Goal: Task Accomplishment & Management: Use online tool/utility

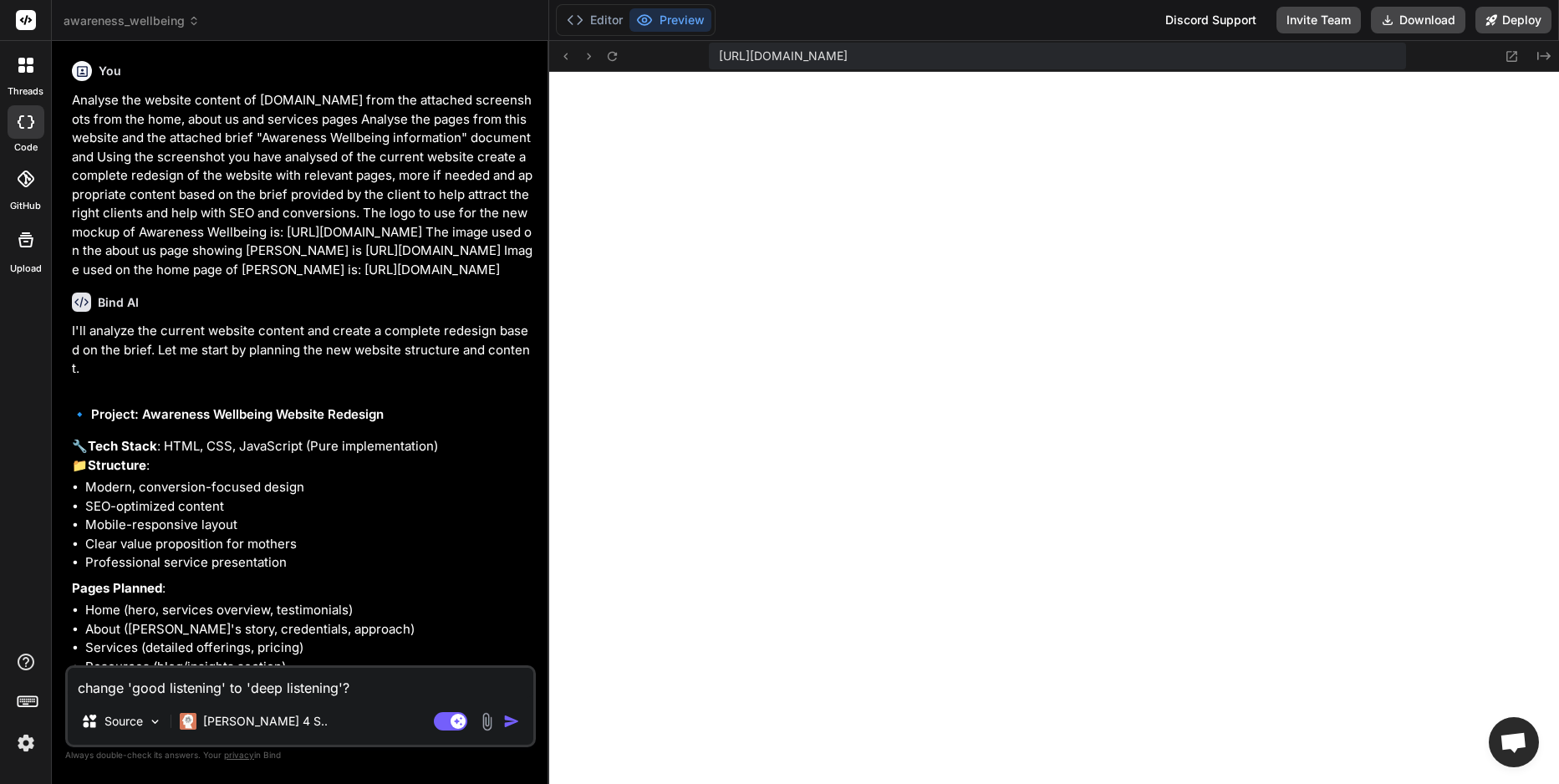
scroll to position [556, 0]
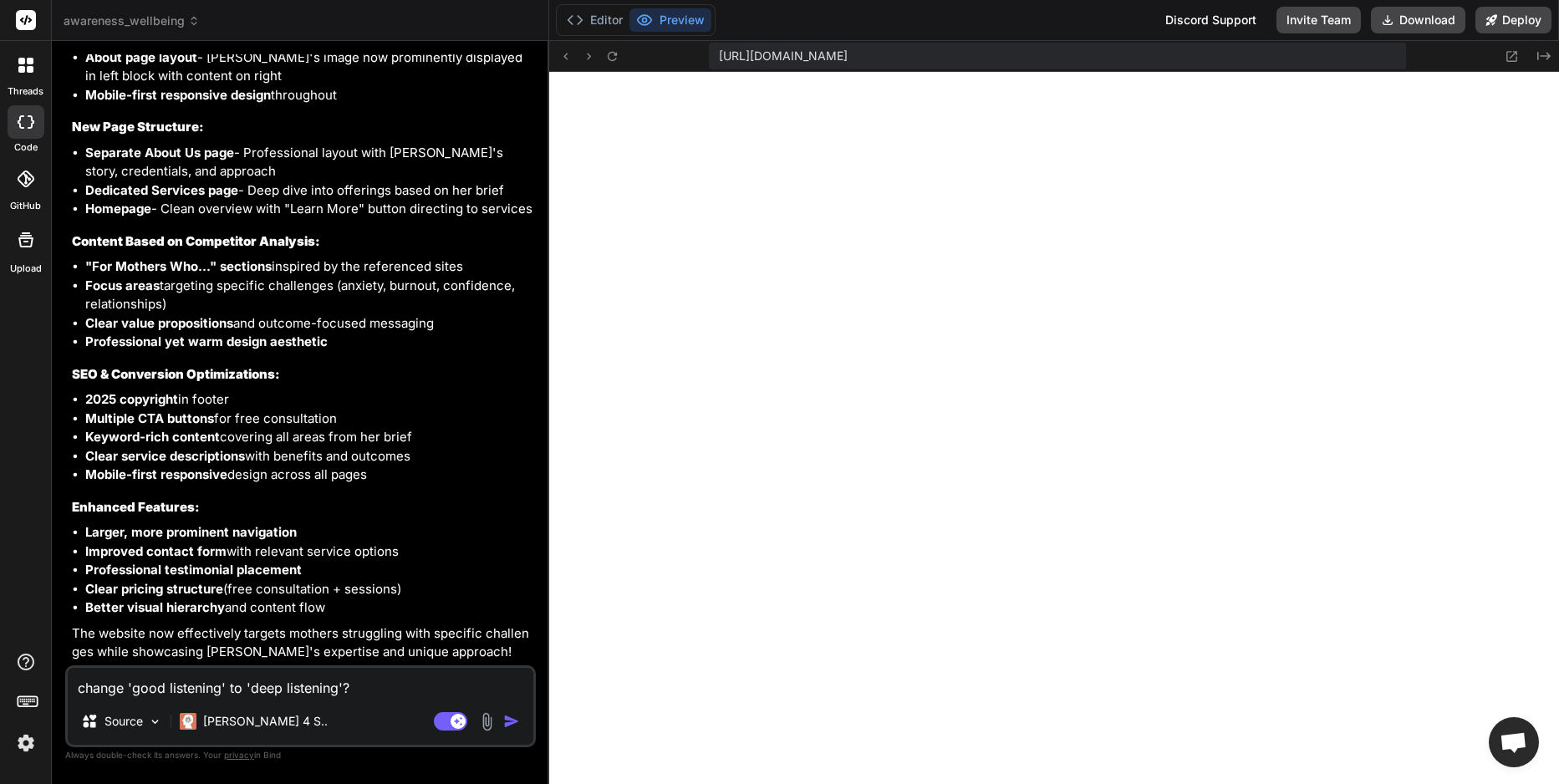
click at [1475, 53] on div "[URL][DOMAIN_NAME] Created with Pixso." at bounding box center [1053, 56] width 1010 height 31
click at [131, 682] on textarea "change 'good listening' to 'deep listening'?" at bounding box center [300, 683] width 466 height 30
drag, startPoint x: 132, startPoint y: 684, endPoint x: 221, endPoint y: 682, distance: 89.0
click at [221, 682] on textarea "change 'good listening' to 'deep listening'?" at bounding box center [300, 683] width 466 height 30
paste textarea "For Mums Who Need Good L"
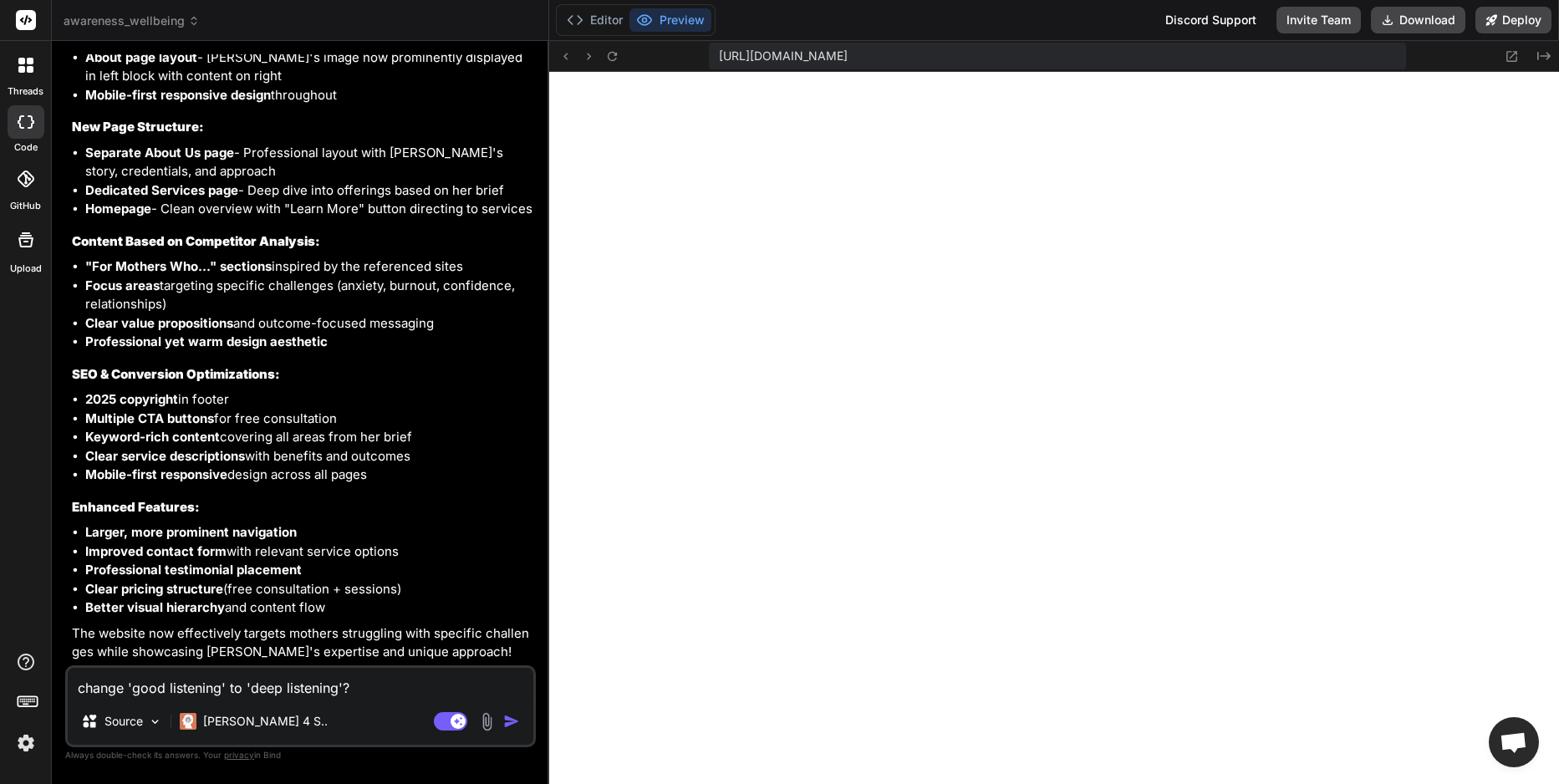
type textarea "change 'For Mums Who Need Good Listening' to 'deep listening'?"
type textarea "x"
drag, startPoint x: 396, startPoint y: 690, endPoint x: 478, endPoint y: 689, distance: 82.0
click at [478, 689] on textarea "change 'For Mums Who Need Good Listening' to 'deep listening'?" at bounding box center [300, 683] width 466 height 30
paste textarea "For Mums Who Need Good L"
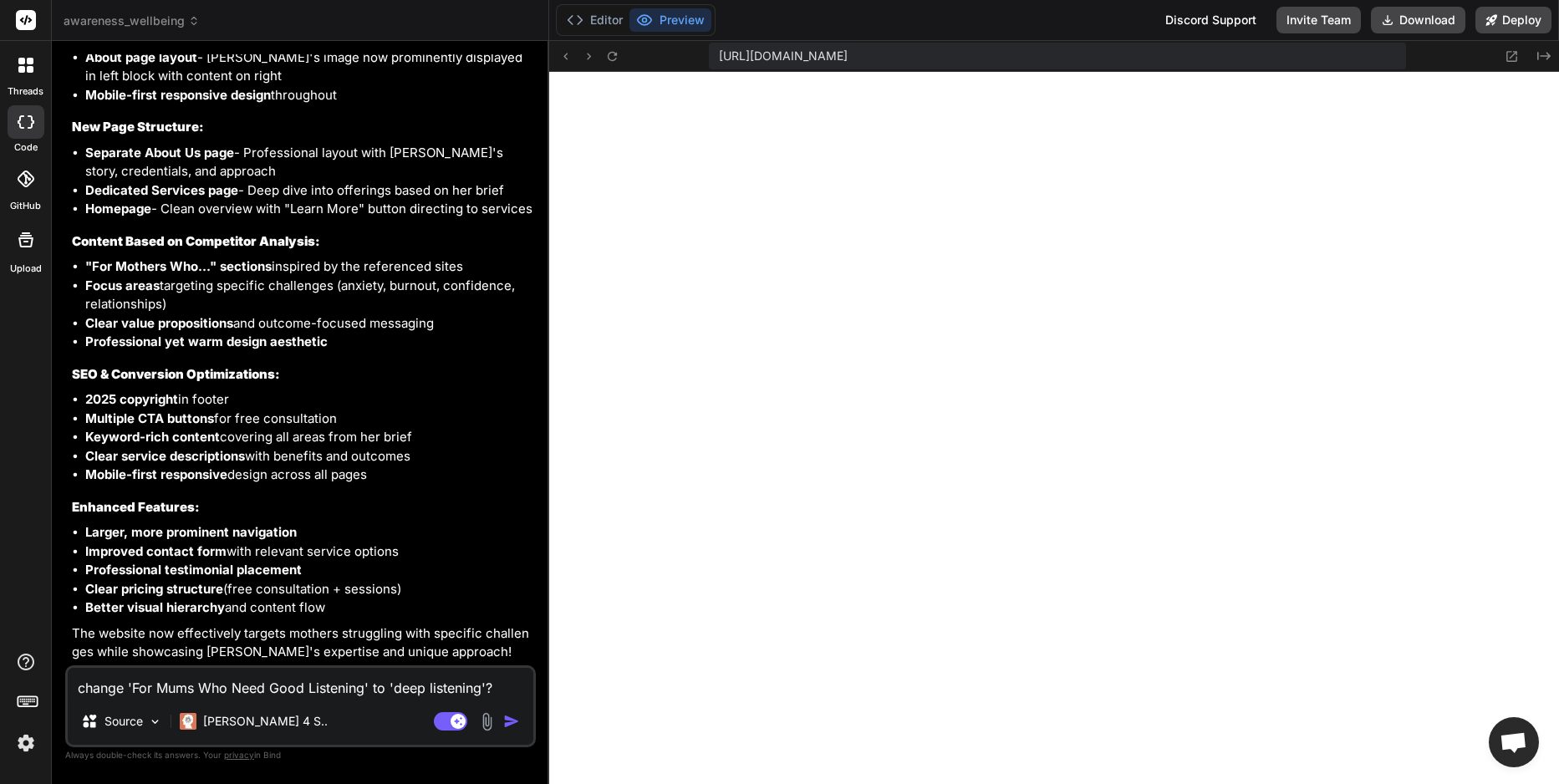
type textarea "change 'For Mums Who Need Good Listening' to 'For Mums Who Need Good Listening'?"
type textarea "x"
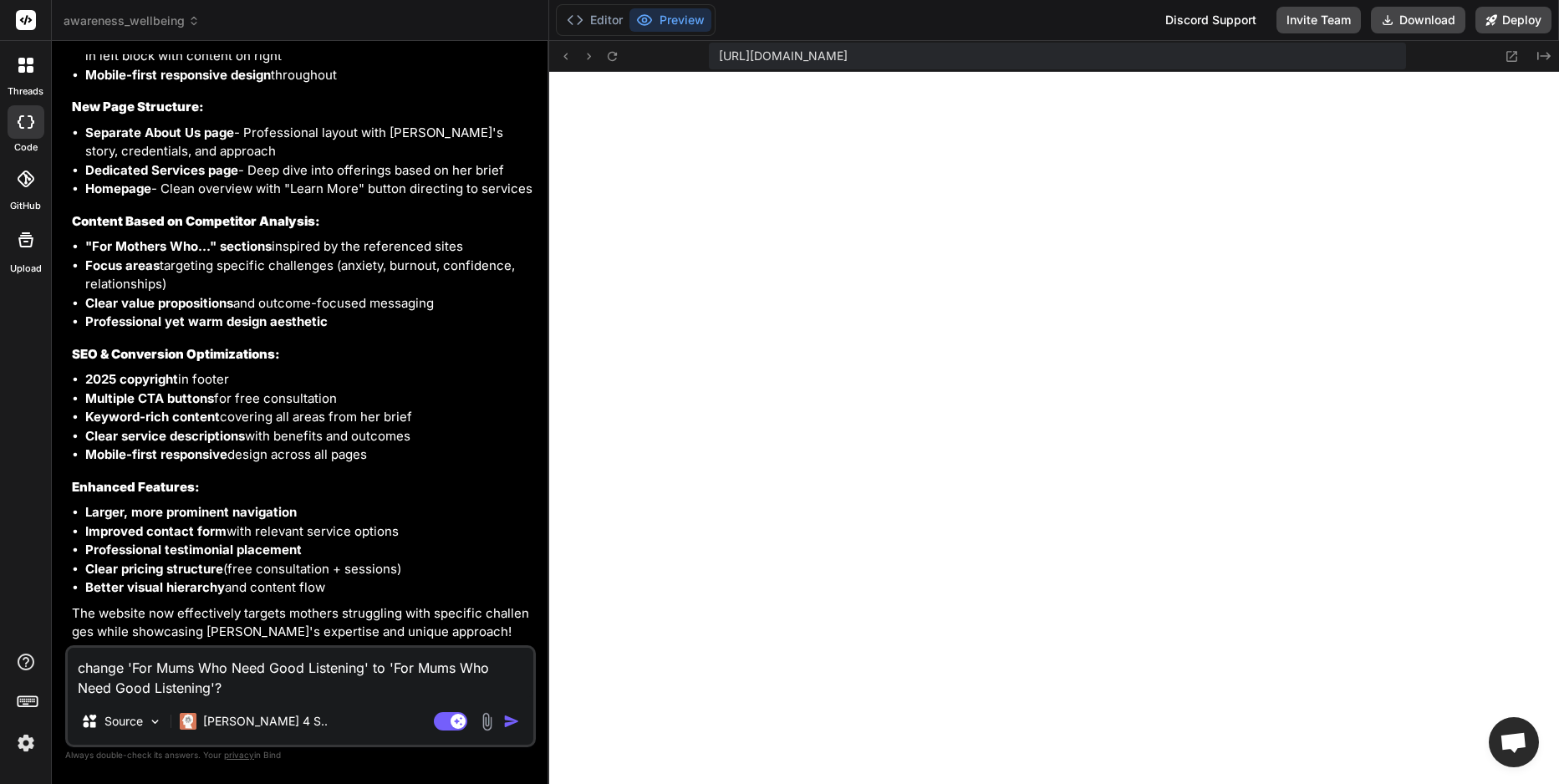
drag, startPoint x: 153, startPoint y: 691, endPoint x: 119, endPoint y: 689, distance: 34.1
click at [119, 689] on textarea "change 'For Mums Who Need Good Listening' to 'For Mums Who Need Good Listening'?" at bounding box center [300, 672] width 466 height 50
type textarea "change 'For Mums Who Need Good Listening' to 'For Mums Who Need DListening'?"
type textarea "x"
type textarea "change 'For Mums Who Need Good Listening' to 'For Mums Who Need DeListening'?"
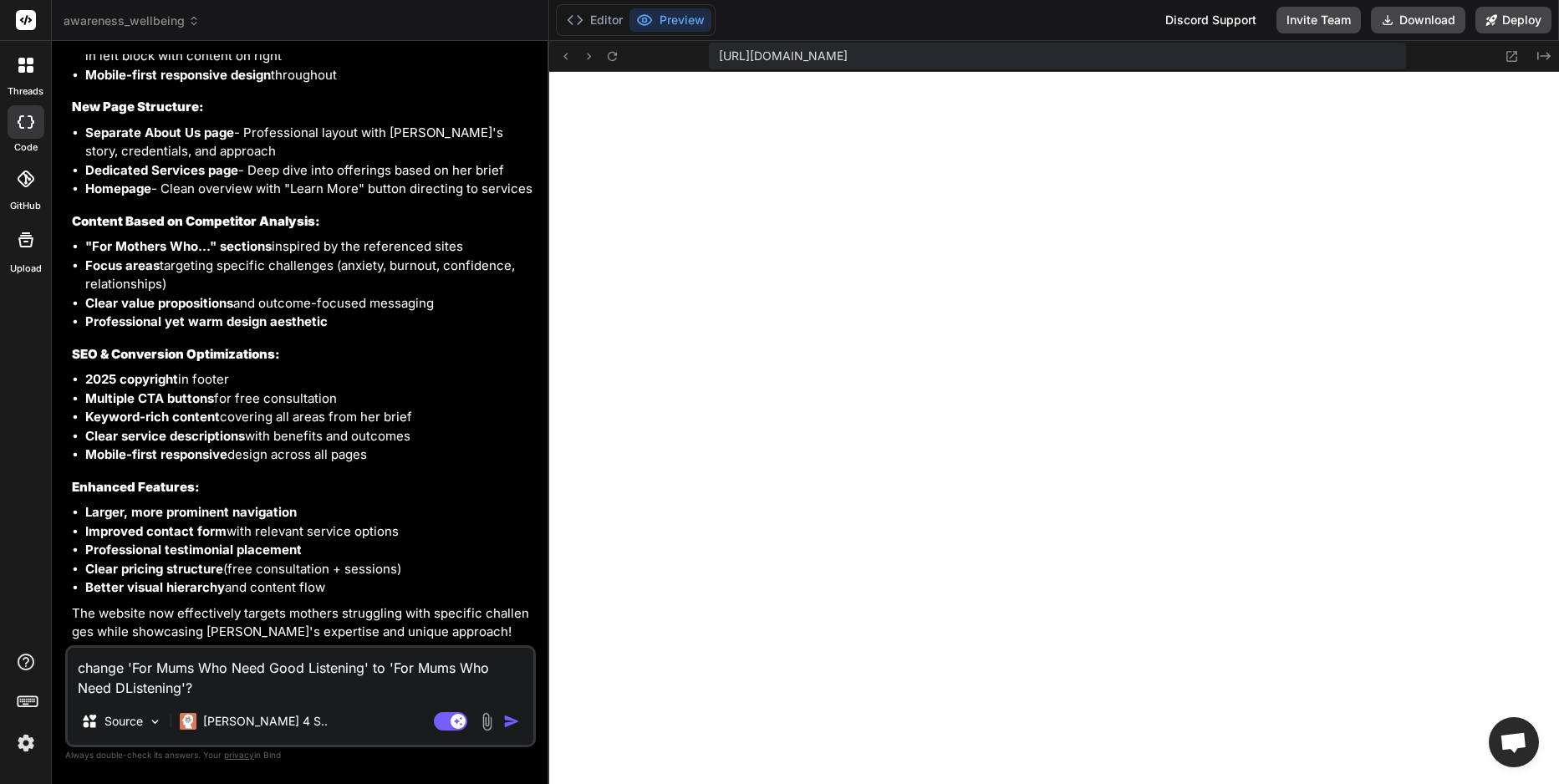
type textarea "x"
type textarea "change 'For Mums Who Need Good Listening' to 'For Mums Who Need DeeListening'?"
type textarea "x"
type textarea "change 'For Mums Who Need Good Listening' to 'For Mums Who Need DeepListening'?"
type textarea "x"
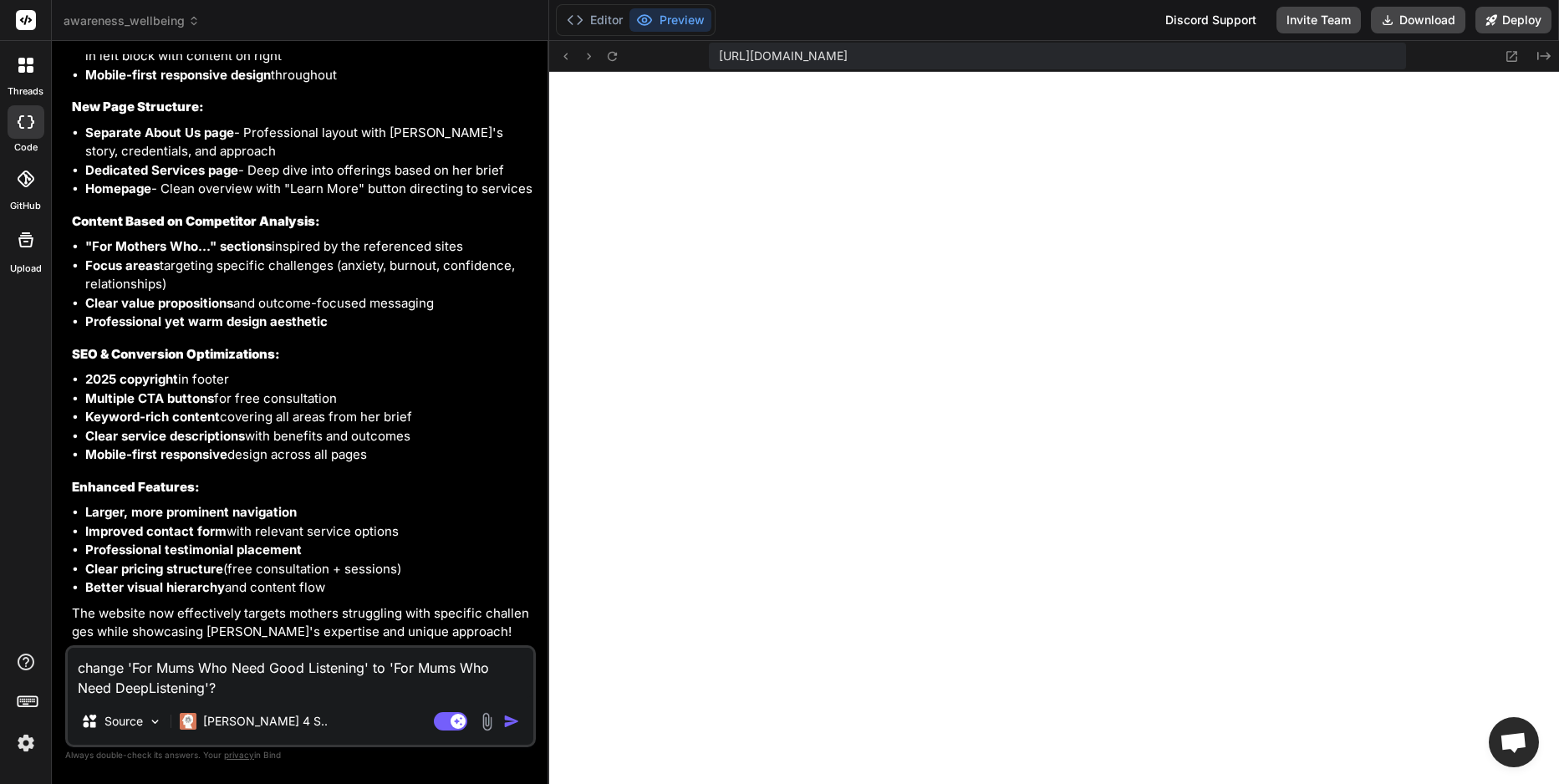
type textarea "change 'For Mums Who Need Good Listening' to 'For Mums Who Need Deep Listening'?"
type textarea "x"
type textarea "change 'For Mums Who Need Good Listening' to 'For Mums Who Need Deep Listening'?"
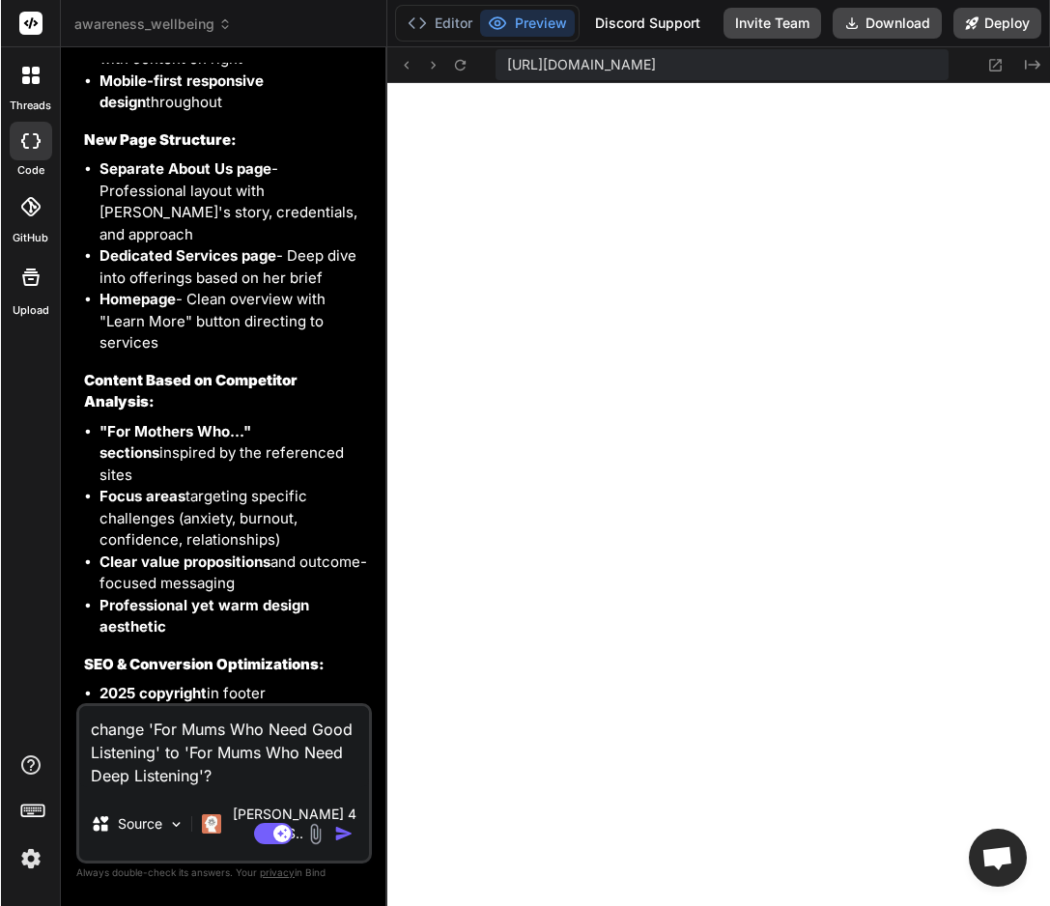
scroll to position [734, 0]
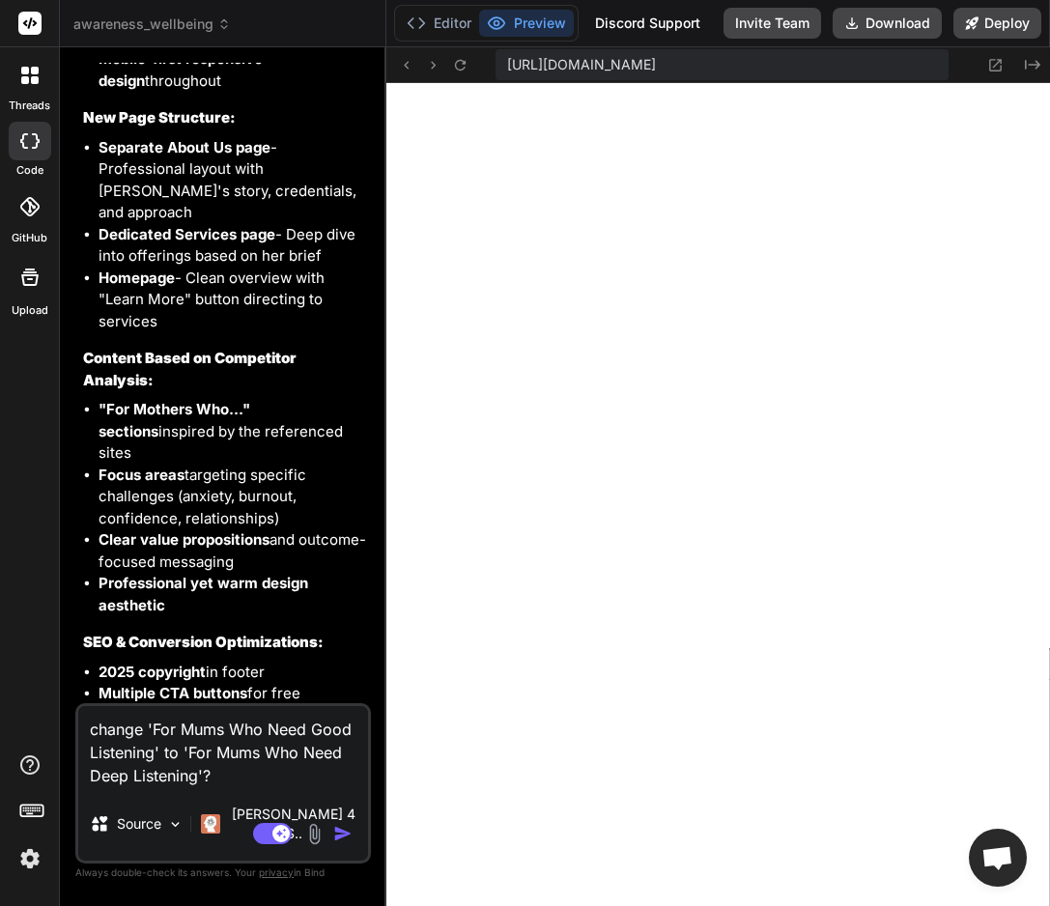
click at [230, 787] on textarea "change 'For Mums Who Need Good Listening' to 'For Mums Who Need Deep Listening'?" at bounding box center [223, 746] width 290 height 81
type textarea "x"
type textarea "change 'For Mums Who Need Good Listening' to 'For Mums Who Need Deep Listening'?"
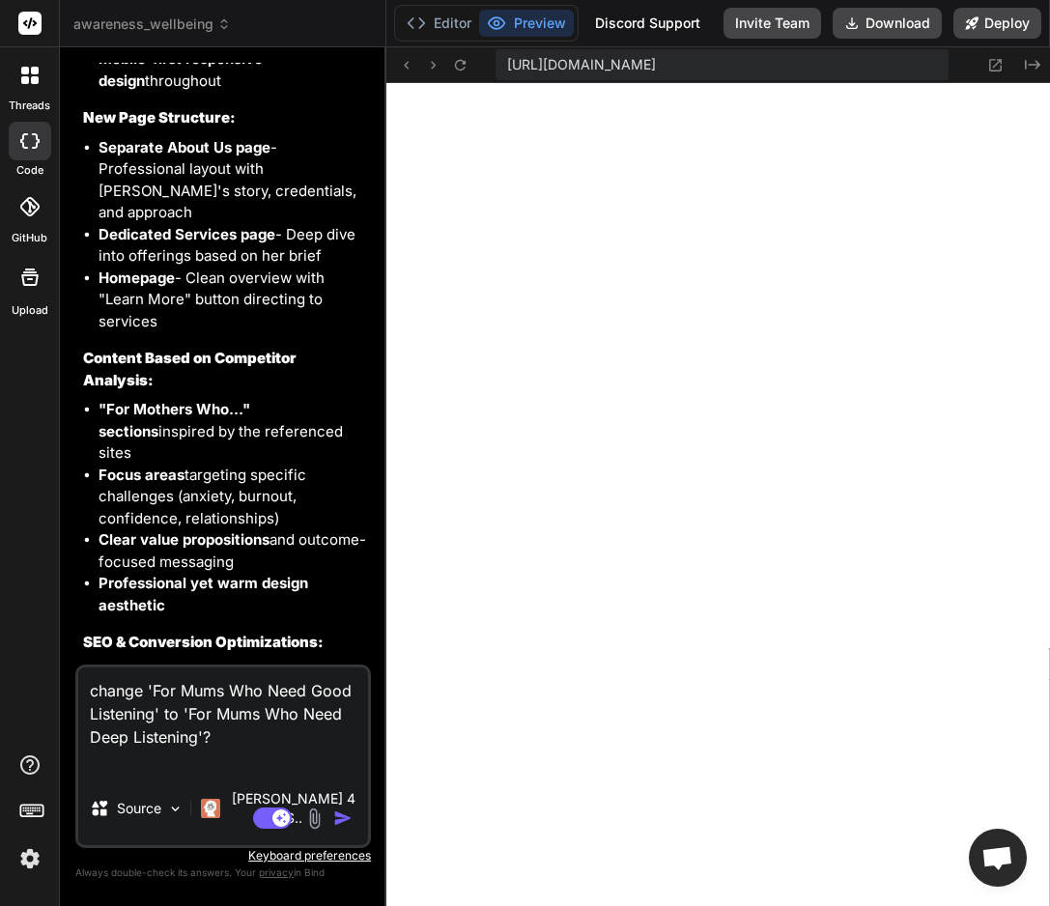
type textarea "x"
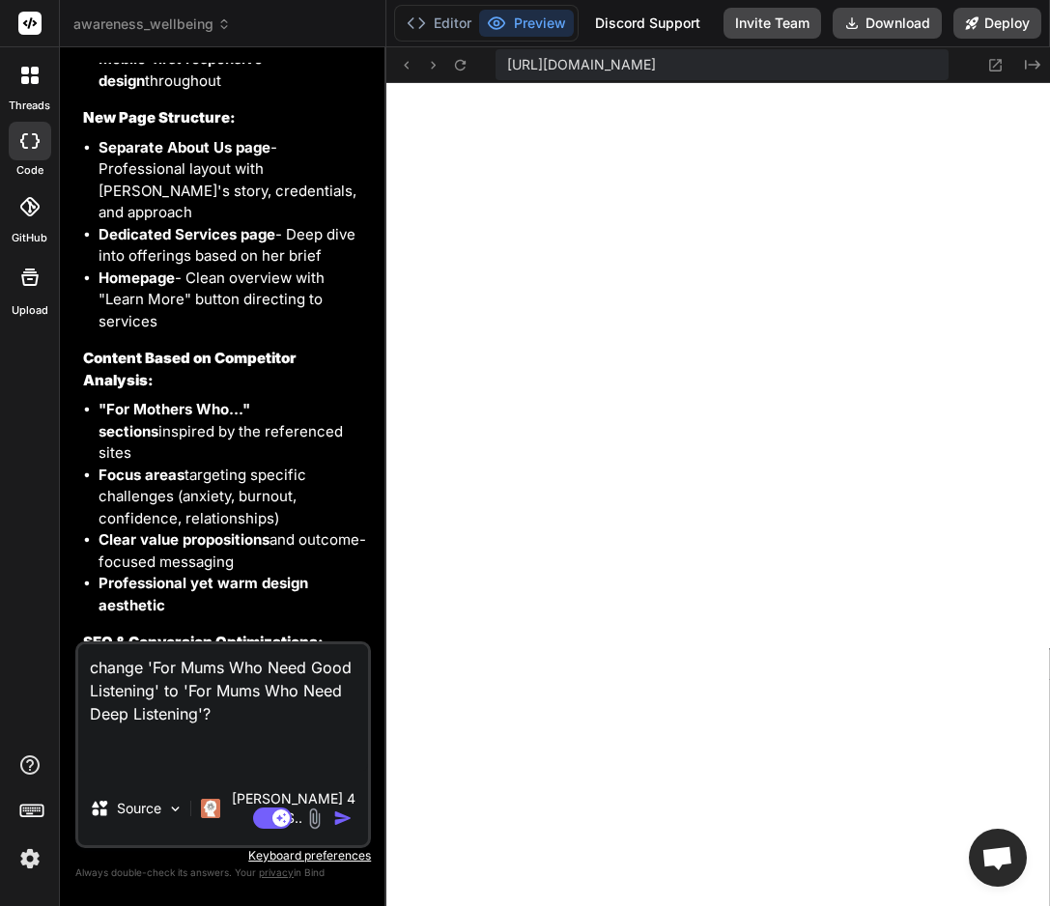
type textarea "change 'For Mums Who Need Good Listening' to 'For Mums Who Need Deep Listening'…"
type textarea "x"
type textarea "change 'For Mums Who Need Good Listening' to 'For Mums Who Need Deep Listening'…"
type textarea "x"
type textarea "change 'For Mums Who Need Good Listening' to 'For Mums Who Need Deep Listening'…"
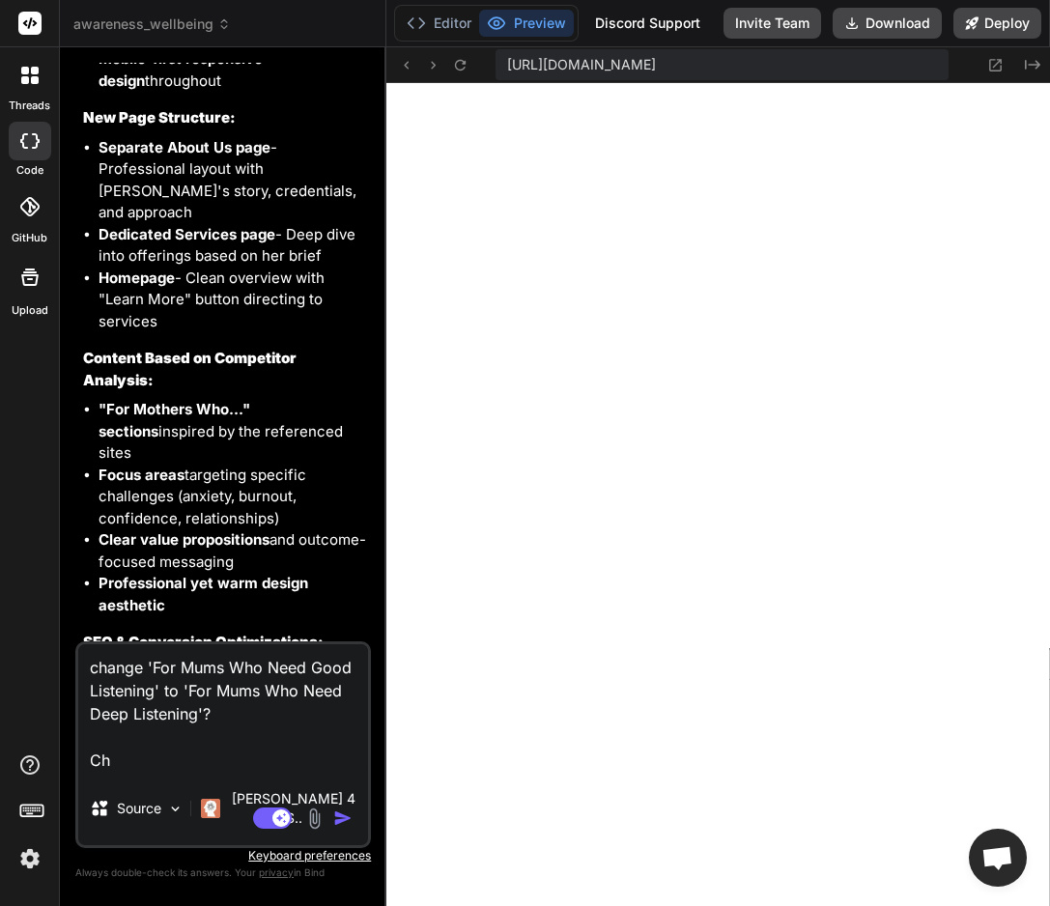
type textarea "x"
type textarea "change 'For Mums Who Need Good Listening' to 'For Mums Who Need Deep Listening'…"
type textarea "x"
type textarea "change 'For Mums Who Need Good Listening' to 'For Mums Who Need Deep Listening'…"
type textarea "x"
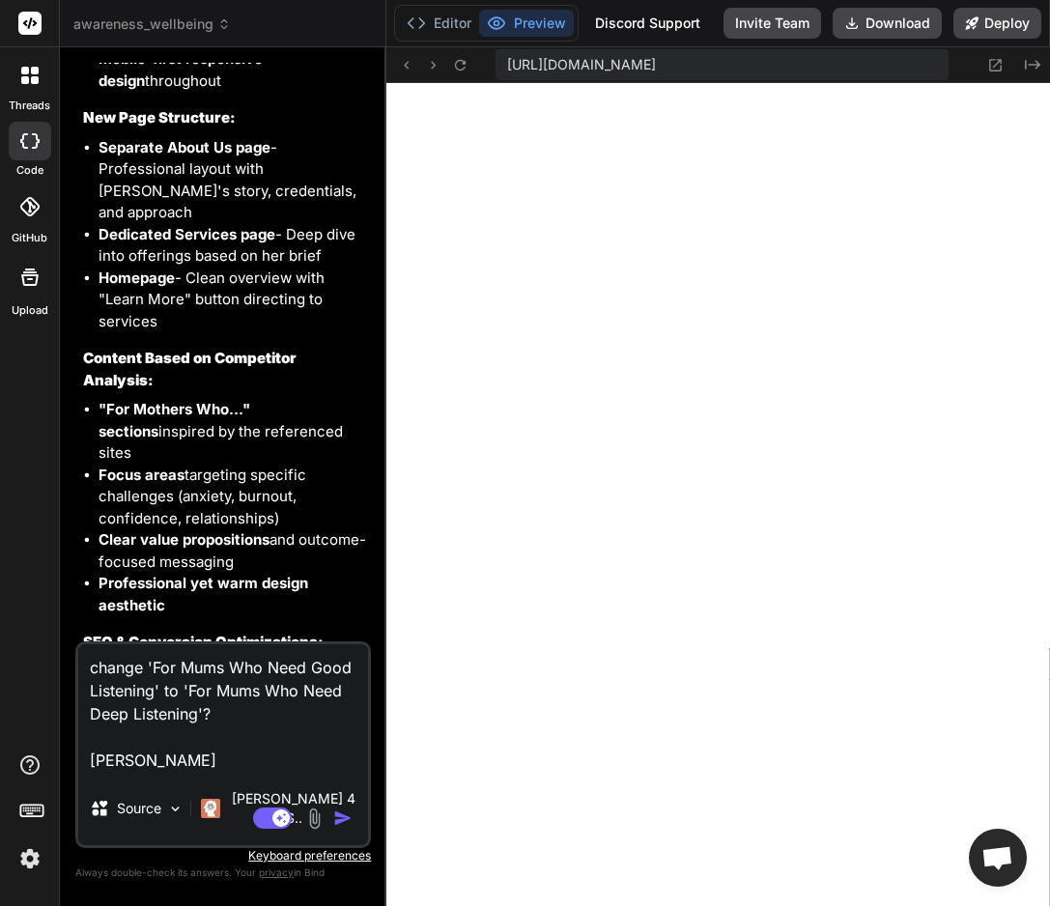
type textarea "change 'For Mums Who Need Good Listening' to 'For Mums Who Need Deep Listening'…"
type textarea "x"
type textarea "change 'For Mums Who Need Good Listening' to 'For Mums Who Need Deep Listening'…"
type textarea "x"
type textarea "change 'For Mums Who Need Good Listening' to 'For Mums Who Need Deep Listening'…"
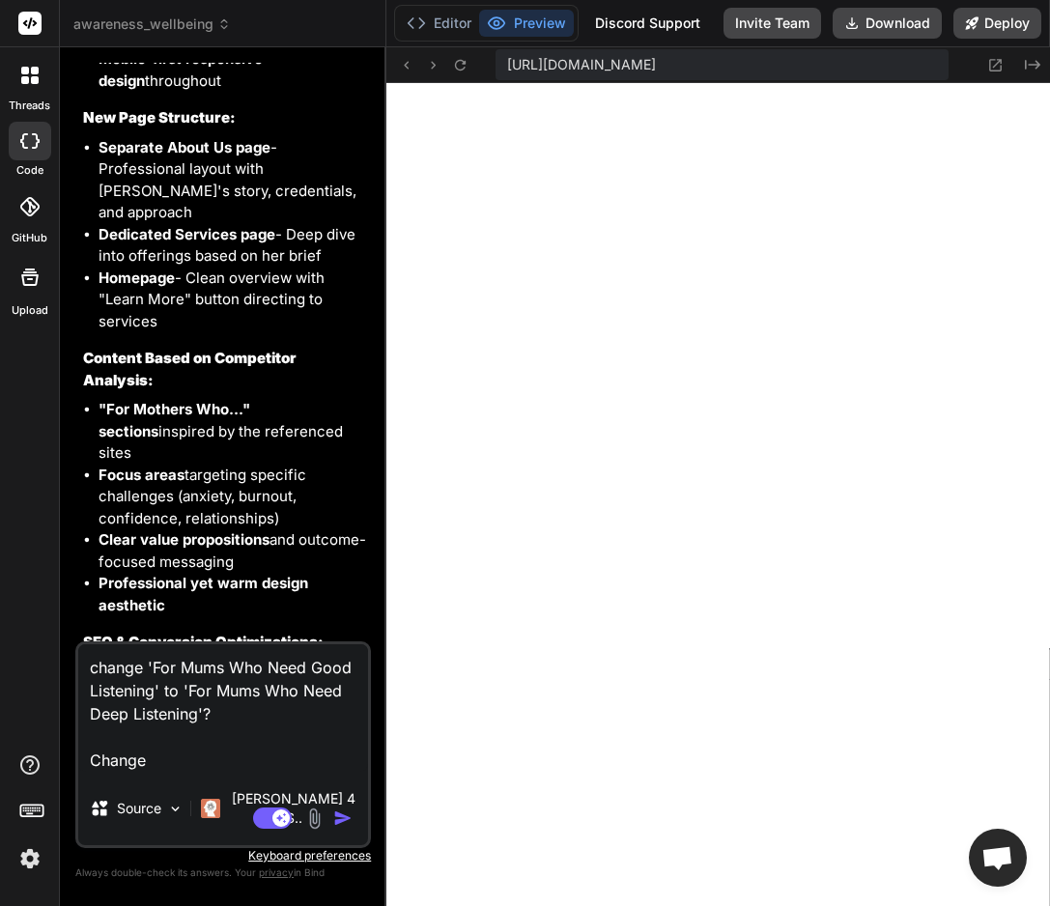
type textarea "x"
type textarea "change 'For Mums Who Need Good Listening' to 'For Mums Who Need Deep Listening'…"
type textarea "x"
type textarea "change 'For Mums Who Need Good Listening' to 'For Mums Who Need Deep Listening'…"
type textarea "x"
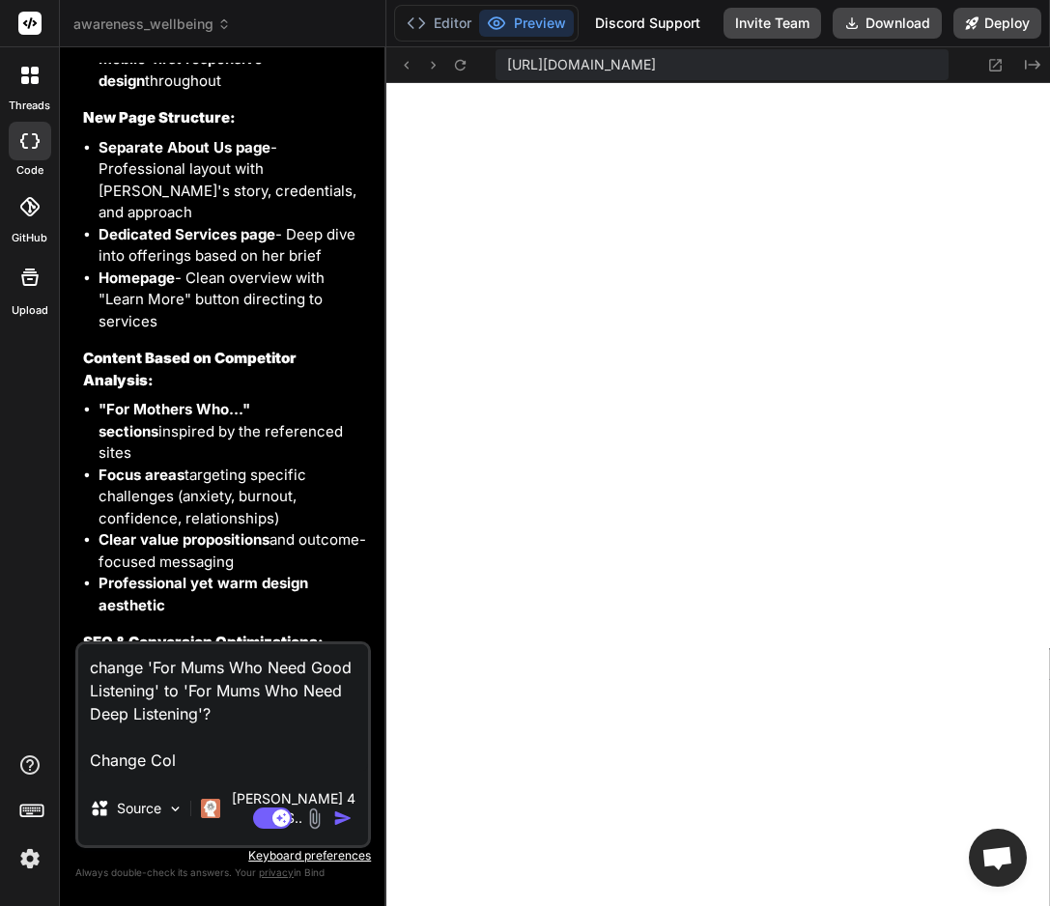
type textarea "change 'For Mums Who Need Good Listening' to 'For Mums Who Need Deep Listening'…"
type textarea "x"
type textarea "change 'For Mums Who Need Good Listening' to 'For Mums Who Need Deep Listening'…"
type textarea "x"
type textarea "change 'For Mums Who Need Good Listening' to 'For Mums Who Need Deep Listening'…"
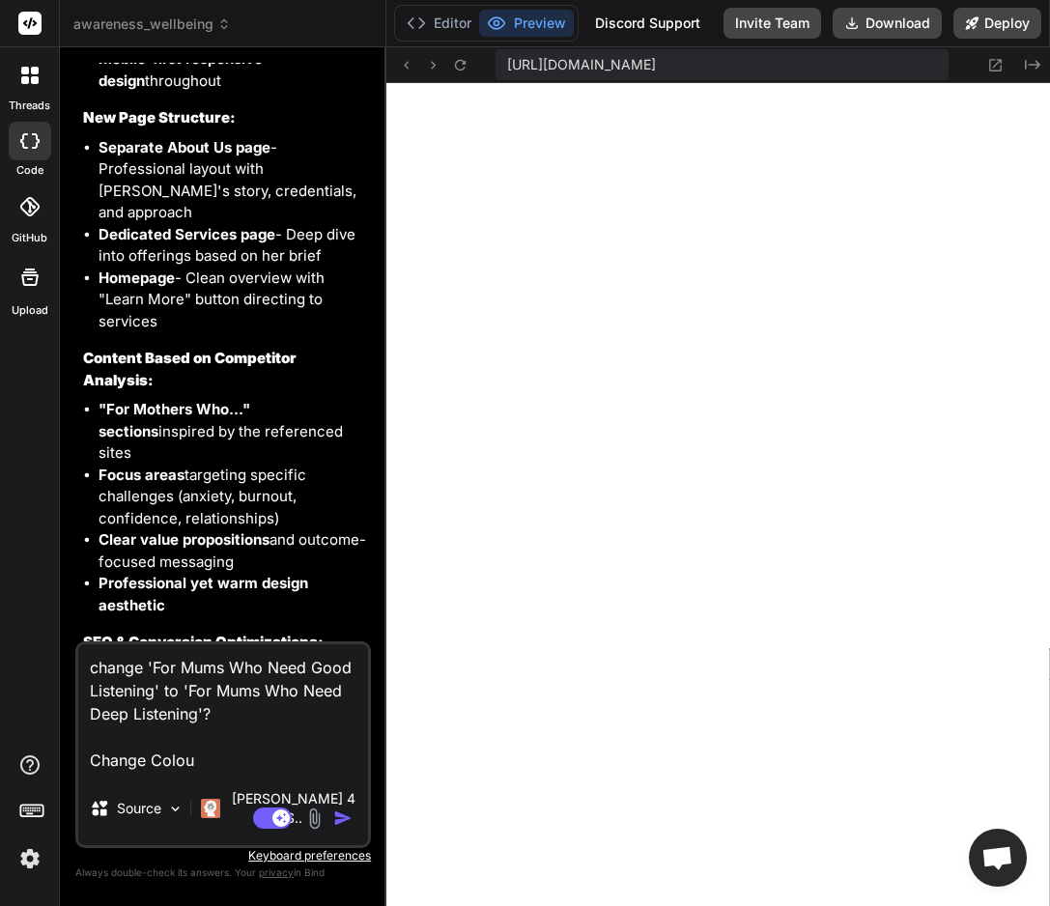
type textarea "x"
type textarea "change 'For Mums Who Need Good Listening' to 'For Mums Who Need Deep Listening'…"
type textarea "x"
type textarea "change 'For Mums Who Need Good Listening' to 'For Mums Who Need Deep Listening'…"
type textarea "x"
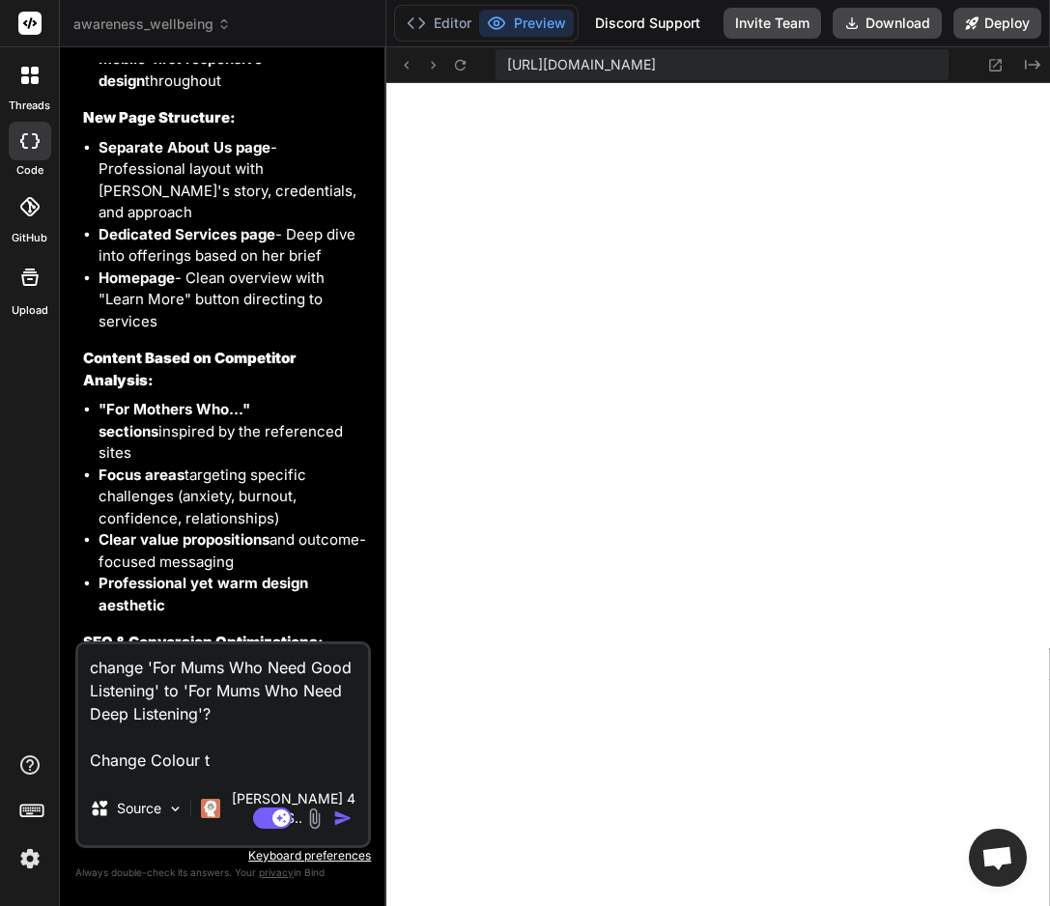
type textarea "change 'For Mums Who Need Good Listening' to 'For Mums Who Need Deep Listening'…"
type textarea "x"
type textarea "change 'For Mums Who Need Good Listening' to 'For Mums Who Need Deep Listening'…"
type textarea "x"
type textarea "change 'For Mums Who Need Good Listening' to 'For Mums Who Need Deep Listening'…"
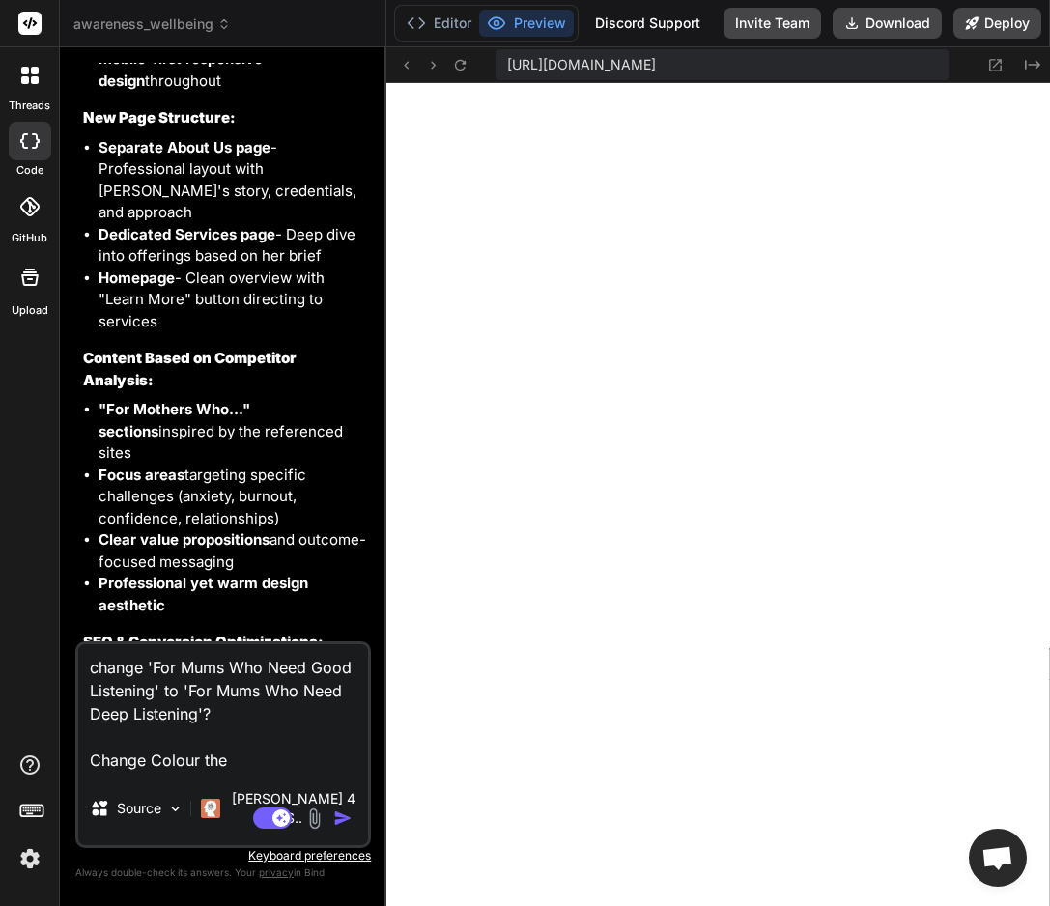
type textarea "x"
type textarea "change 'For Mums Who Need Good Listening' to 'For Mums Who Need Deep Listening'…"
type textarea "x"
type textarea "change 'For Mums Who Need Good Listening' to 'For Mums Who Need Deep Listening'…"
type textarea "x"
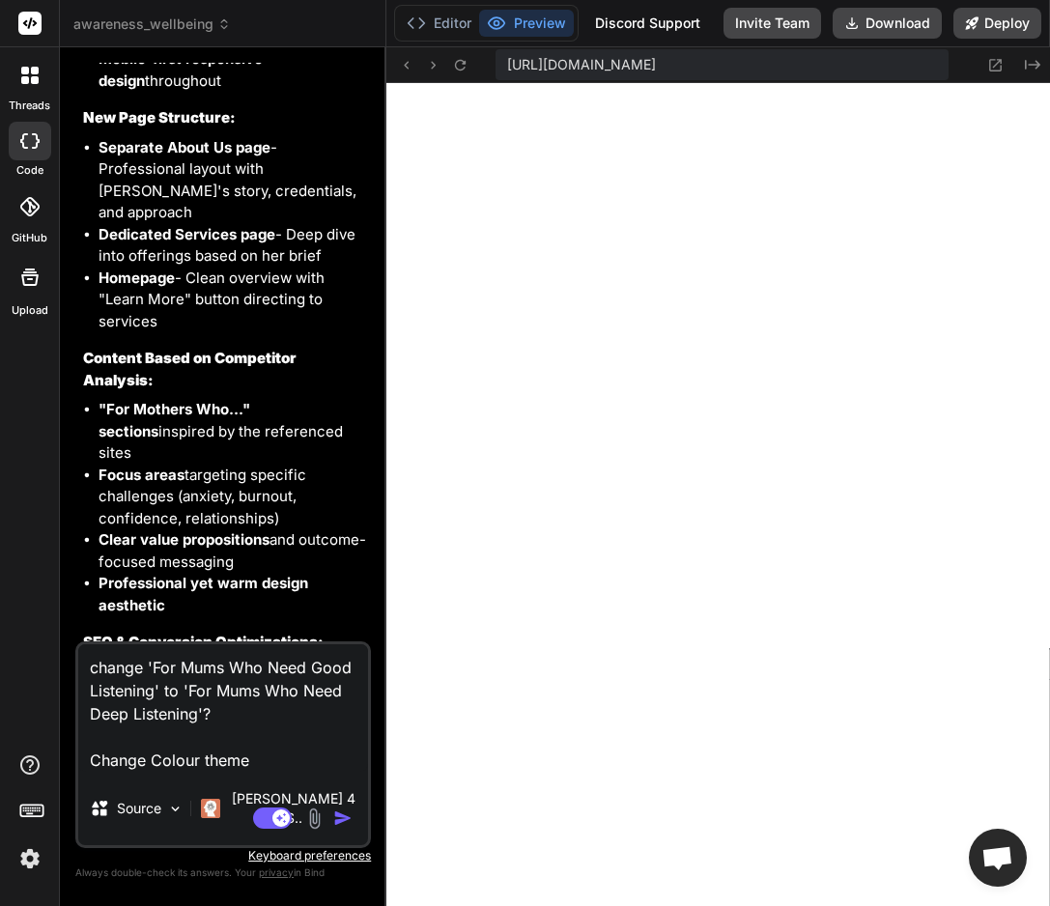
type textarea "change 'For Mums Who Need Good Listening' to 'For Mums Who Need Deep Listening'…"
type textarea "x"
type textarea "change 'For Mums Who Need Good Listening' to 'For Mums Who Need Deep Listening'…"
type textarea "x"
type textarea "change 'For Mums Who Need Good Listening' to 'For Mums Who Need Deep Listening'…"
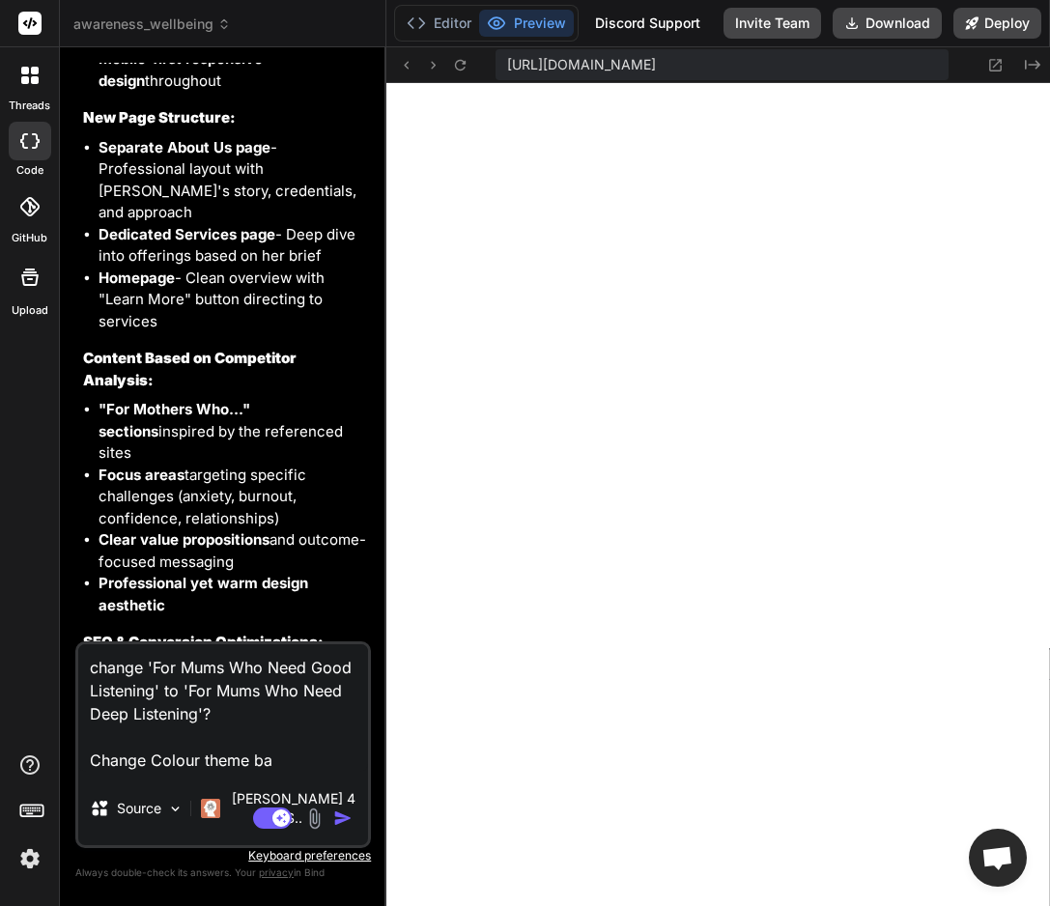
type textarea "x"
type textarea "change 'For Mums Who Need Good Listening' to 'For Mums Who Need Deep Listening'…"
type textarea "x"
type textarea "change 'For Mums Who Need Good Listening' to 'For Mums Who Need Deep Listening'…"
type textarea "x"
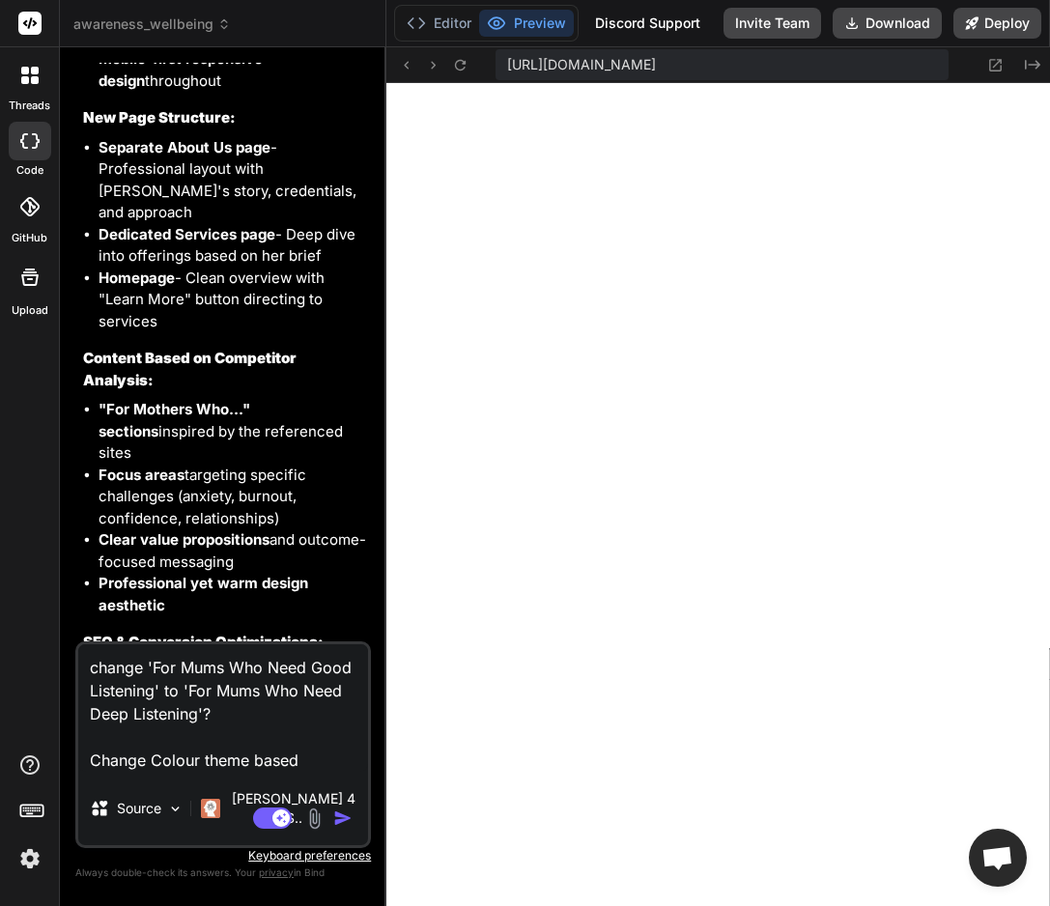
type textarea "change 'For Mums Who Need Good Listening' to 'For Mums Who Need Deep Listening'…"
type textarea "x"
type textarea "change 'For Mums Who Need Good Listening' to 'For Mums Who Need Deep Listening'…"
type textarea "x"
type textarea "change 'For Mums Who Need Good Listening' to 'For Mums Who Need Deep Listening'…"
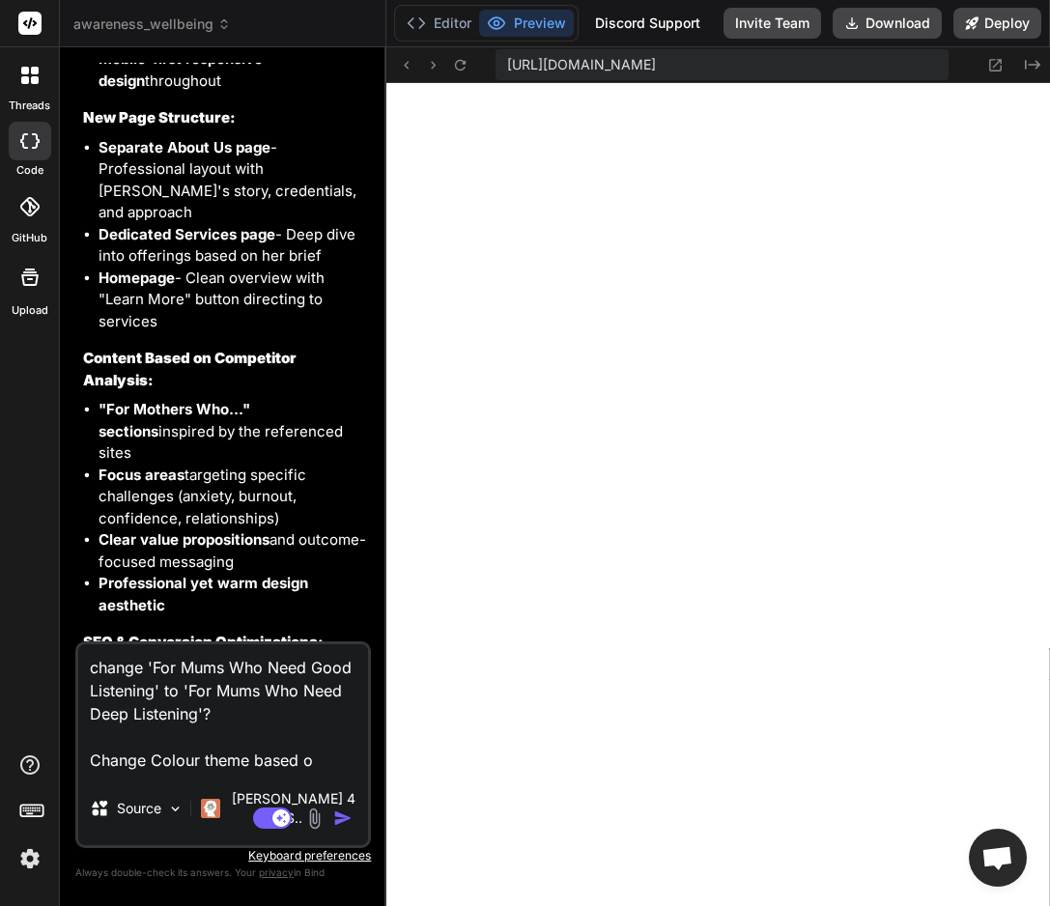
type textarea "x"
type textarea "change 'For Mums Who Need Good Listening' to 'For Mums Who Need Deep Listening'…"
type textarea "x"
type textarea "change 'For Mums Who Need Good Listening' to 'For Mums Who Need Deep Listening'…"
type textarea "x"
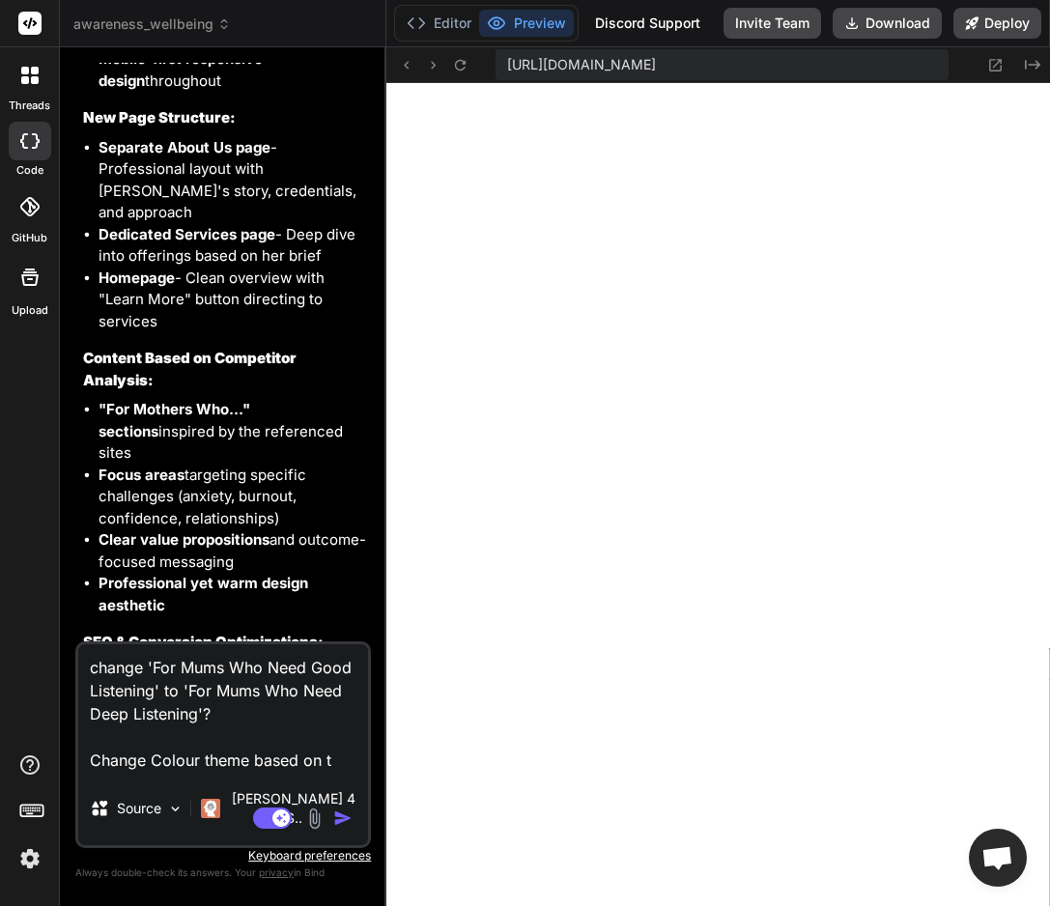
type textarea "change 'For Mums Who Need Good Listening' to 'For Mums Who Need Deep Listening'…"
type textarea "x"
type textarea "change 'For Mums Who Need Good Listening' to 'For Mums Who Need Deep Listening'…"
type textarea "x"
type textarea "change 'For Mums Who Need Good Listening' to 'For Mums Who Need Deep Listening'…"
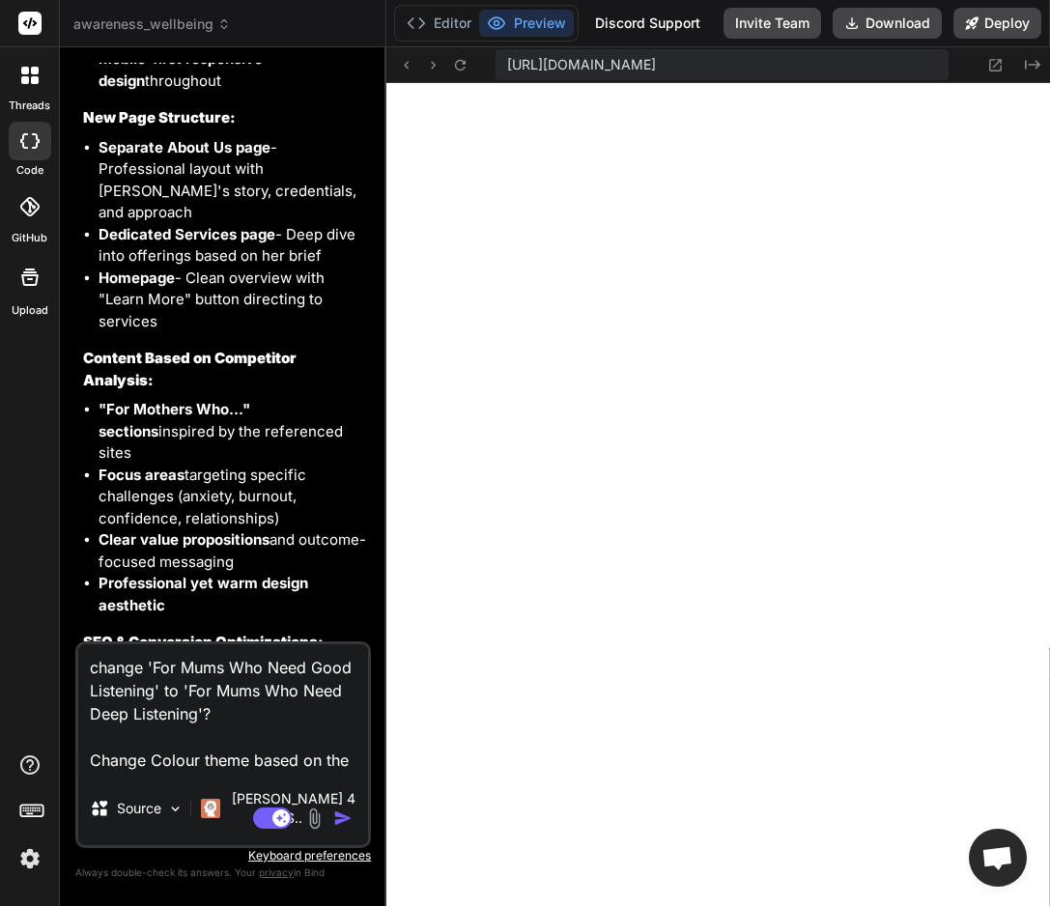
type textarea "x"
type textarea "change 'For Mums Who Need Good Listening' to 'For Mums Who Need Deep Listening'…"
type textarea "x"
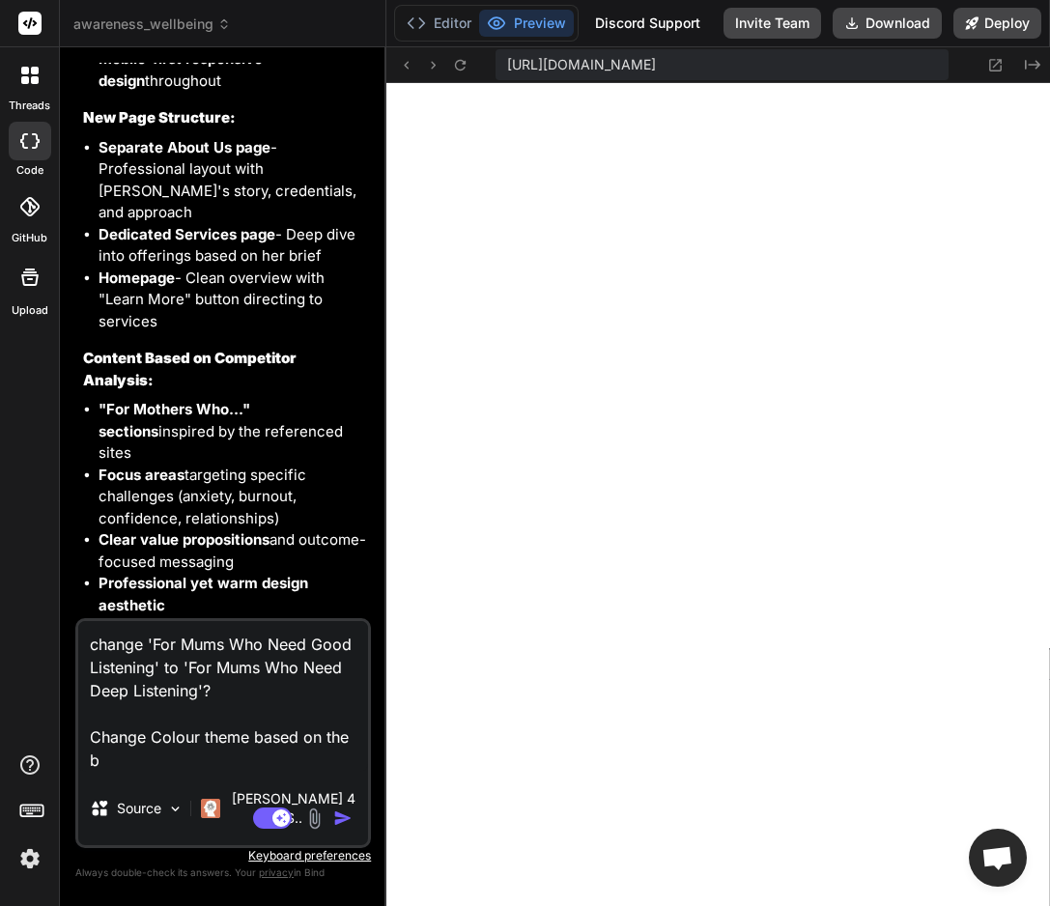
type textarea "change 'For Mums Who Need Good Listening' to 'For Mums Who Need Deep Listening'…"
type textarea "x"
type textarea "change 'For Mums Who Need Good Listening' to 'For Mums Who Need Deep Listening'…"
type textarea "x"
type textarea "change 'For Mums Who Need Good Listening' to 'For Mums Who Need Deep Listening'…"
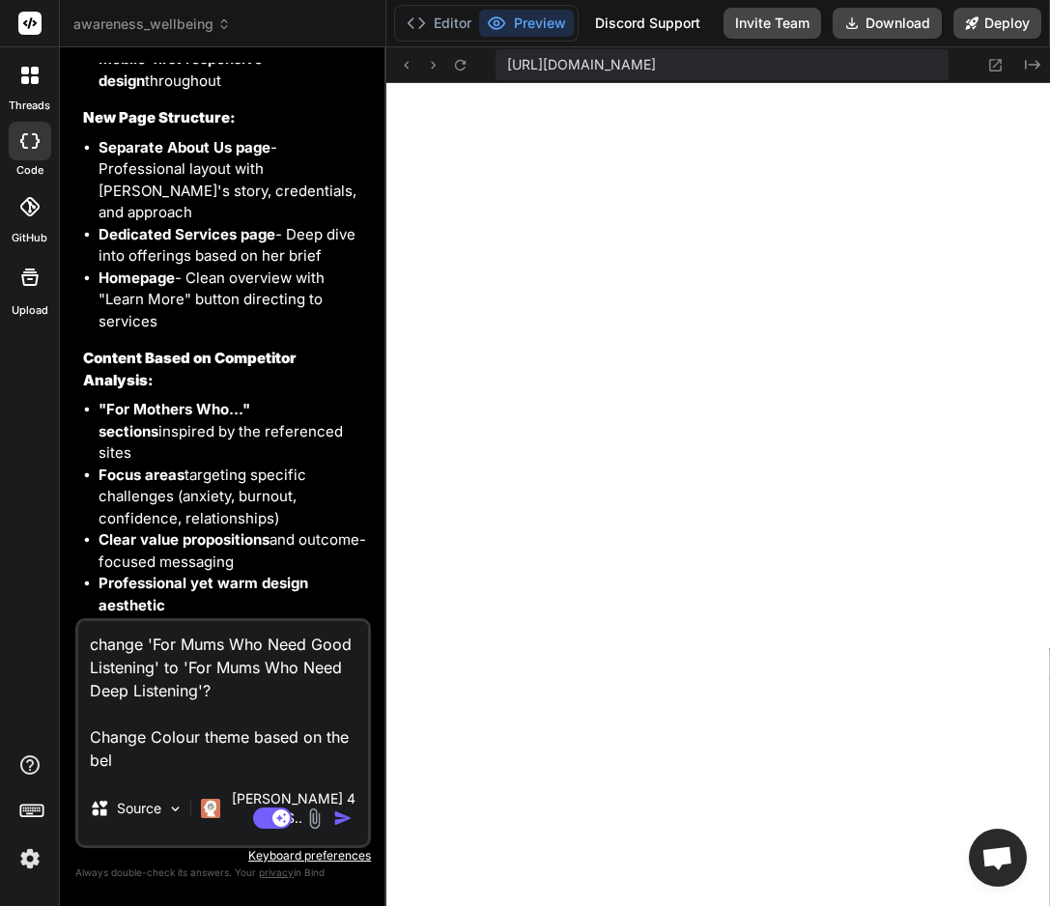
type textarea "x"
type textarea "change 'For Mums Who Need Good Listening' to 'For Mums Who Need Deep Listening'…"
type textarea "x"
type textarea "change 'For Mums Who Need Good Listening' to 'For Mums Who Need Deep Listening'…"
type textarea "x"
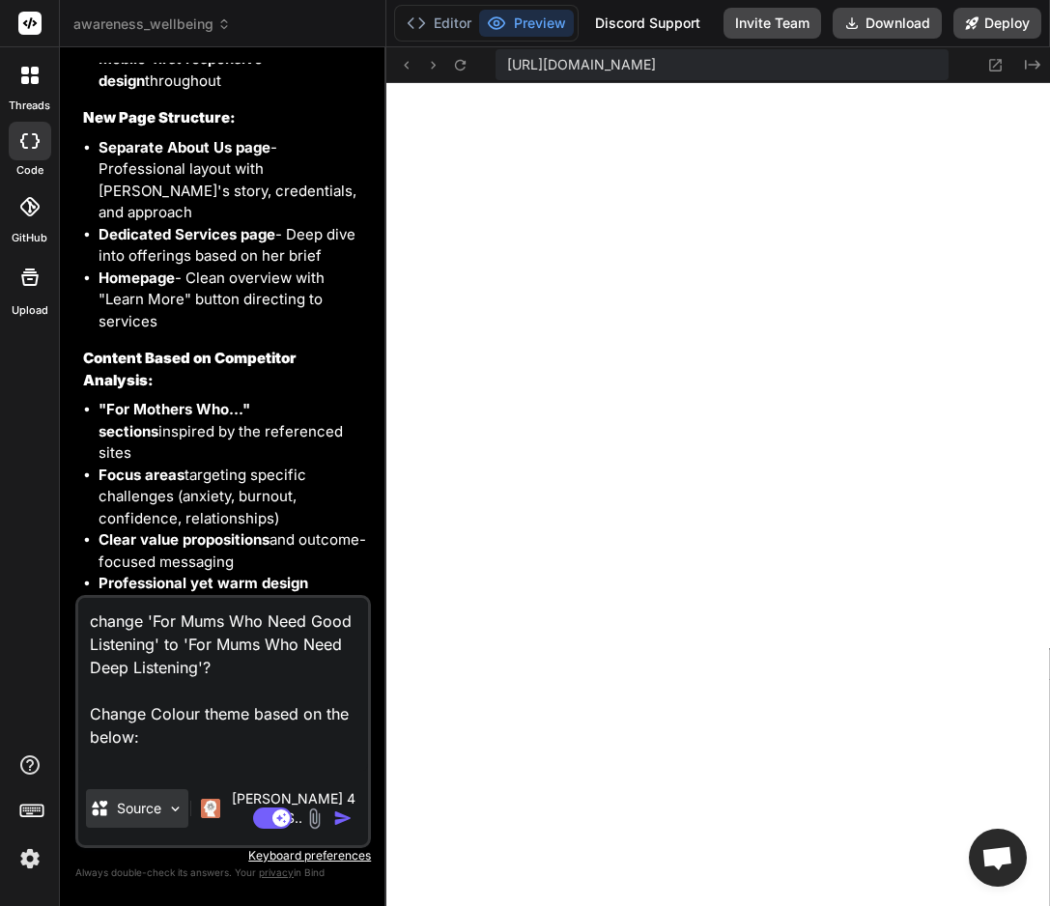
type textarea "change 'For Mums Who Need Good Listening' to 'For Mums Who Need Deep Listening'…"
type textarea "x"
type textarea "change 'For Mums Who Need Good Listening' to 'For Mums Who Need Deep Listening'…"
type textarea "x"
type textarea "change 'For Mums Who Need Good Listening' to 'For Mums Who Need Deep Listening'…"
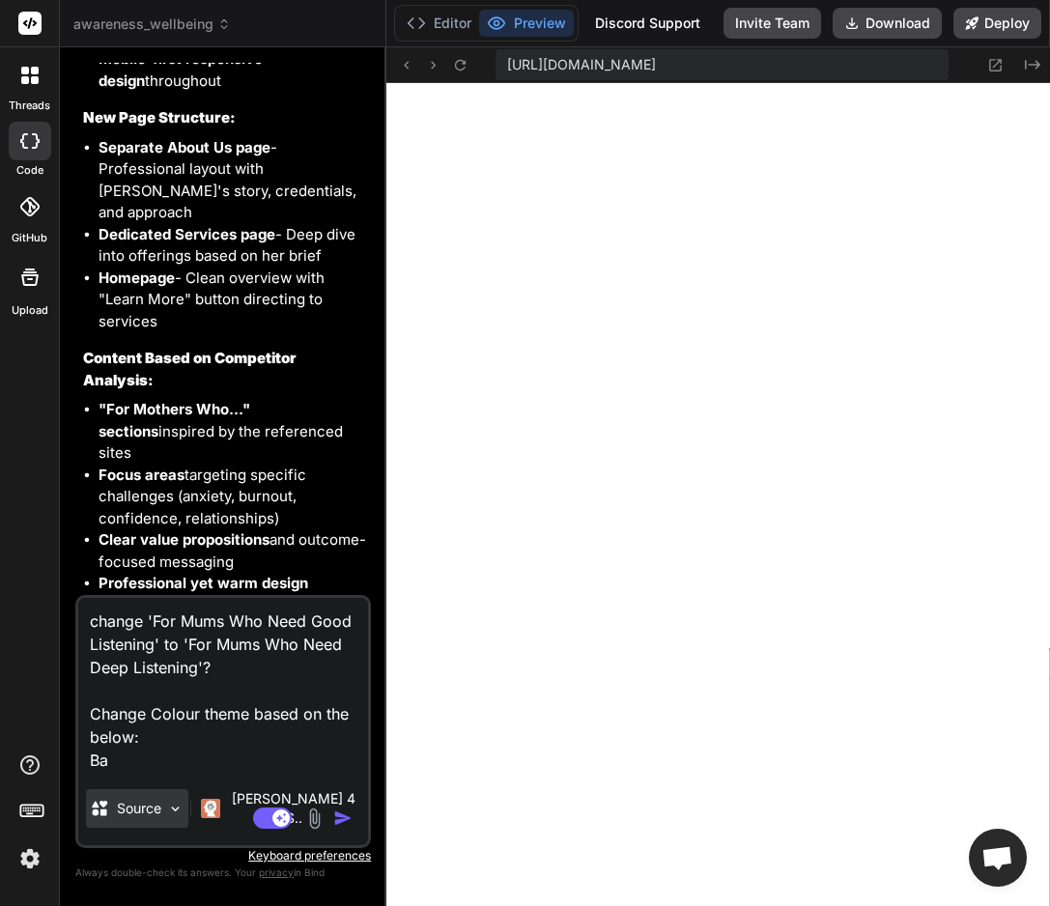
type textarea "x"
type textarea "change 'For Mums Who Need Good Listening' to 'For Mums Who Need Deep Listening'…"
type textarea "x"
type textarea "change 'For Mums Who Need Good Listening' to 'For Mums Who Need Deep Listening'…"
type textarea "x"
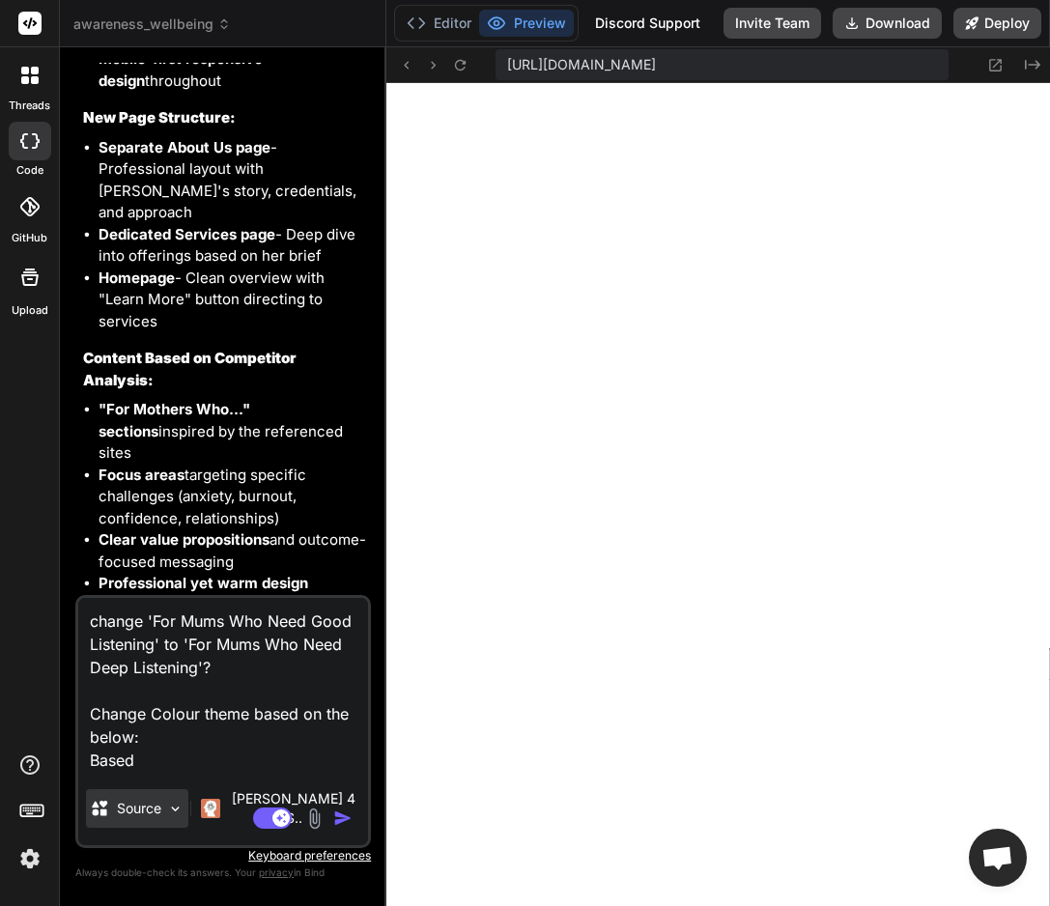
type textarea "change 'For Mums Who Need Good Listening' to 'For Mums Who Need Deep Listening'…"
type textarea "x"
type textarea "change 'For Mums Who Need Good Listening' to 'For Mums Who Need Deep Listening'…"
type textarea "x"
type textarea "change 'For Mums Who Need Good Listening' to 'For Mums Who Need Deep Listening'…"
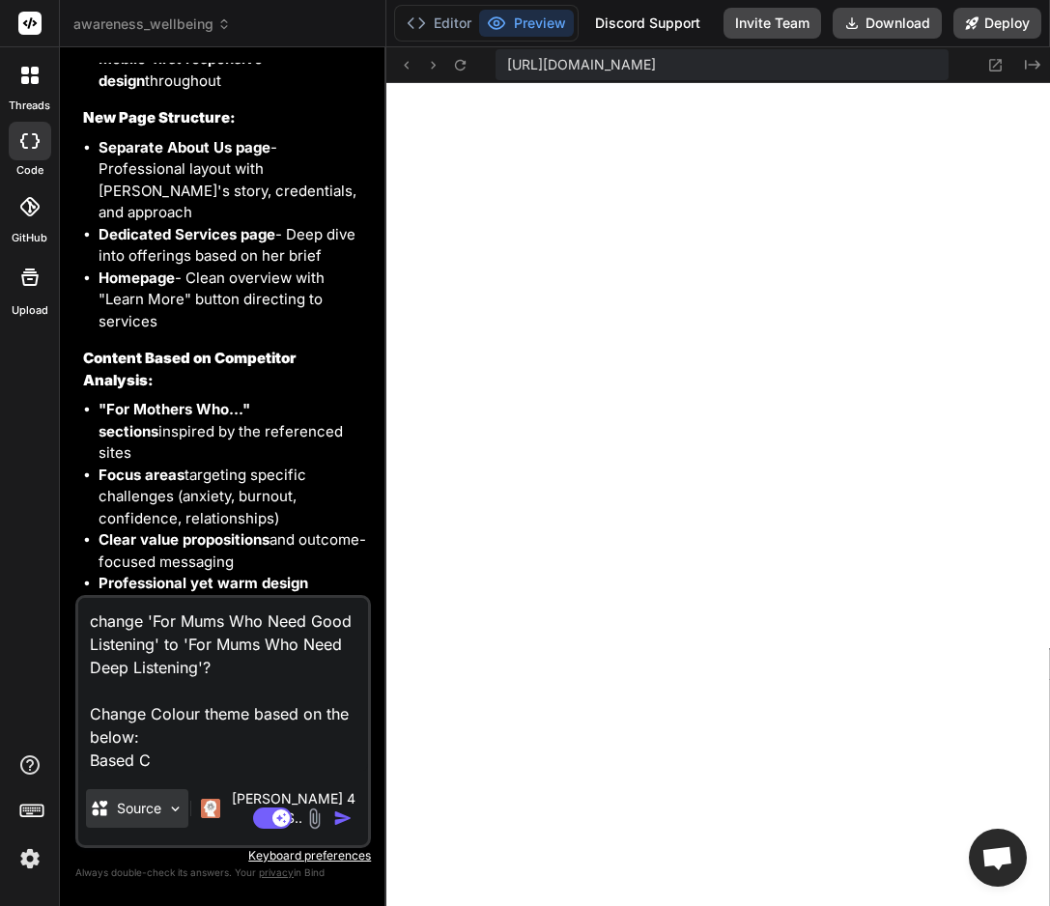
type textarea "x"
type textarea "change 'For Mums Who Need Good Listening' to 'For Mums Who Need Deep Listening'…"
type textarea "x"
type textarea "change 'For Mums Who Need Good Listening' to 'For Mums Who Need Deep Listening'…"
type textarea "x"
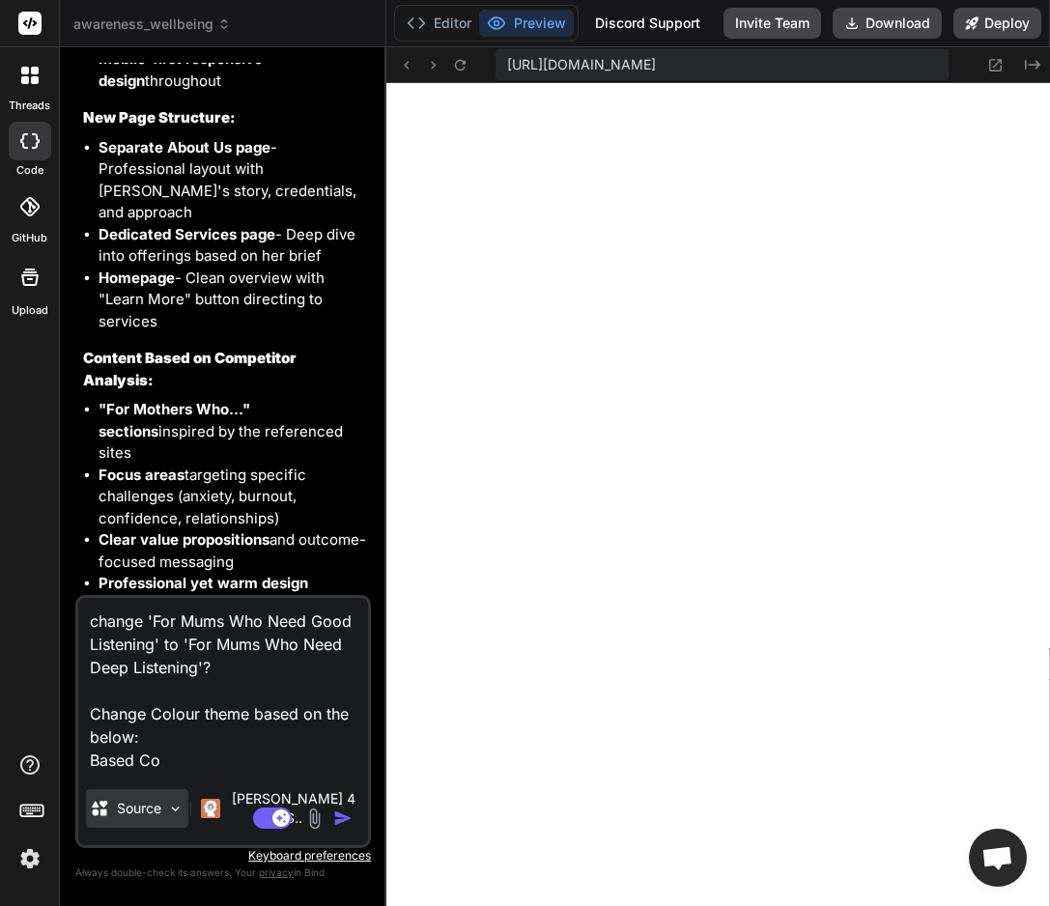
type textarea "change 'For Mums Who Need Good Listening' to 'For Mums Who Need Deep Listening'…"
type textarea "x"
type textarea "change 'For Mums Who Need Good Listening' to 'For Mums Who Need Deep Listening'…"
type textarea "x"
type textarea "change 'For Mums Who Need Good Listening' to 'For Mums Who Need Deep Listening'…"
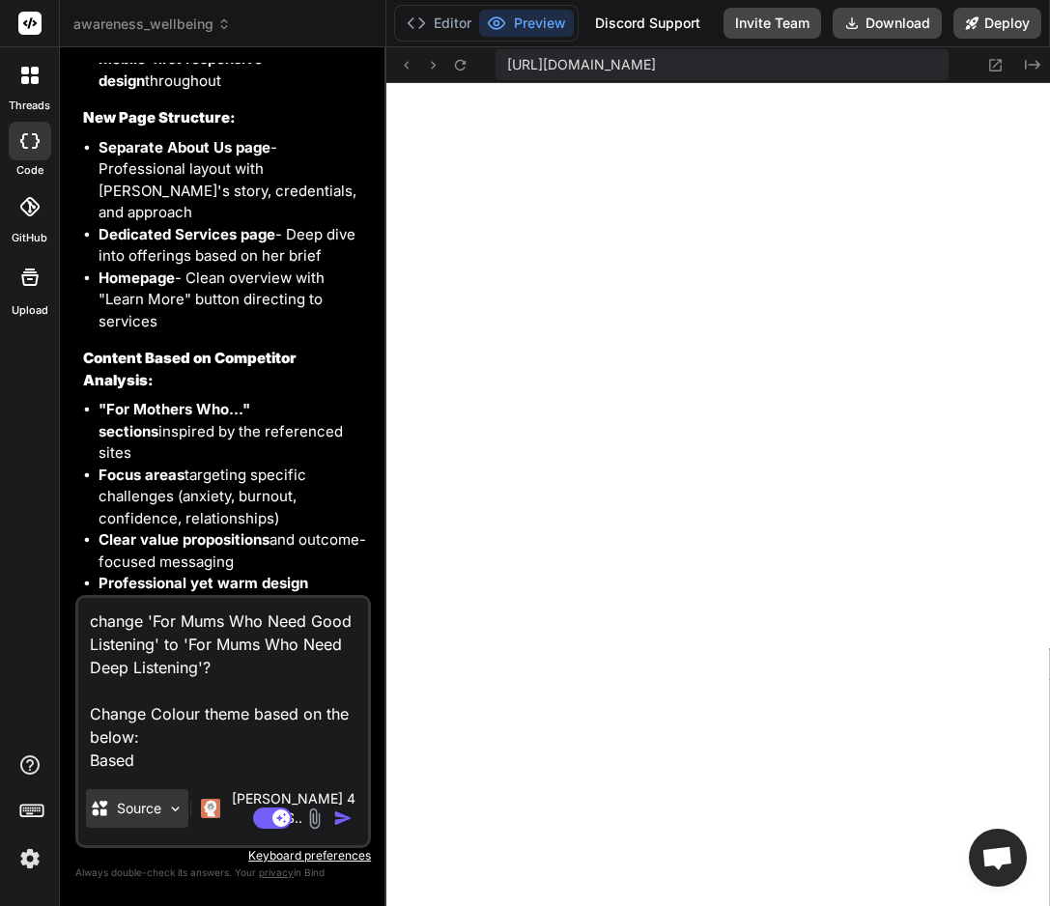
type textarea "x"
type textarea "change 'For Mums Who Need Good Listening' to 'For Mums Who Need Deep Listening'…"
type textarea "x"
type textarea "change 'For Mums Who Need Good Listening' to 'For Mums Who Need Deep Listening'…"
type textarea "x"
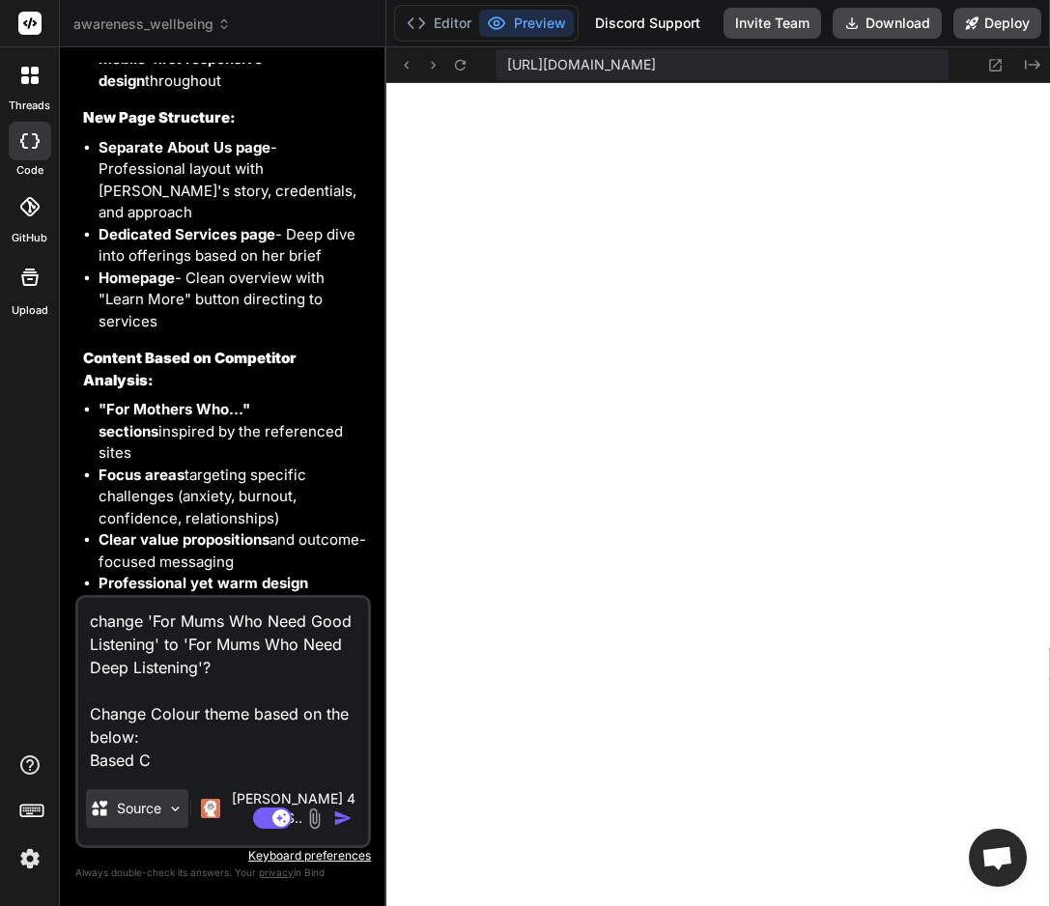
type textarea "change 'For Mums Who Need Good Listening' to 'For Mums Who Need Deep Listening'…"
type textarea "x"
type textarea "change 'For Mums Who Need Good Listening' to 'For Mums Who Need Deep Listening'…"
type textarea "x"
type textarea "change 'For Mums Who Need Good Listening' to 'For Mums Who Need Deep Listening'…"
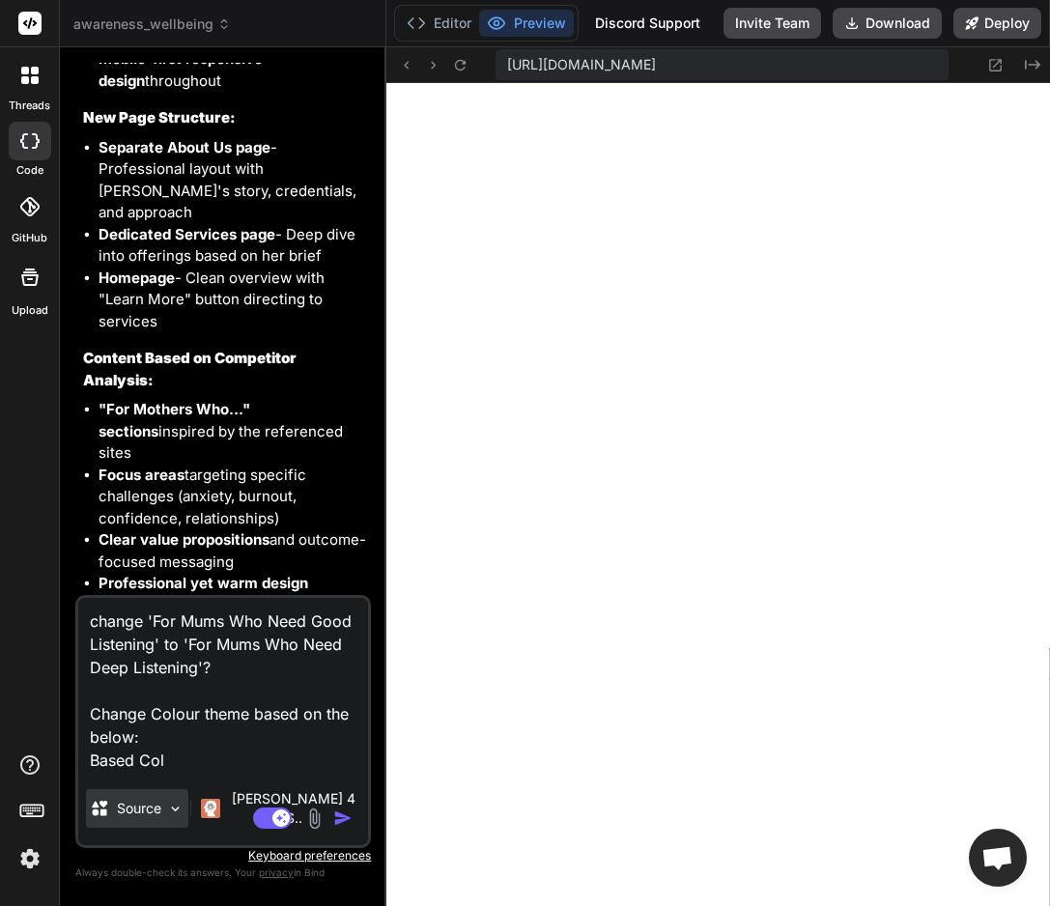
type textarea "x"
type textarea "change 'For Mums Who Need Good Listening' to 'For Mums Who Need Deep Listening'…"
type textarea "x"
type textarea "change 'For Mums Who Need Good Listening' to 'For Mums Who Need Deep Listening'…"
type textarea "x"
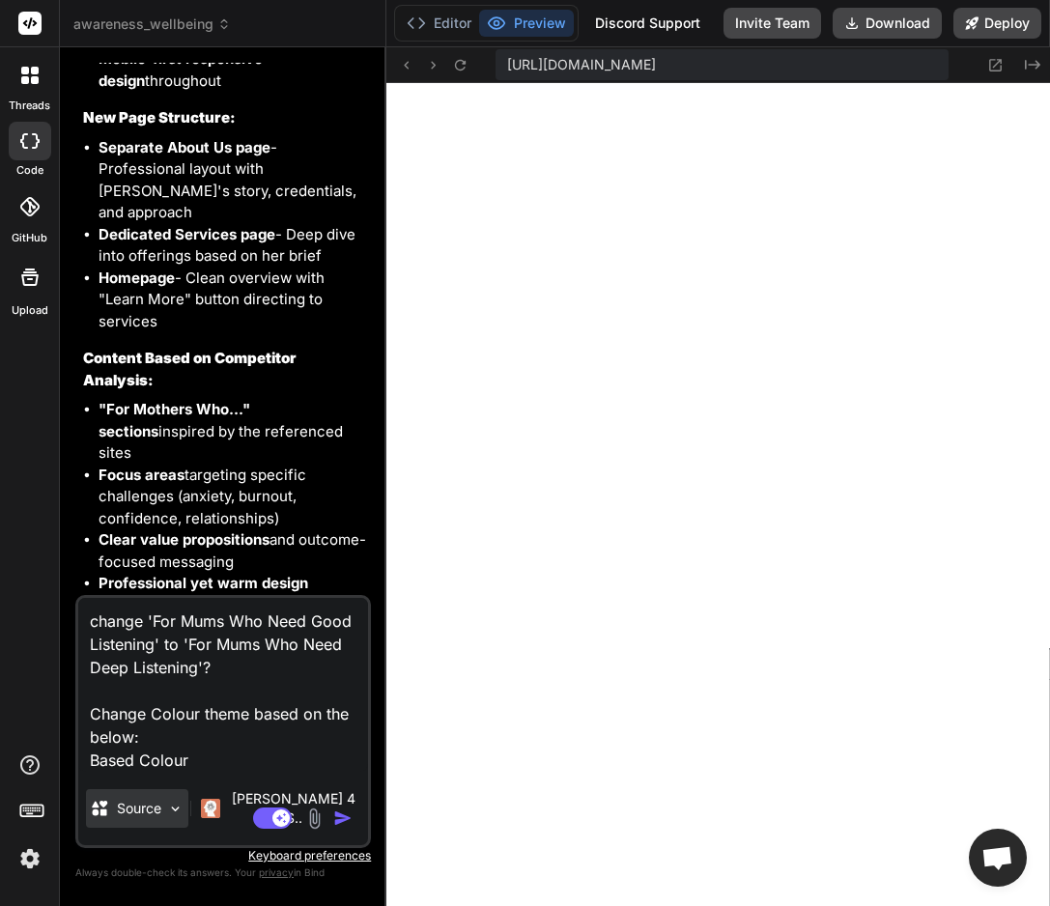
type textarea "change 'For Mums Who Need Good Listening' to 'For Mums Who Need Deep Listening'…"
type textarea "x"
type textarea "change 'For Mums Who Need Good Listening' to 'For Mums Who Need Deep Listening'…"
type textarea "x"
type textarea "change 'For Mums Who Need Good Listening' to 'For Mums Who Need Deep Listening'…"
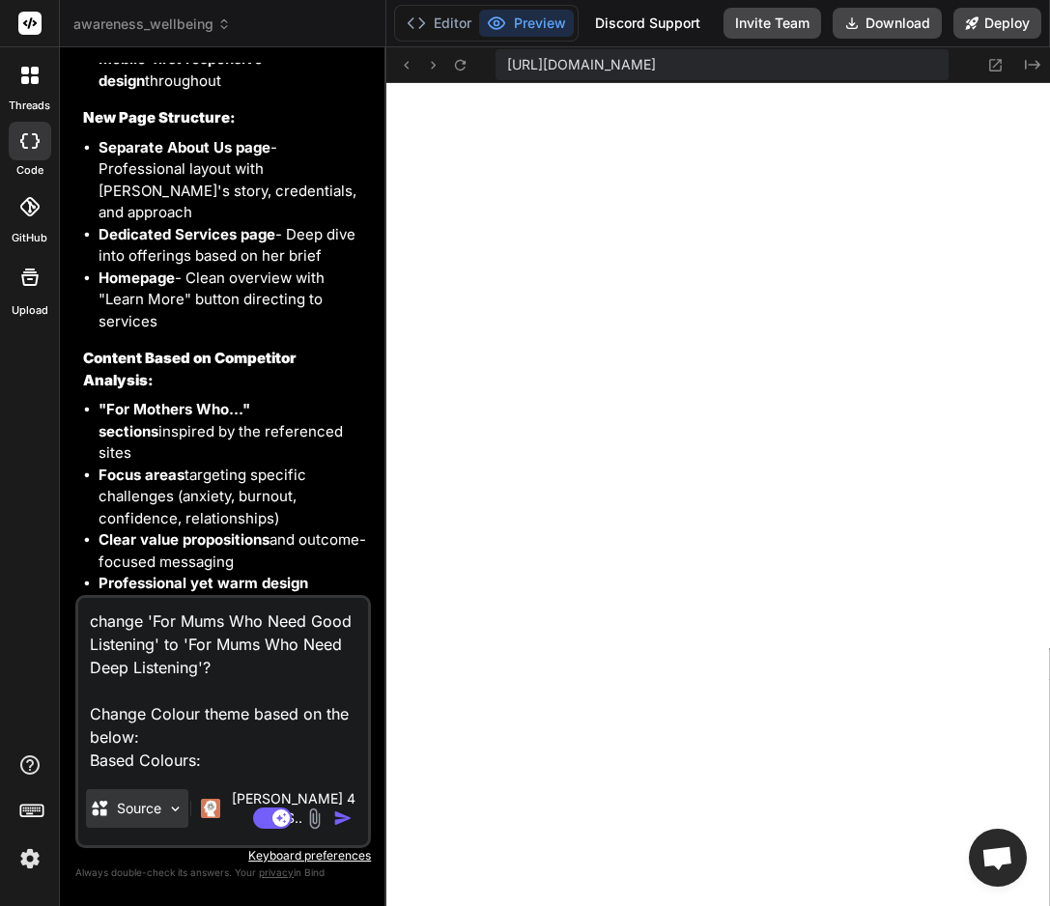
type textarea "x"
type textarea "change 'For Mums Who Need Good Listening' to 'For Mums Who Need Deep Listening'…"
type textarea "x"
type textarea "change 'For Mums Who Need Good Listening' to 'For Mums Who Need Deep Listening'…"
type textarea "x"
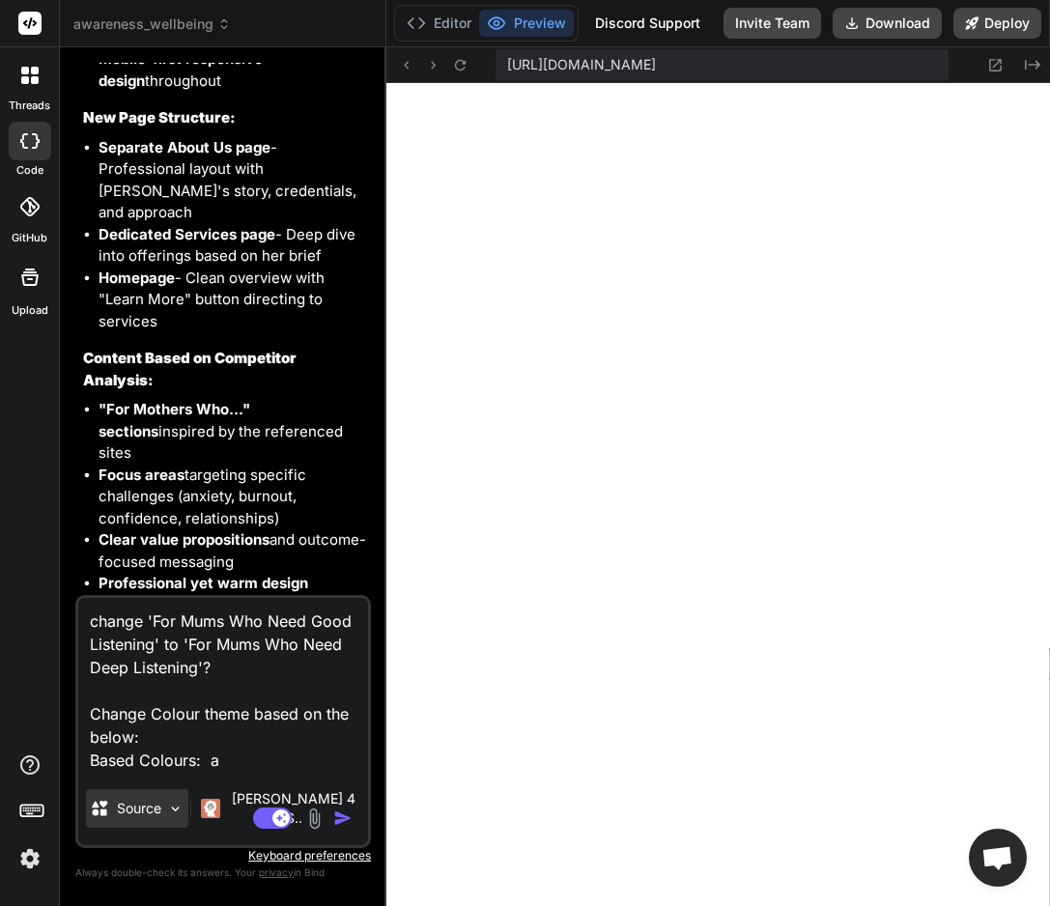
type textarea "change 'For Mums Who Need Good Listening' to 'For Mums Who Need Deep Listening'…"
type textarea "x"
type textarea "change 'For Mums Who Need Good Listening' to 'For Mums Who Need Deep Listening'…"
type textarea "x"
type textarea "change 'For Mums Who Need Good Listening' to 'For Mums Who Need Deep Listening'…"
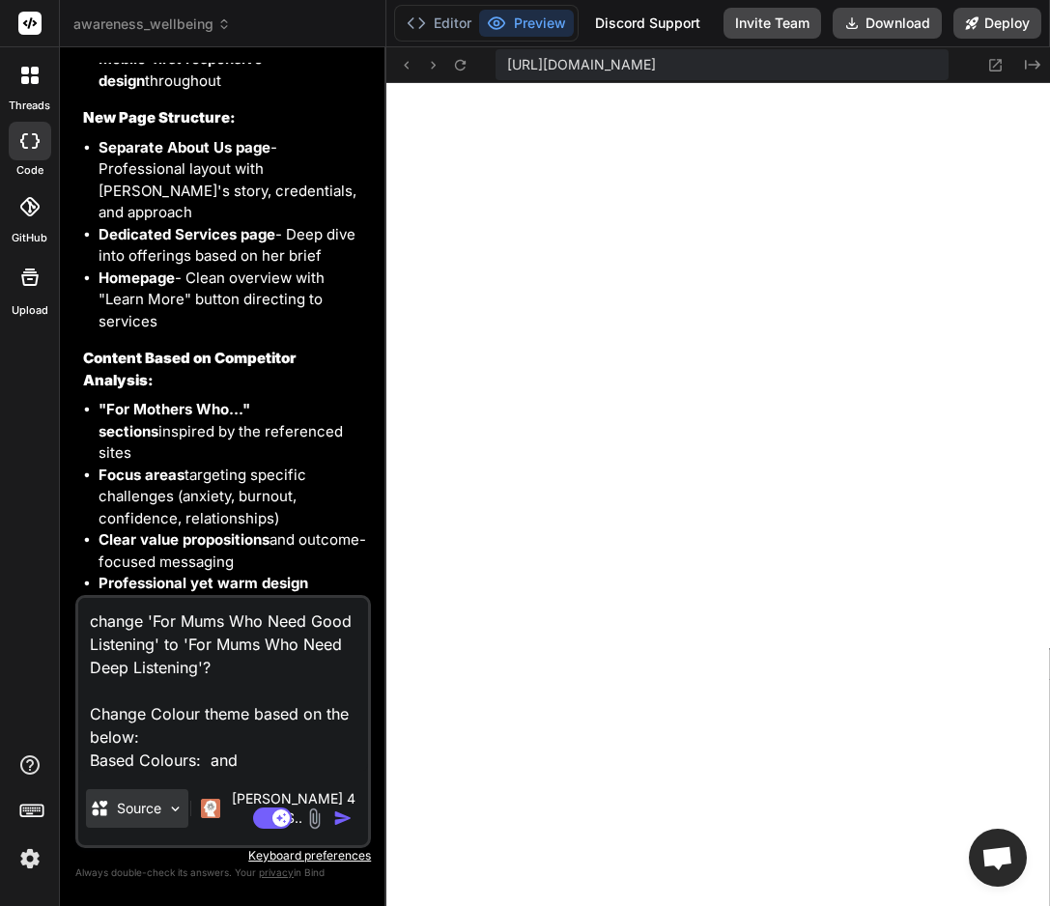
type textarea "x"
paste textarea "333333"
type textarea "change 'For Mums Who Need Good Listening' to 'For Mums Who Need Deep Listening'…"
type textarea "x"
click at [245, 772] on textarea "change 'For Mums Who Need Good Listening' to 'For Mums Who Need Deep Listening'…" at bounding box center [223, 685] width 290 height 174
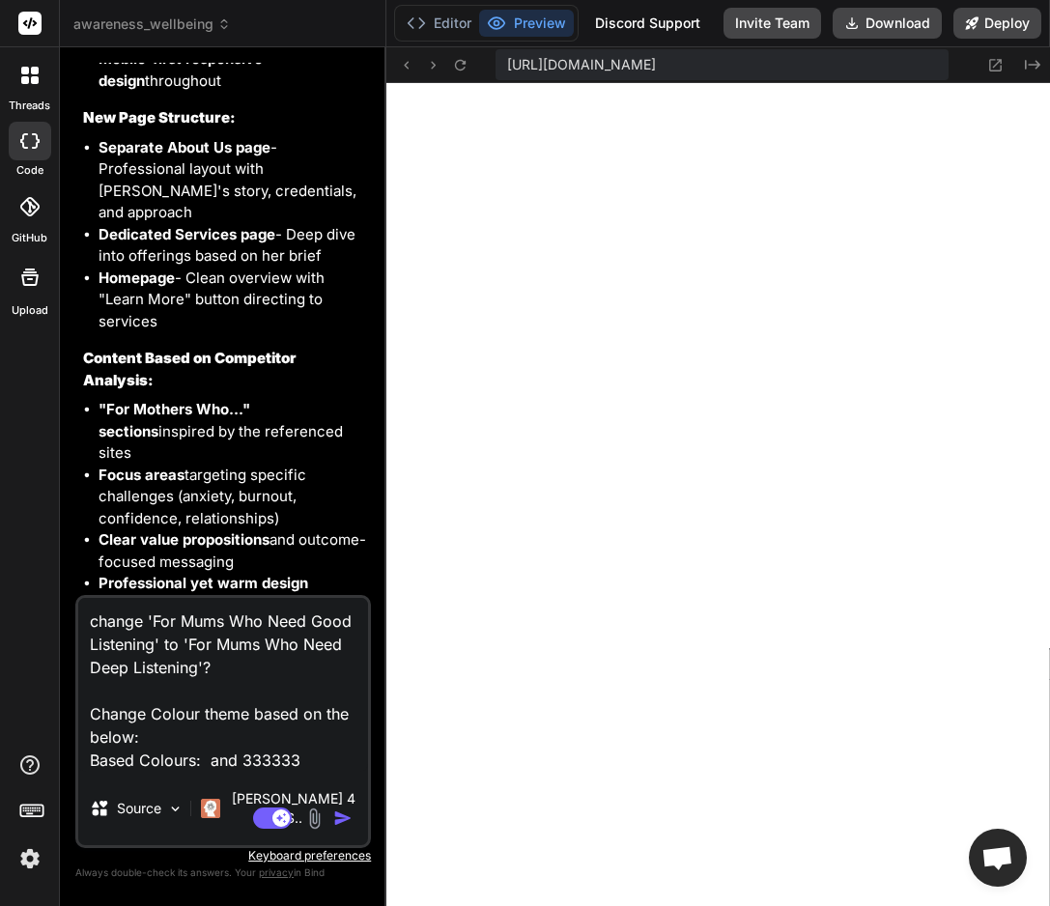
type textarea "change 'For Mums Who Need Good Listening' to 'For Mums Who Need Deep Listening'…"
type textarea "x"
click at [245, 772] on textarea "change 'For Mums Who Need Good Listening' to 'For Mums Who Need Deep Listening'…" at bounding box center [223, 685] width 290 height 174
type textarea "change 'For Mums Who Need Good Listening' to 'For Mums Who Need Deep Listening'…"
type textarea "x"
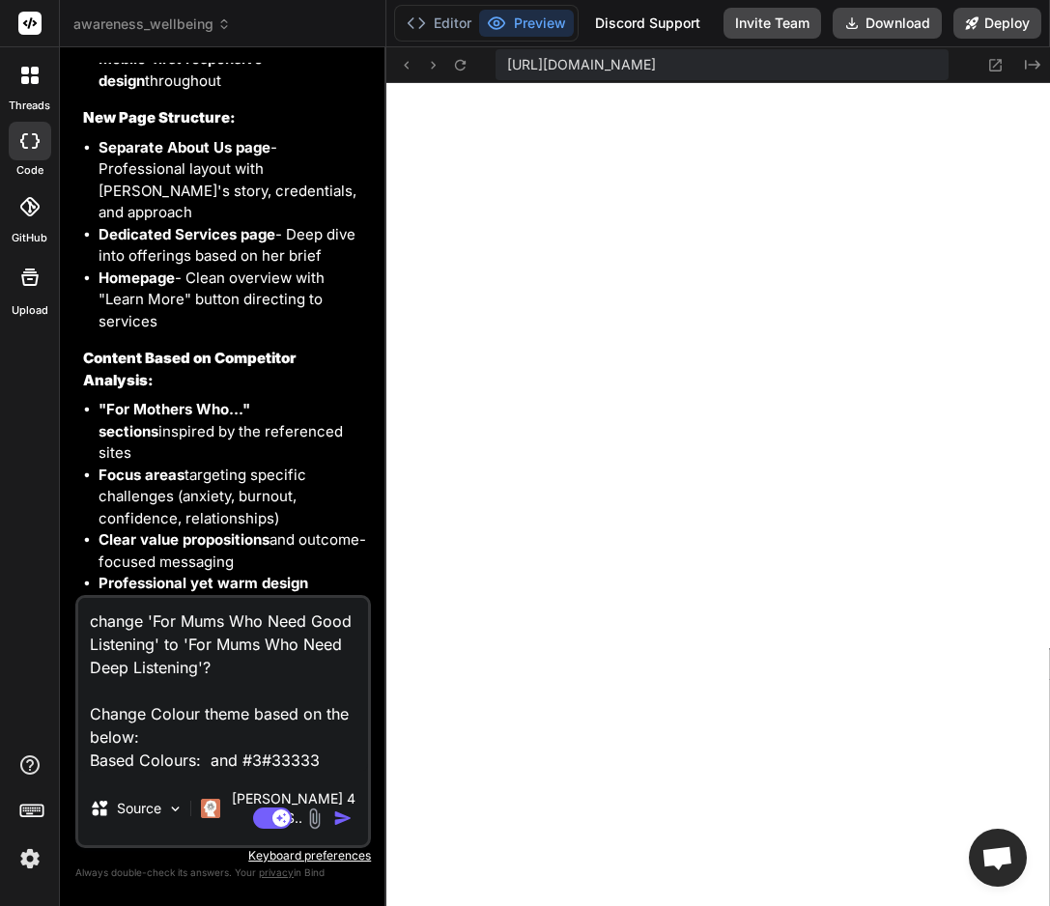
click at [264, 772] on textarea "change 'For Mums Who Need Good Listening' to 'For Mums Who Need Deep Listening'…" at bounding box center [223, 685] width 290 height 174
type textarea "change 'For Mums Who Need Good Listening' to 'For Mums Who Need Deep Listening'…"
type textarea "x"
click at [208, 772] on textarea "change 'For Mums Who Need Good Listening' to 'For Mums Who Need Deep Listening'…" at bounding box center [223, 685] width 290 height 174
paste textarea "FDFEFE"
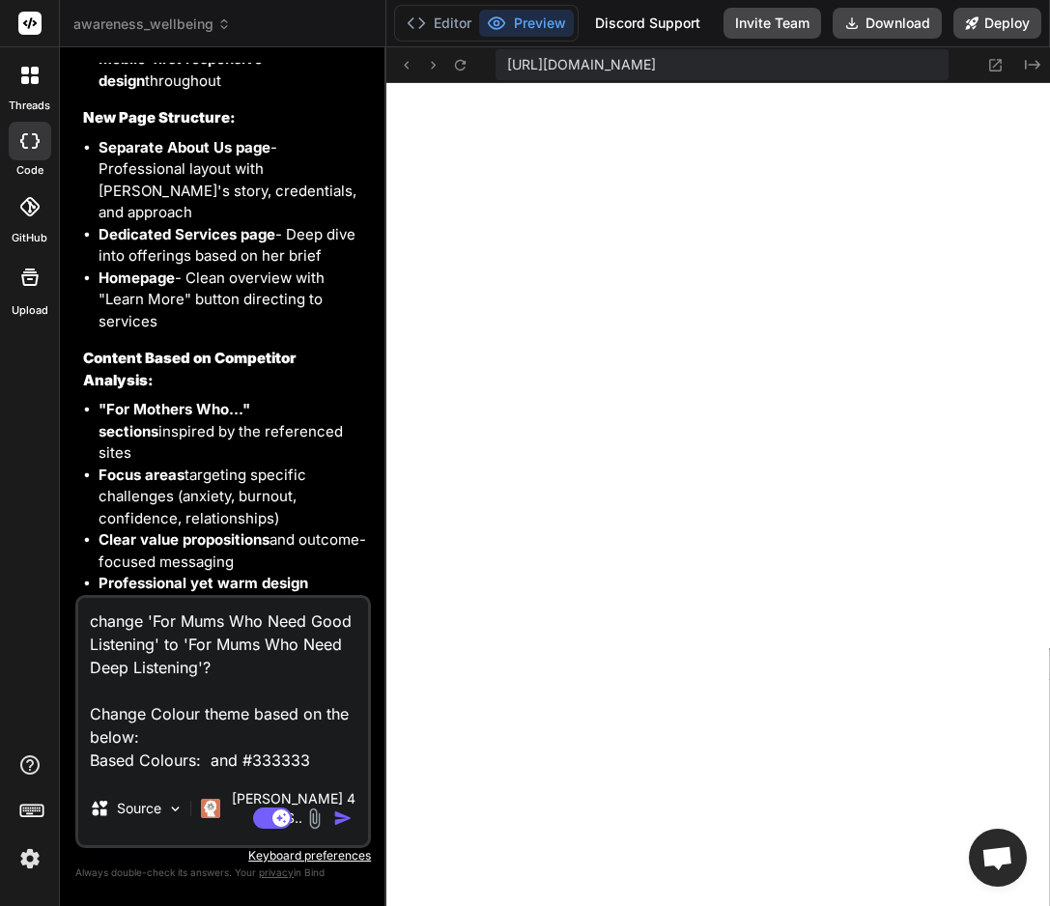
type textarea "change 'For Mums Who Need Good Listening' to 'For Mums Who Need Deep Listening'…"
type textarea "x"
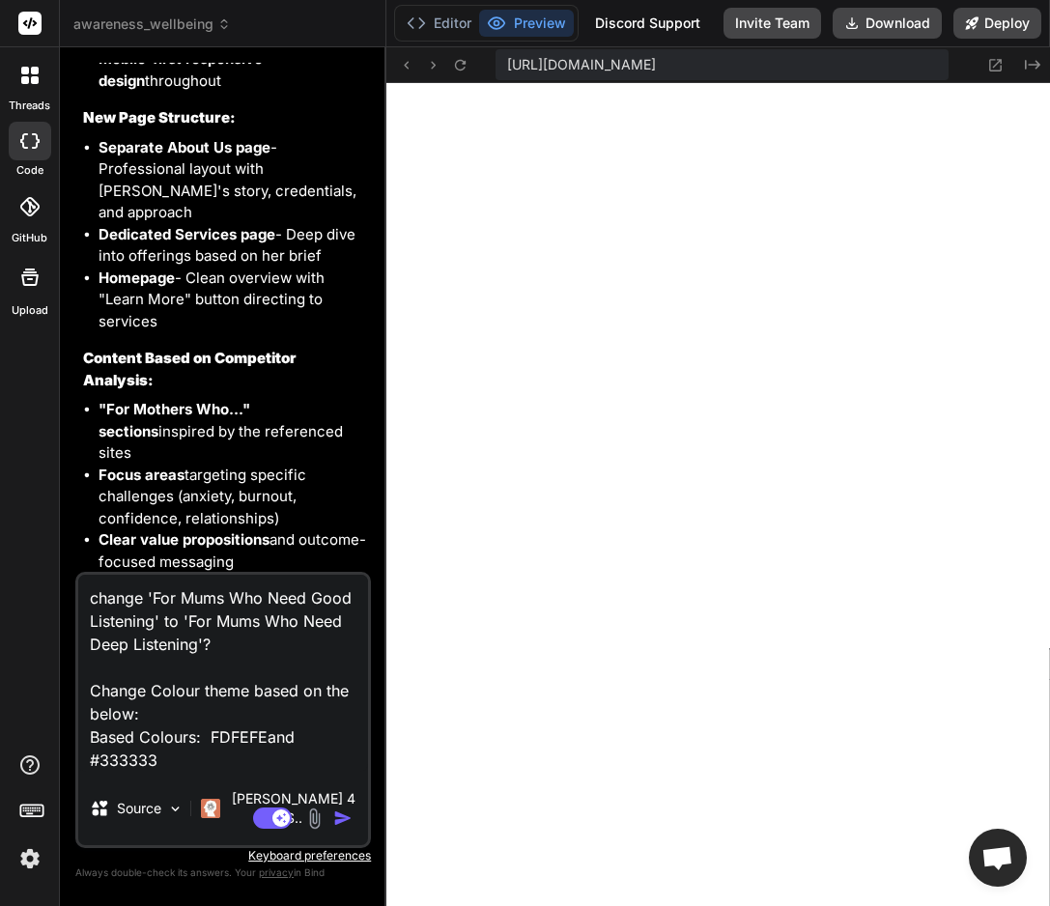
type textarea "change 'For Mums Who Need Good Listening' to 'For Mums Who Need Deep Listening'…"
type textarea "x"
click at [211, 758] on textarea "change 'For Mums Who Need Good Listening' to 'For Mums Who Need Deep Listening'…" at bounding box center [223, 673] width 290 height 197
type textarea "change 'For Mums Who Need Good Listening' to 'For Mums Who Need Deep Listening'…"
type textarea "x"
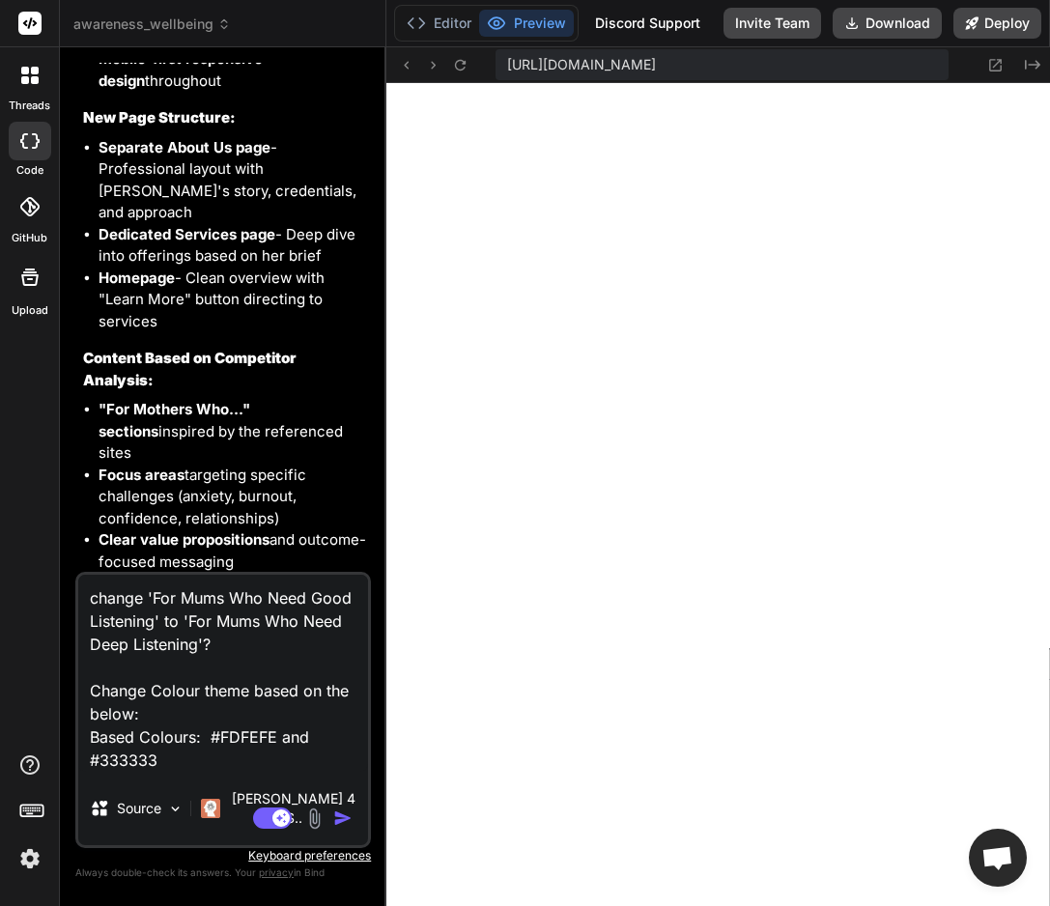
click at [197, 772] on textarea "change 'For Mums Who Need Good Listening' to 'For Mums Who Need Deep Listening'…" at bounding box center [223, 673] width 290 height 197
type textarea "change 'For Mums Who Need Good Listening' to 'For Mums Who Need Deep Listening'…"
click at [230, 772] on textarea "change 'For Mums Who Need Good Listening' to 'For Mums Who Need Deep Listening'…" at bounding box center [223, 673] width 290 height 197
type textarea "x"
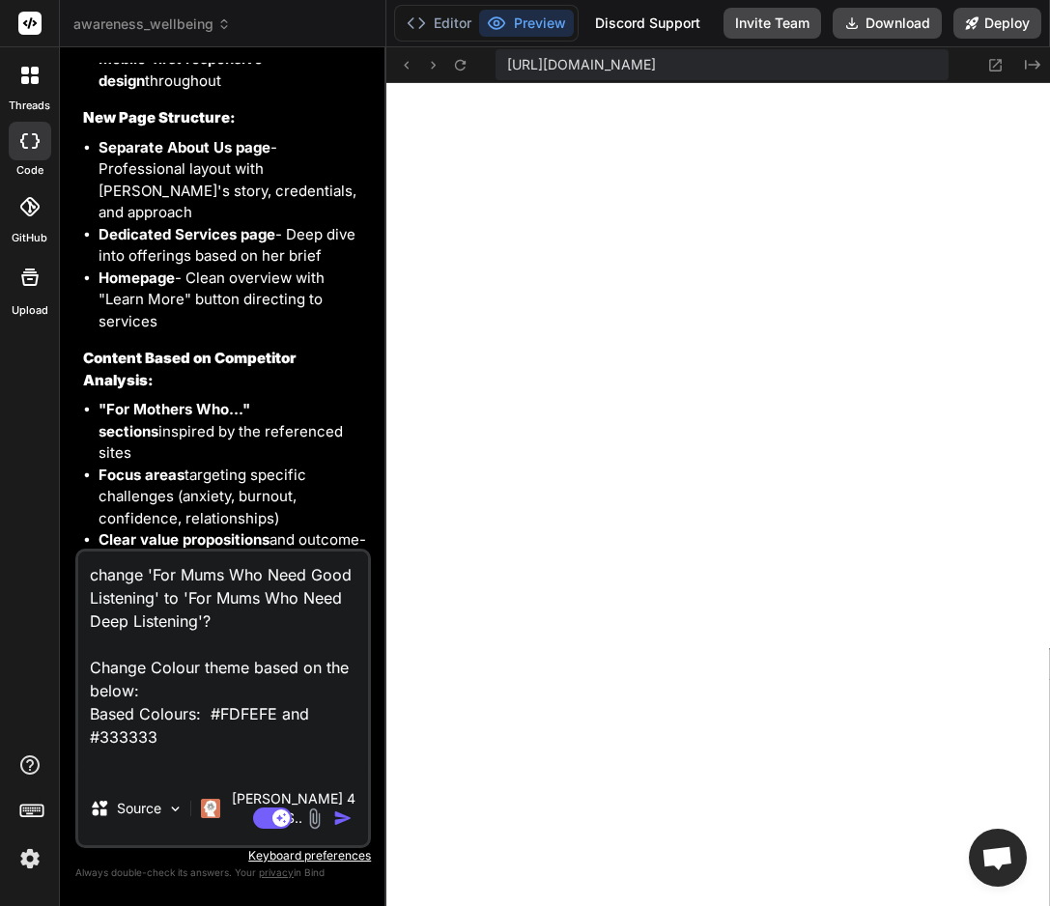
type textarea "change 'For Mums Who Need Good Listening' to 'For Mums Who Need Deep Listening'…"
type textarea "x"
type textarea "change 'For Mums Who Need Good Listening' to 'For Mums Who Need Deep Listening'…"
type textarea "x"
type textarea "change 'For Mums Who Need Good Listening' to 'For Mums Who Need Deep Listening'…"
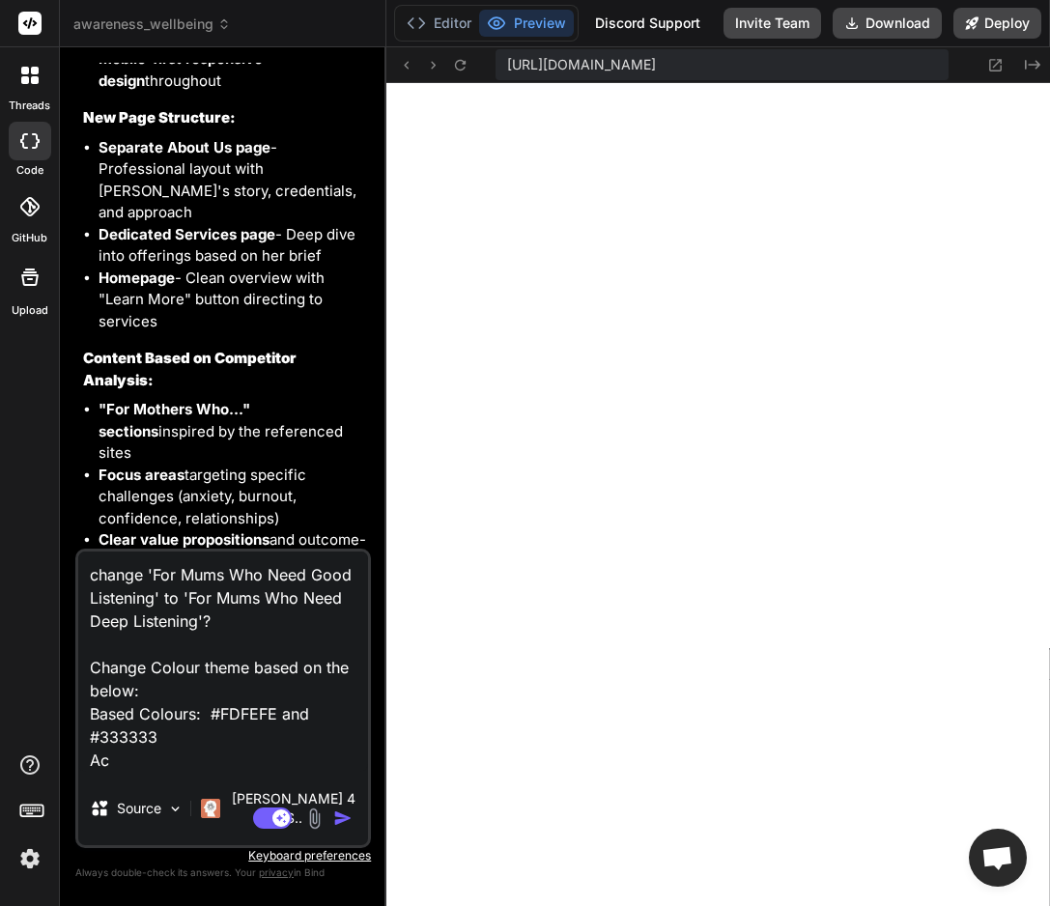
type textarea "x"
type textarea "change 'For Mums Who Need Good Listening' to 'For Mums Who Need Deep Listening'…"
type textarea "x"
type textarea "change 'For Mums Who Need Good Listening' to 'For Mums Who Need Deep Listening'…"
type textarea "x"
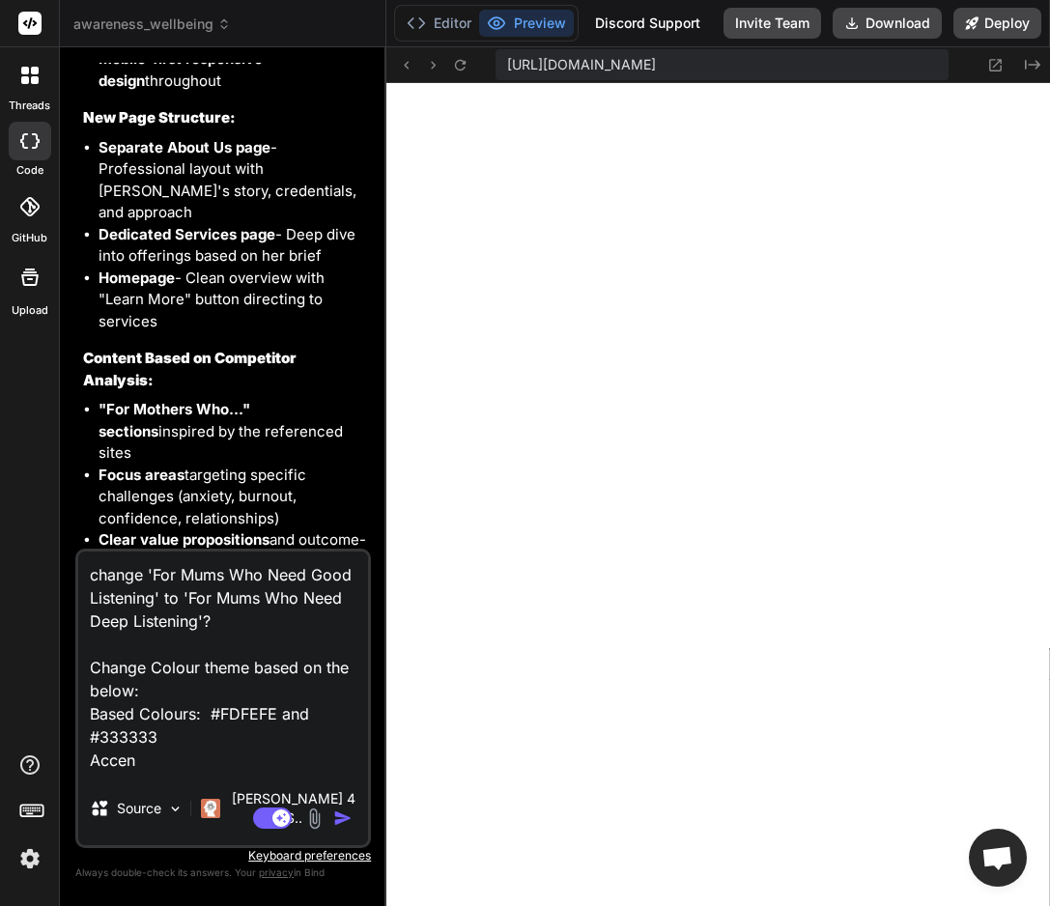
type textarea "change 'For Mums Who Need Good Listening' to 'For Mums Who Need Deep Listening'…"
type textarea "x"
type textarea "change 'For Mums Who Need Good Listening' to 'For Mums Who Need Deep Listening'…"
type textarea "x"
type textarea "change 'For Mums Who Need Good Listening' to 'For Mums Who Need Deep Listening'…"
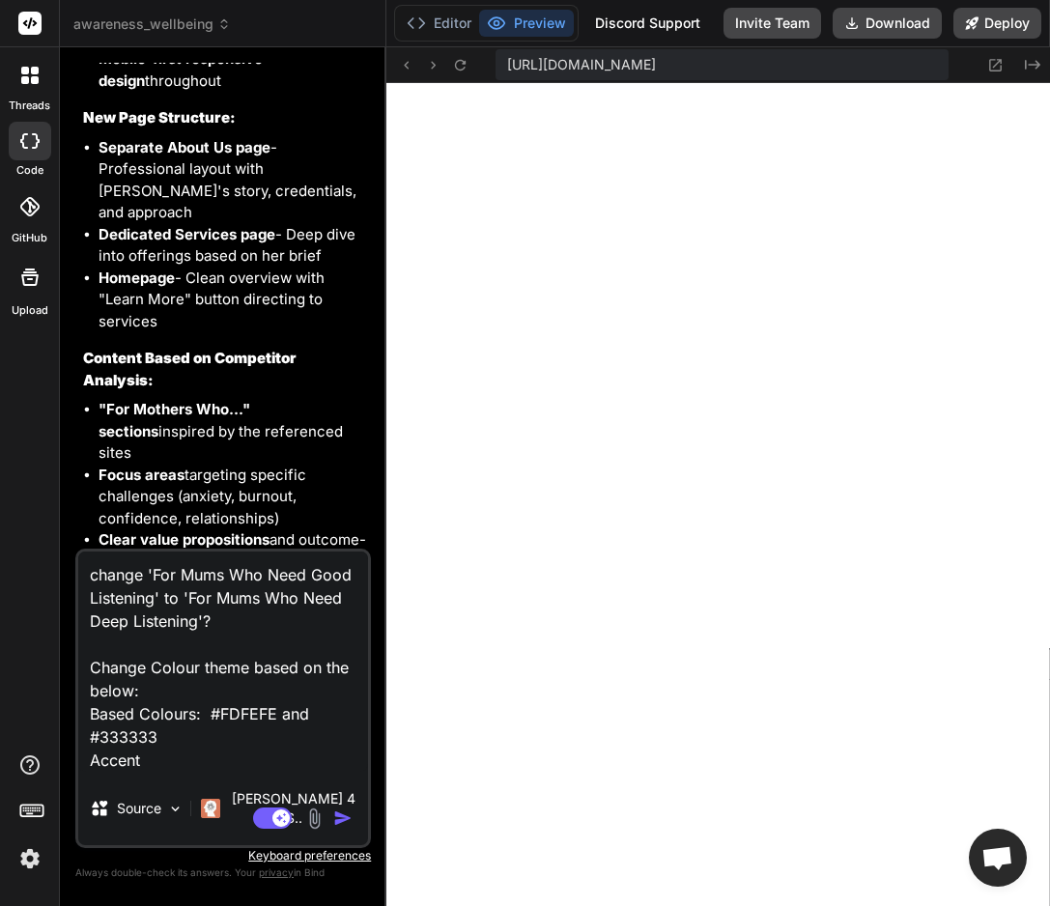
type textarea "x"
type textarea "change 'For Mums Who Need Good Listening' to 'For Mums Who Need Deep Listening'…"
type textarea "x"
type textarea "change 'For Mums Who Need Good Listening' to 'For Mums Who Need Deep Listening'…"
type textarea "x"
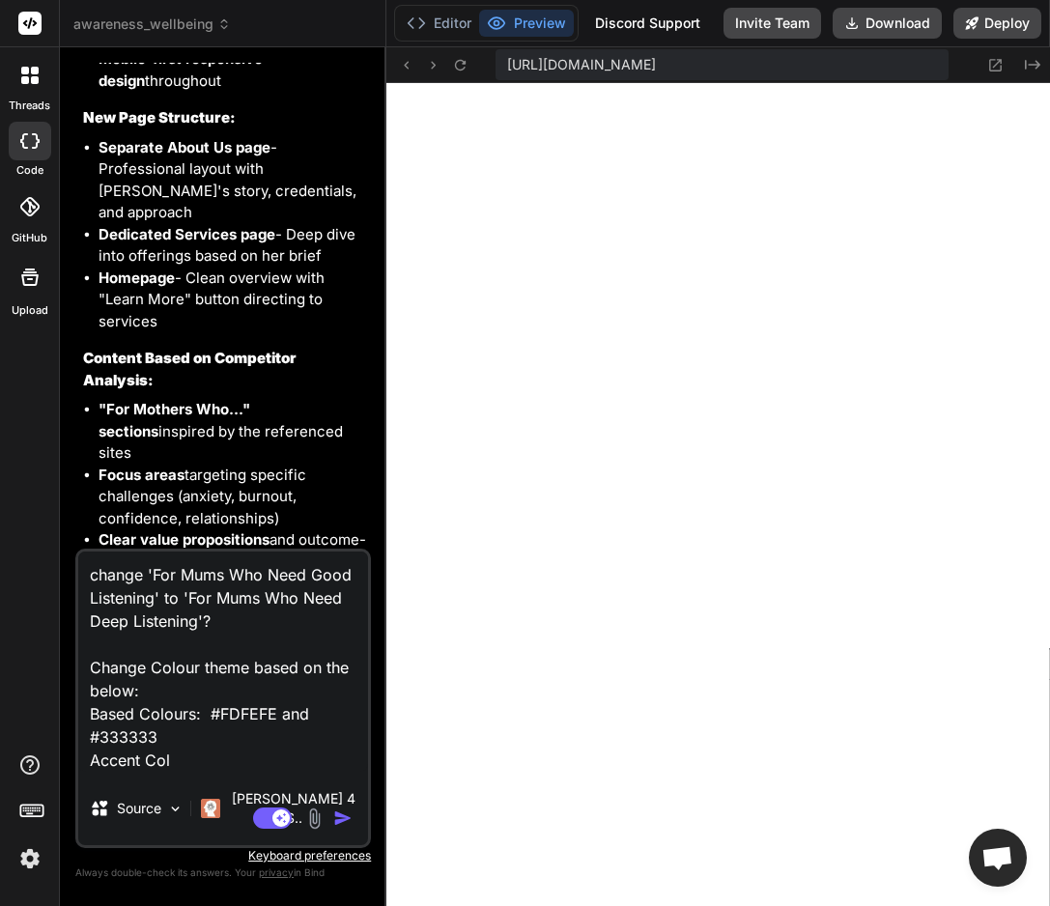
type textarea "change 'For Mums Who Need Good Listening' to 'For Mums Who Need Deep Listening'…"
type textarea "x"
type textarea "change 'For Mums Who Need Good Listening' to 'For Mums Who Need Deep Listening'…"
type textarea "x"
type textarea "change 'For Mums Who Need Good Listening' to 'For Mums Who Need Deep Listening'…"
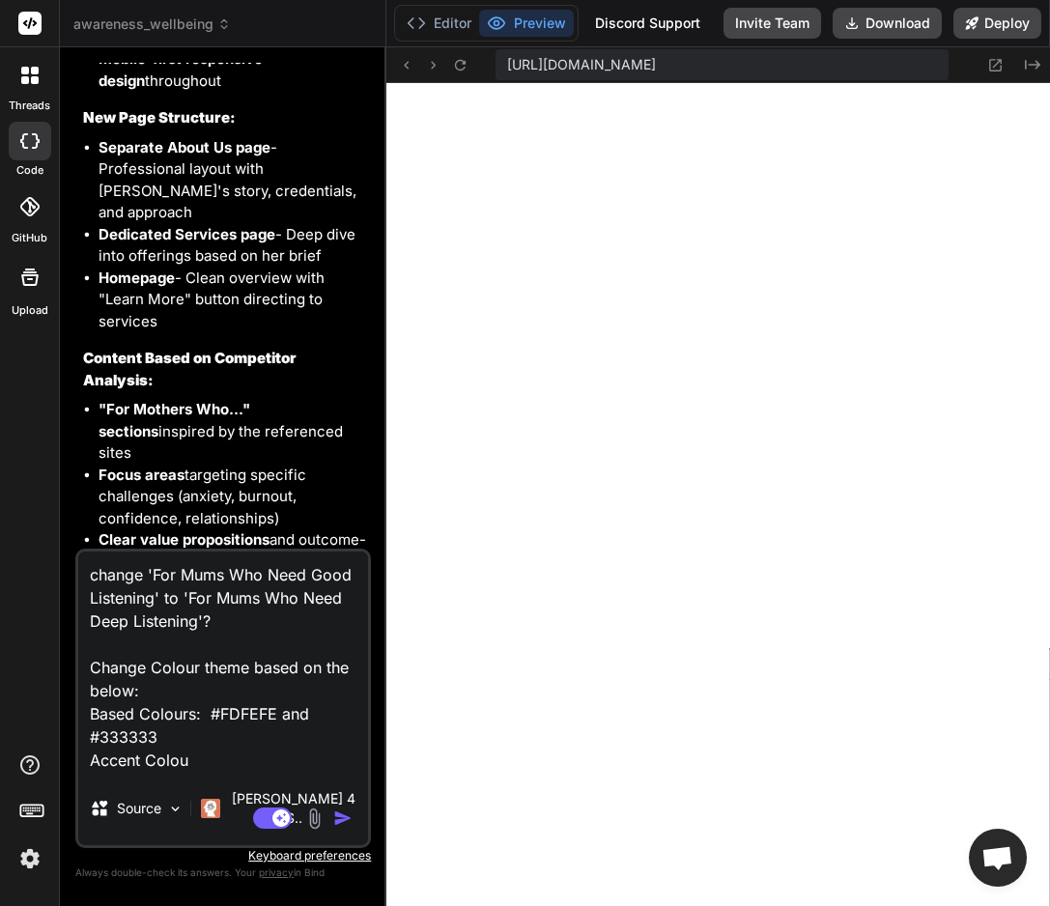
type textarea "x"
type textarea "change 'For Mums Who Need Good Listening' to 'For Mums Who Need Deep Listening'…"
type textarea "x"
type textarea "change 'For Mums Who Need Good Listening' to 'For Mums Who Need Deep Listening'…"
type textarea "x"
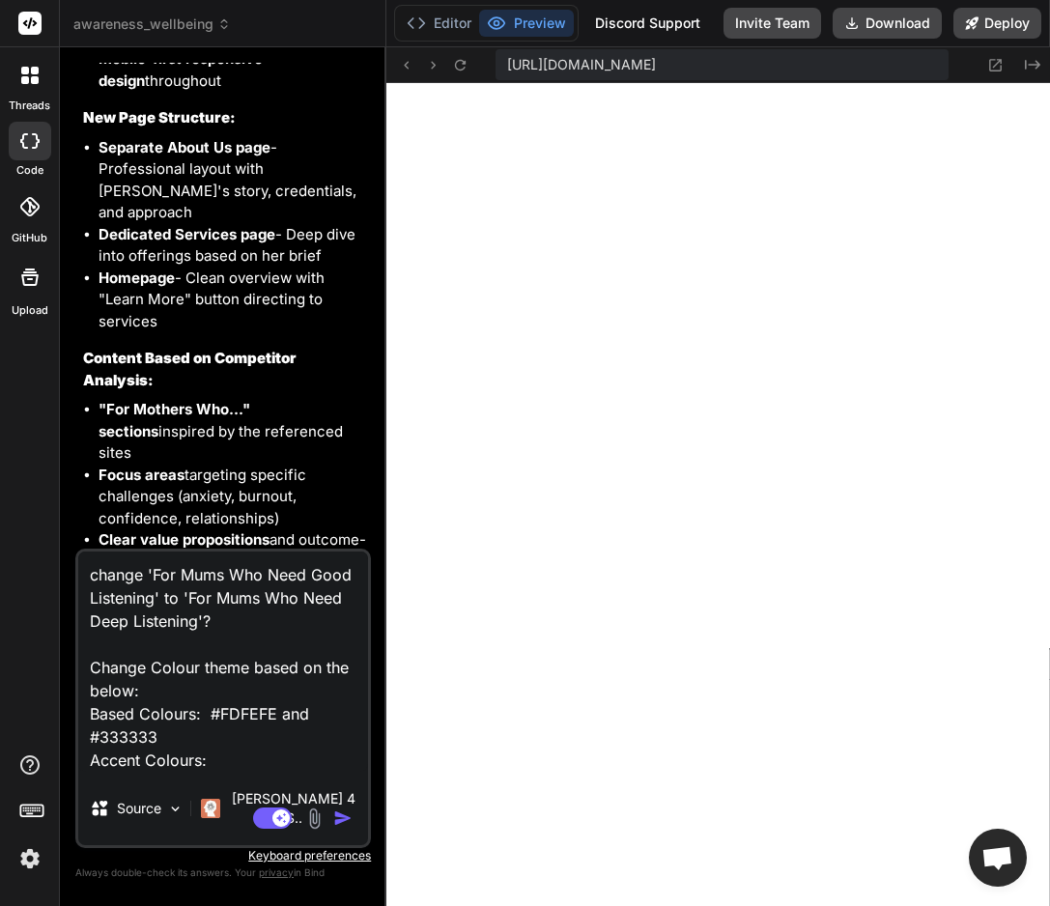
type textarea "change 'For Mums Who Need Good Listening' to 'For Mums Who Need Deep Listening'…"
type textarea "x"
paste textarea "AC8693"
paste textarea "223D52"
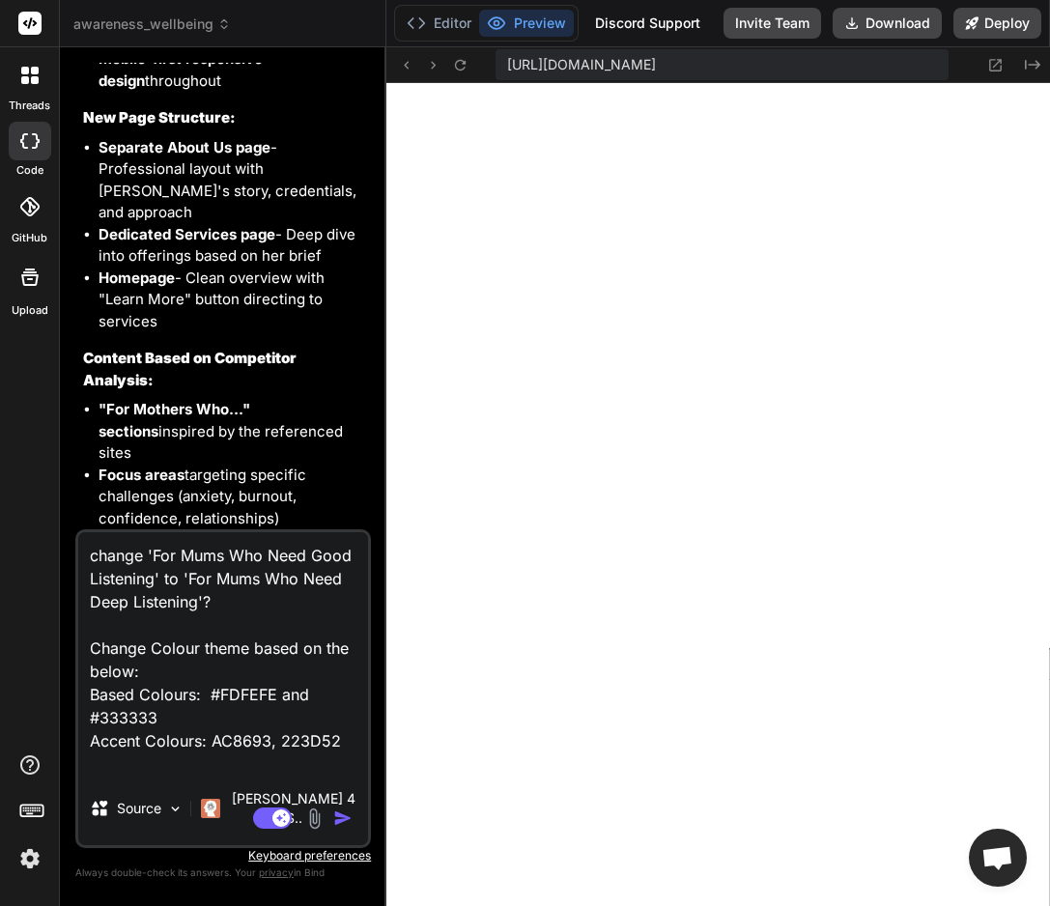
paste textarea "D3DFE1"
click at [207, 772] on textarea "change 'For Mums Who Need Good Listening' to 'For Mums Who Need Deep Listening'…" at bounding box center [223, 652] width 290 height 240
paste textarea "564349"
click at [214, 760] on textarea "change 'For Mums Who Need Good Listening' to 'For Mums Who Need Deep Listening'…" at bounding box center [223, 652] width 290 height 240
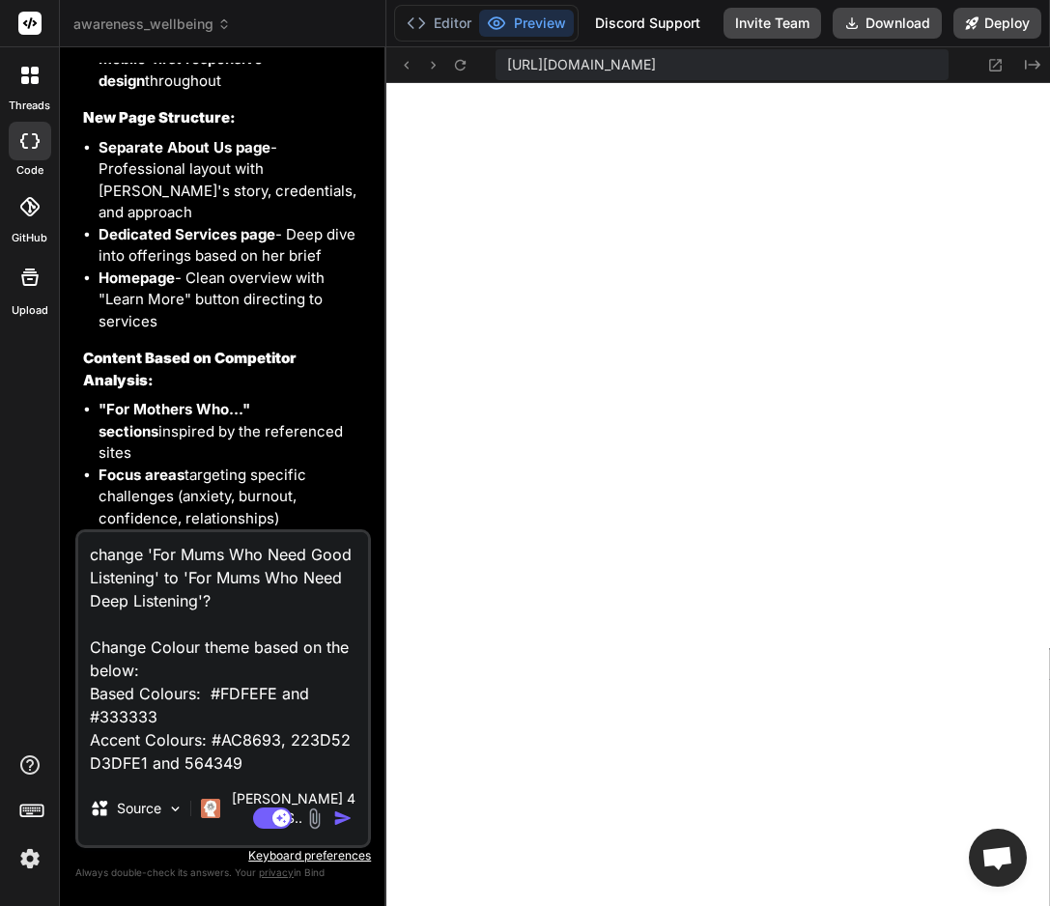
click at [88, 772] on textarea "change 'For Mums Who Need Good Listening' to 'For Mums Who Need Deep Listening'…" at bounding box center [223, 652] width 290 height 240
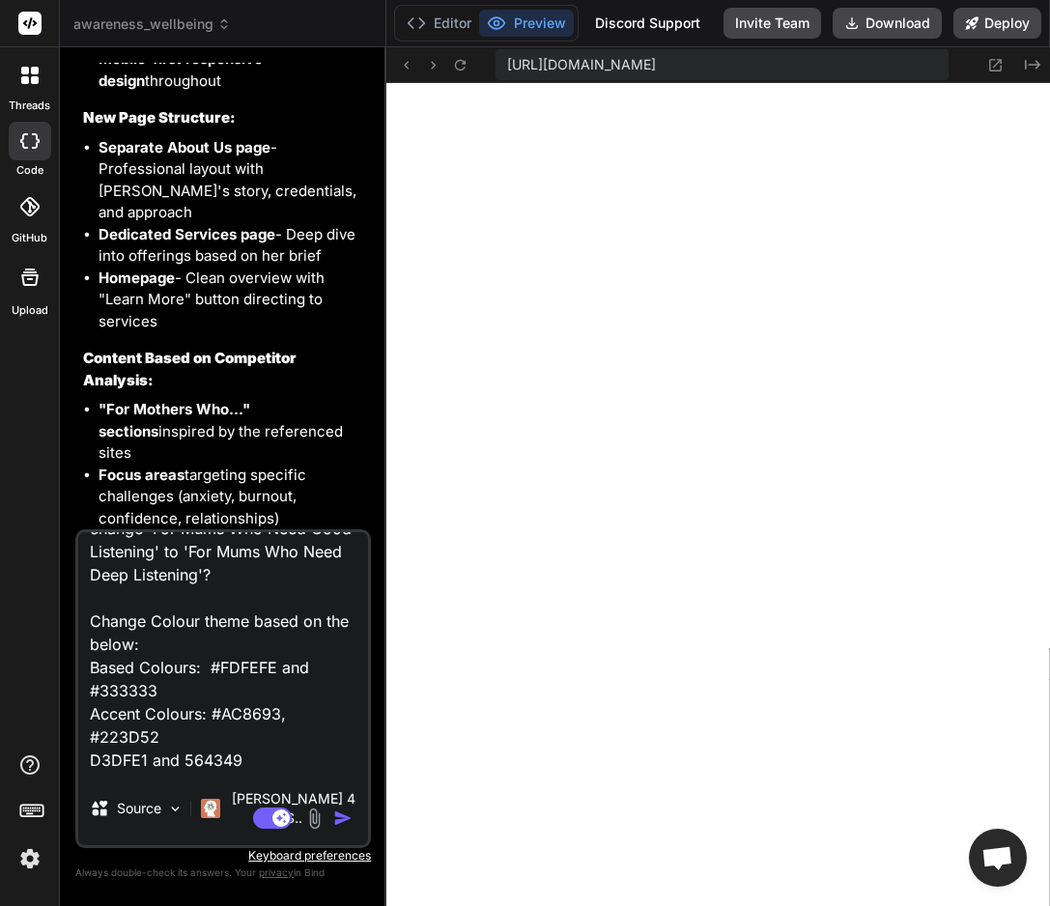
click at [94, 772] on textarea "change 'For Mums Who Need Good Listening' to 'For Mums Who Need Deep Listening'…" at bounding box center [223, 652] width 290 height 240
click at [194, 772] on textarea "change 'For Mums Who Need Good Listening' to 'For Mums Who Need Deep Listening'…" at bounding box center [223, 652] width 290 height 240
click at [275, 772] on textarea "change 'For Mums Who Need Good Listening' to 'For Mums Who Need Deep Listening'…" at bounding box center [223, 652] width 290 height 240
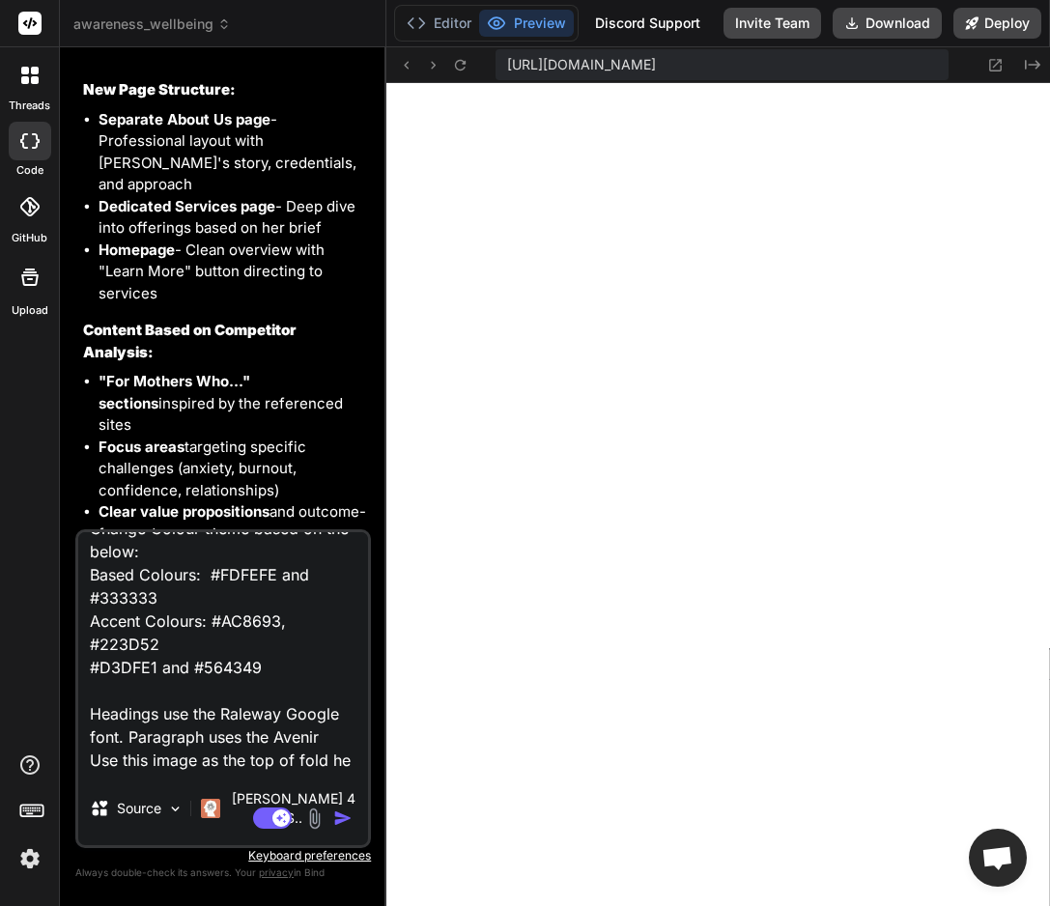
scroll to position [140, 0]
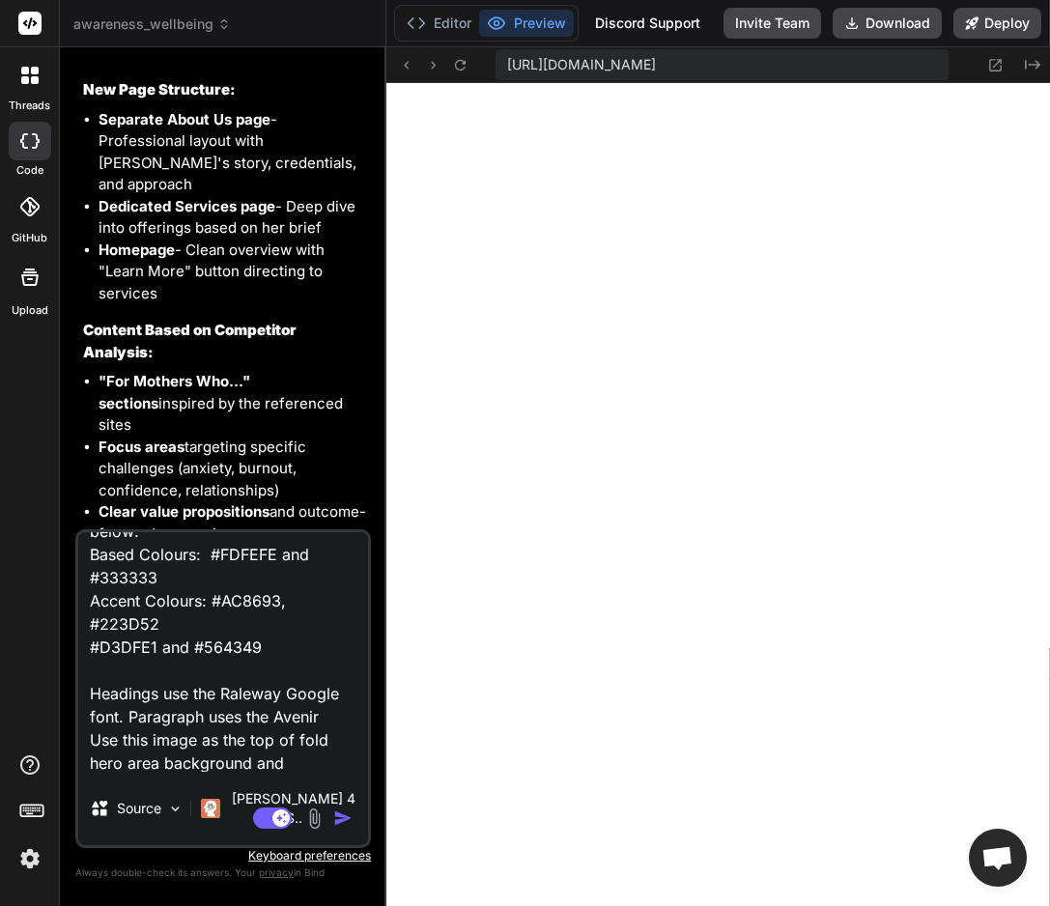
click at [310, 772] on textarea "change 'For Mums Who Need Good Listening' to 'For Mums Who Need Deep Listening'…" at bounding box center [223, 652] width 290 height 240
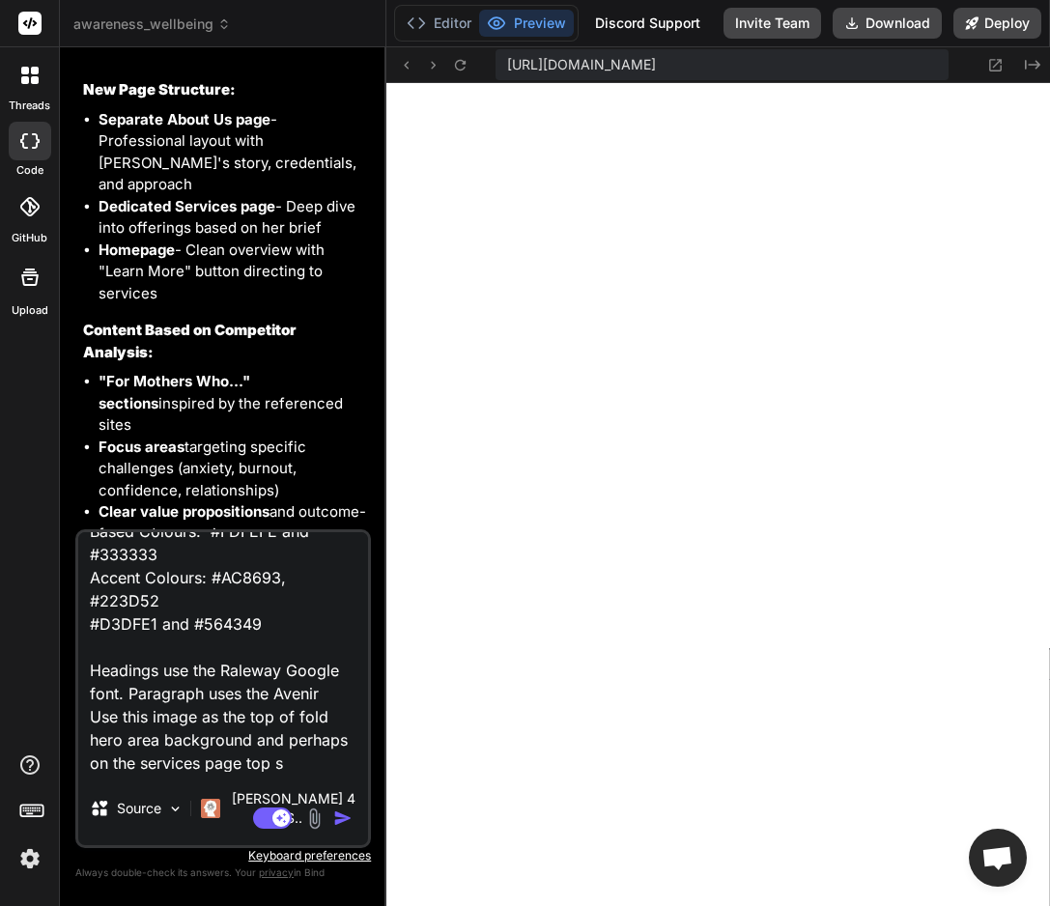
scroll to position [186, 0]
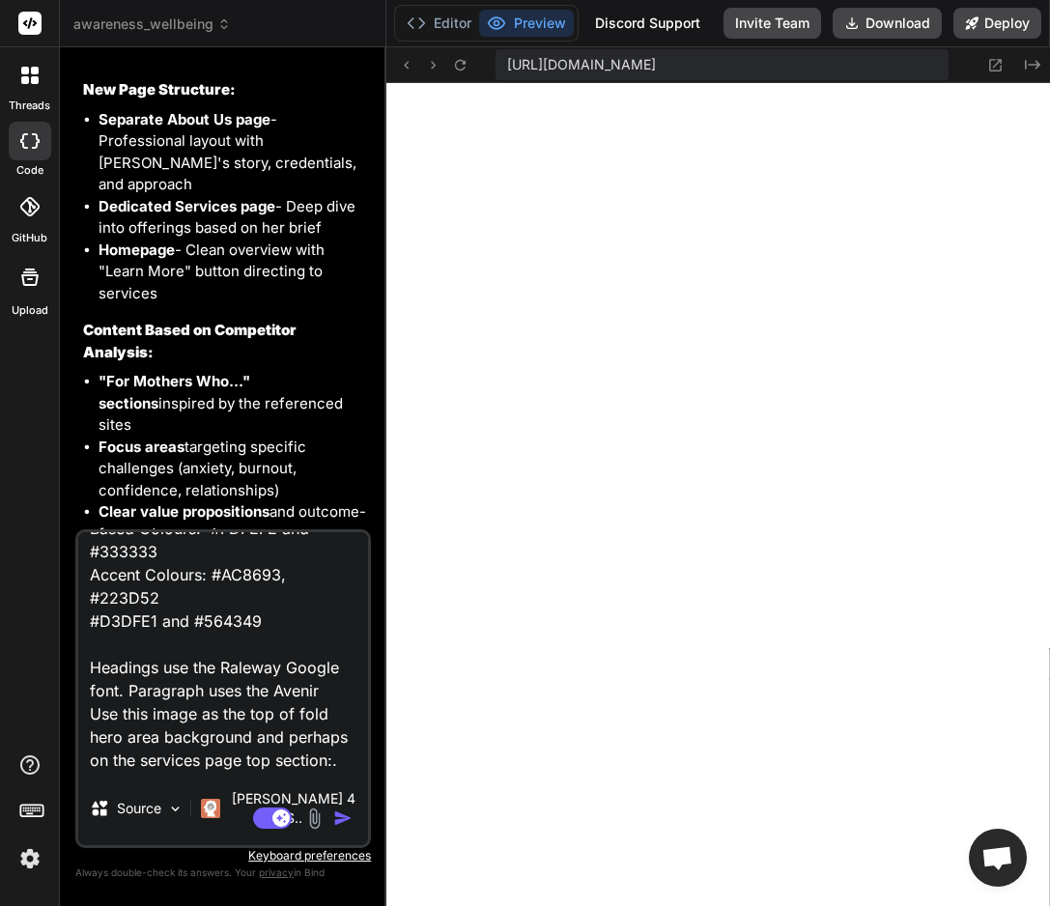
click at [192, 719] on textarea "change 'For Mums Who Need Good Listening' to 'For Mums Who Need Deep Listening'…" at bounding box center [223, 652] width 290 height 240
click at [198, 717] on textarea "change 'For Mums Who Need Good Listening' to 'For Mums Who Need Deep Listening'…" at bounding box center [223, 652] width 290 height 240
paste textarea "[URL][DOMAIN_NAME]"
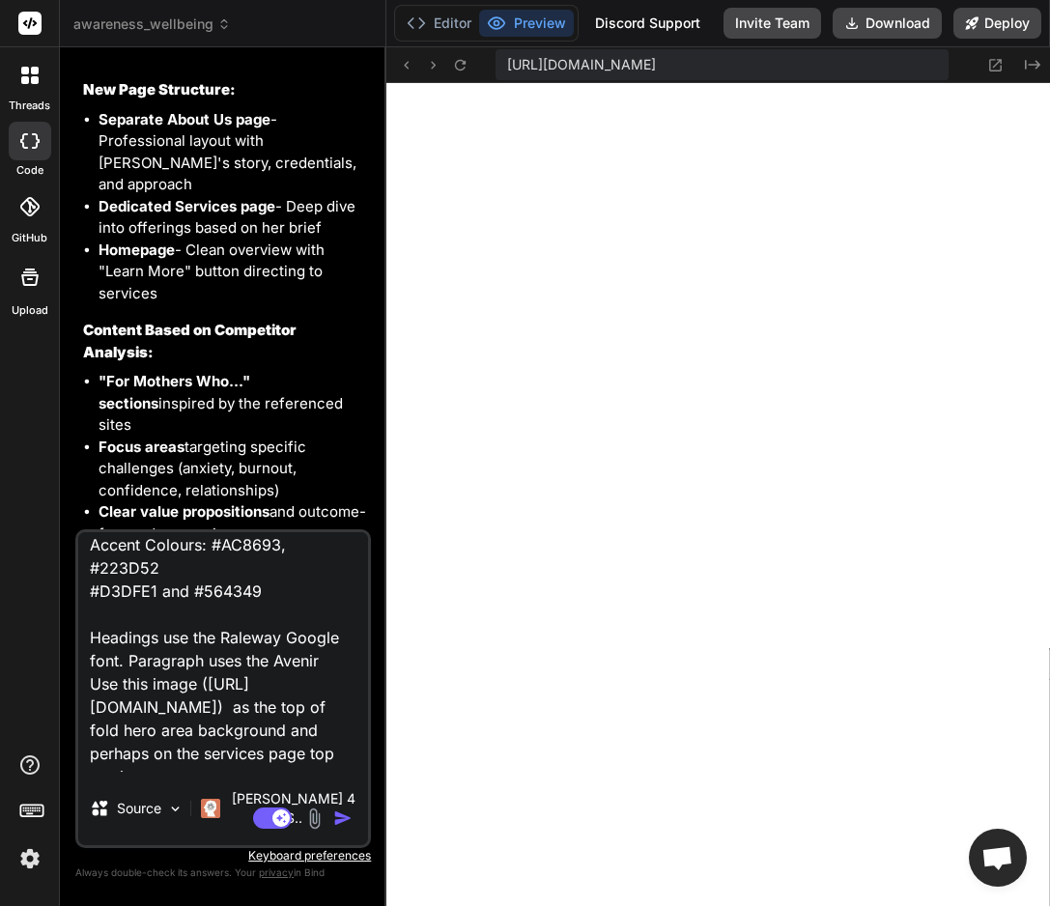
scroll to position [259, 0]
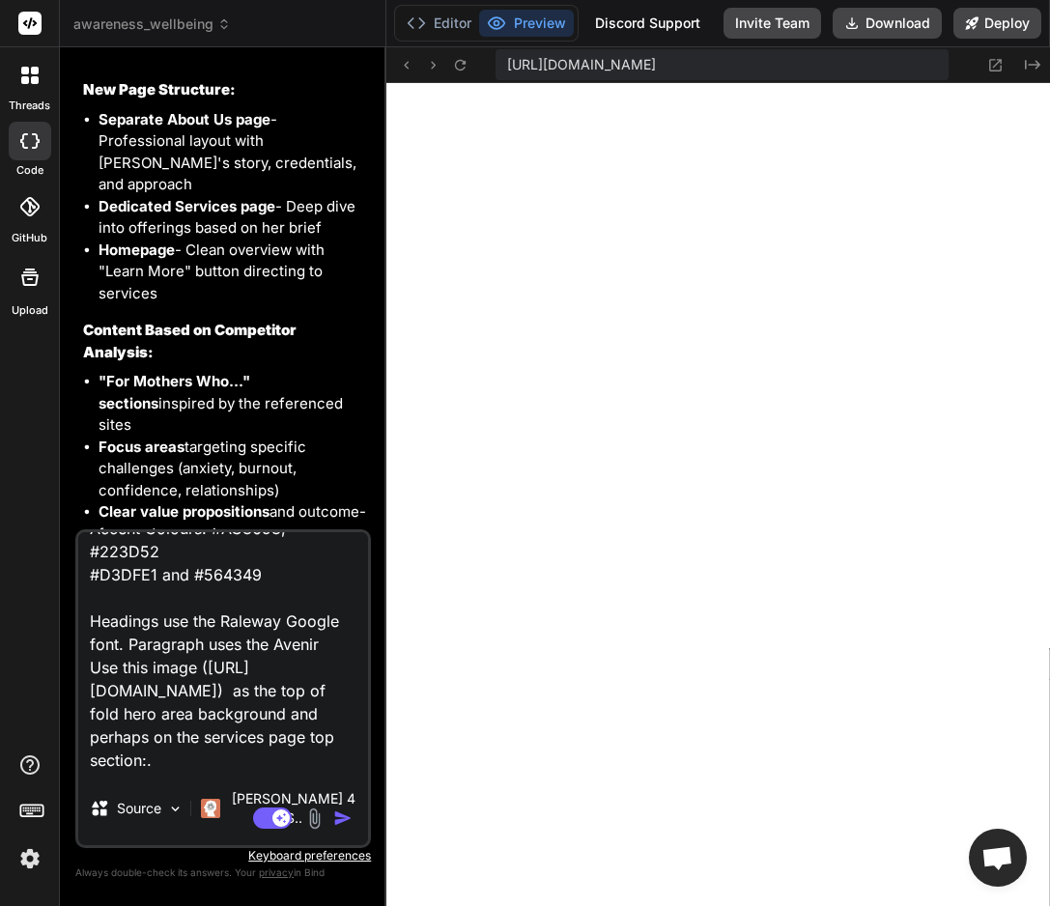
click at [159, 772] on textarea "change 'For Mums Who Need Good Listening' to 'For Mums Who Need Deep Listening'…" at bounding box center [223, 652] width 290 height 240
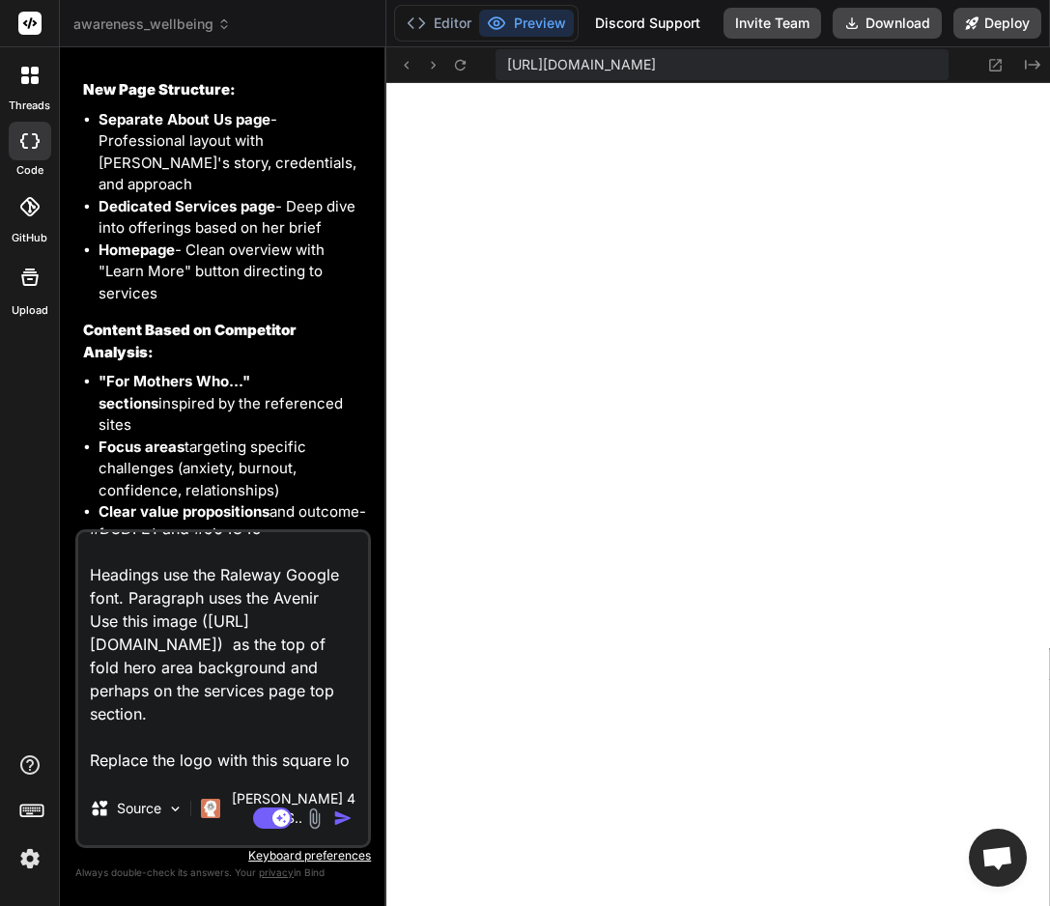
scroll to position [325, 0]
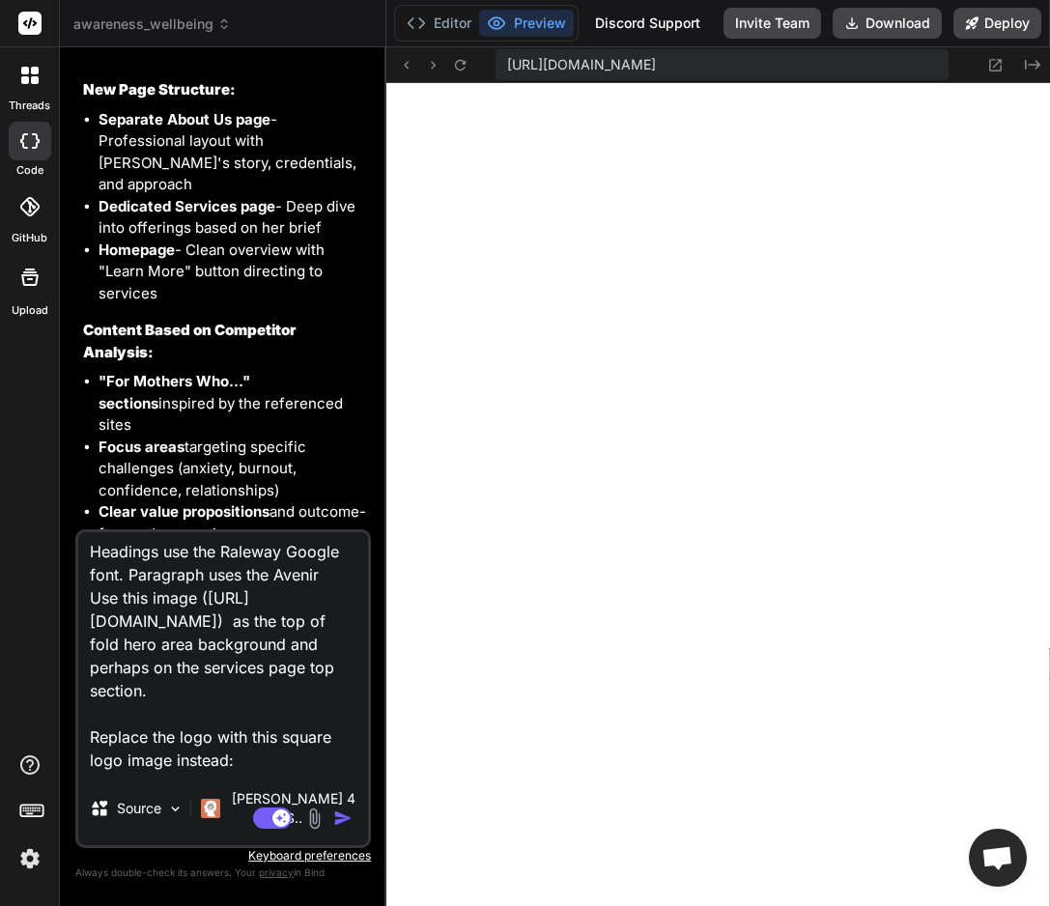
paste textarea "[URL][DOMAIN_NAME]"
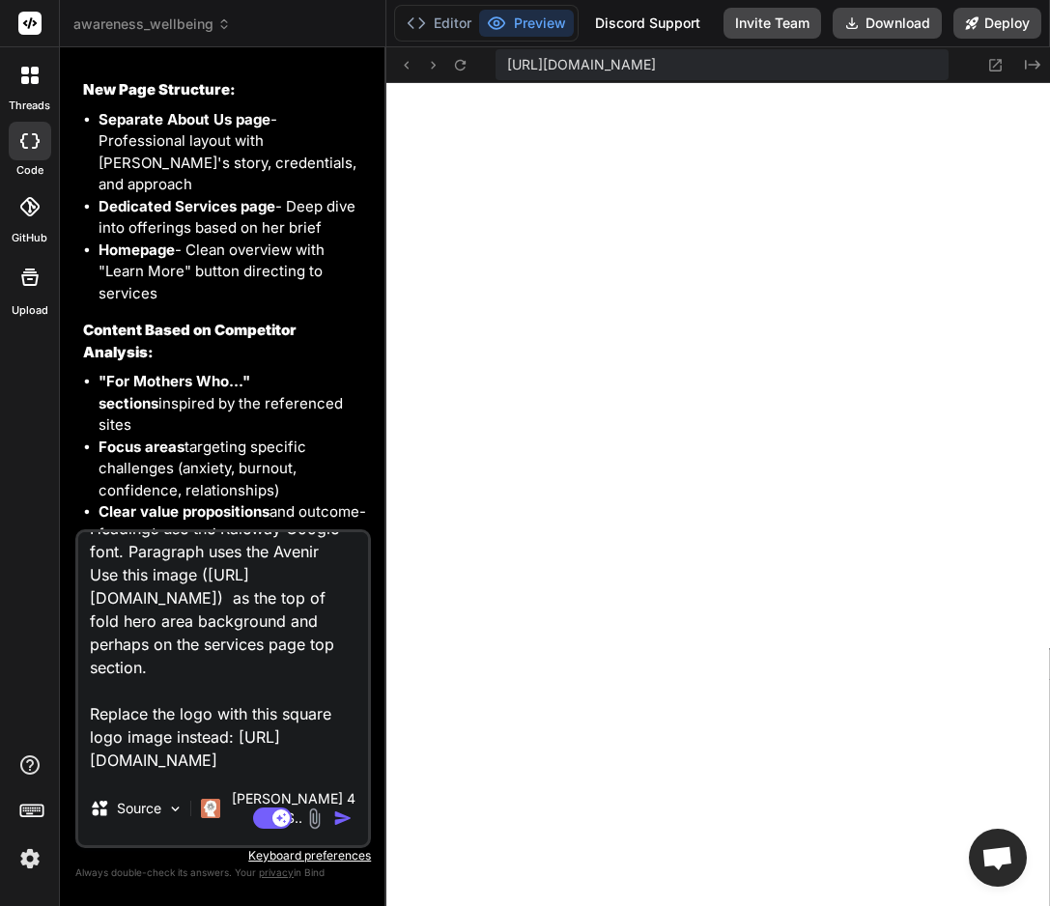
scroll to position [395, 0]
click at [882, 24] on button "Download" at bounding box center [886, 23] width 109 height 31
click at [285, 772] on textarea "change 'For Mums Who Need Good Listening' to 'For Mums Who Need Deep Listening'…" at bounding box center [223, 652] width 290 height 240
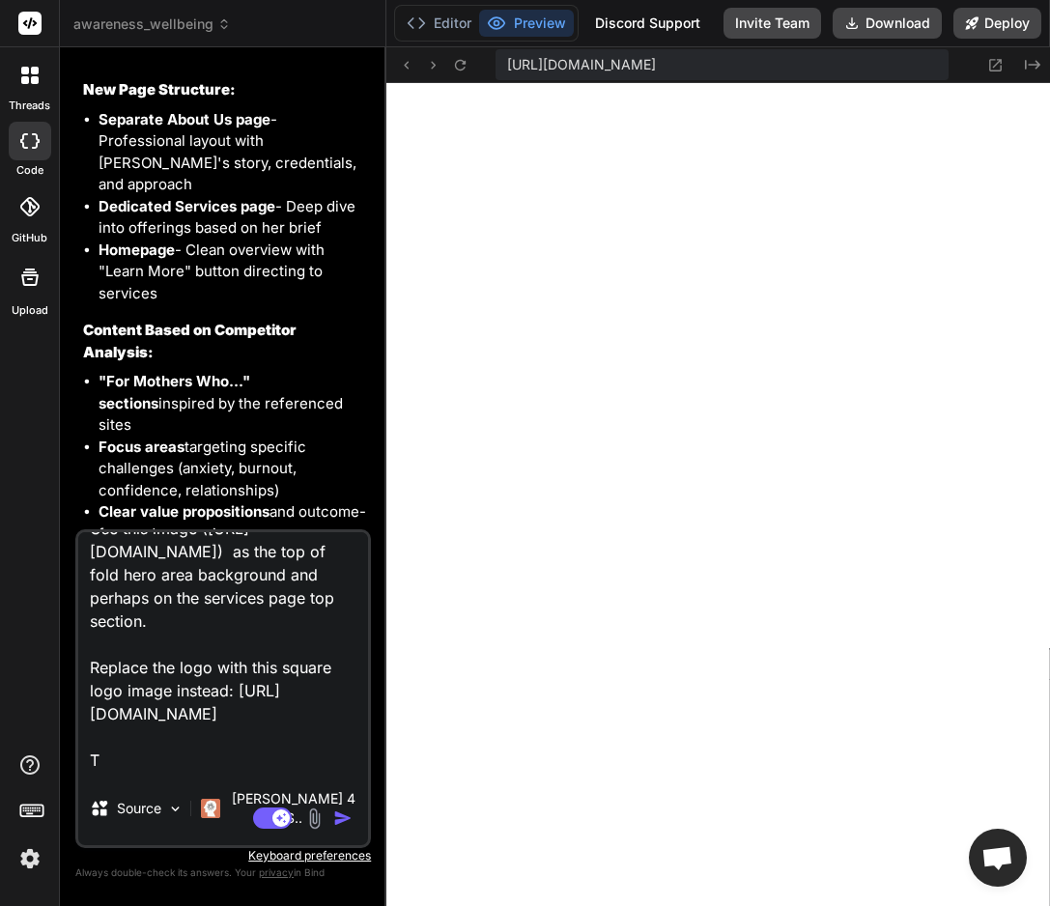
scroll to position [441, 0]
click at [127, 772] on textarea "change 'For Mums Who Need Good Listening' to 'For Mums Who Need Deep Listening'…" at bounding box center [223, 652] width 290 height 240
click at [123, 772] on textarea "change 'For Mums Who Need Good Listening' to 'For Mums Who Need Deep Listening'…" at bounding box center [223, 652] width 290 height 240
paste textarea "How We Work Together"
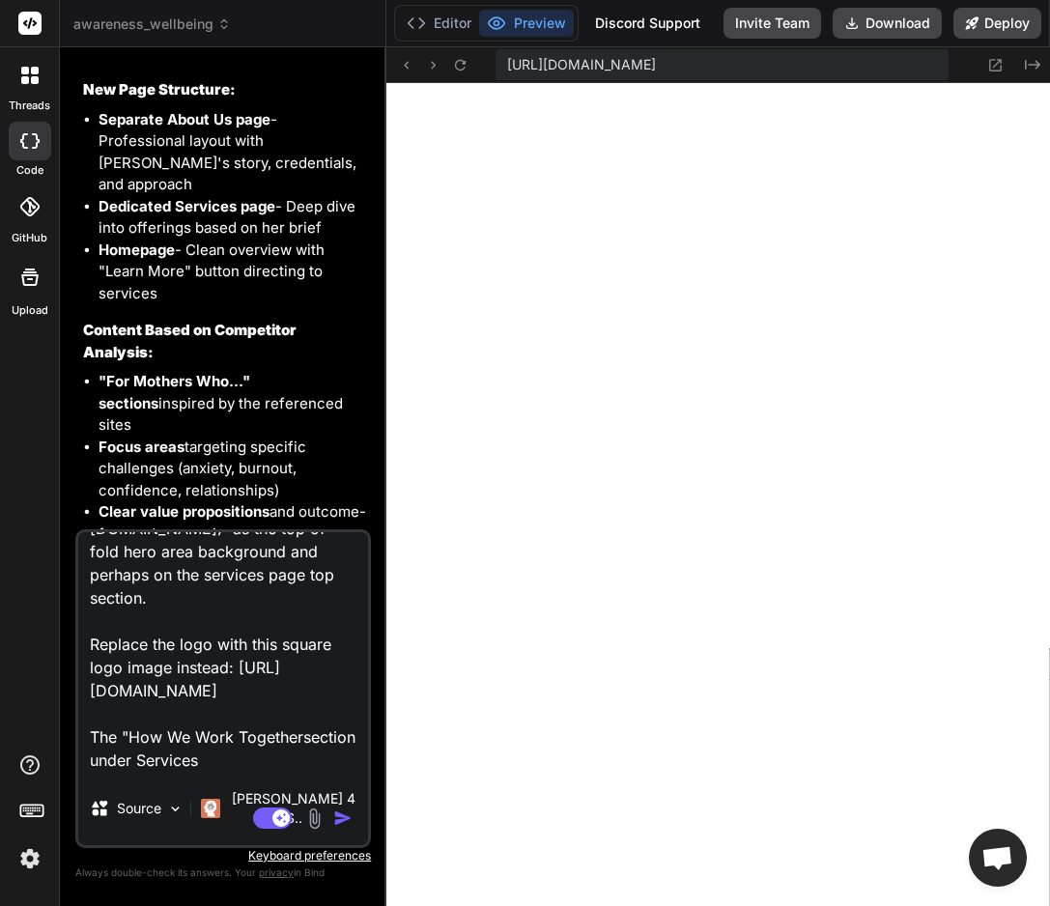
scroll to position [465, 0]
click at [266, 772] on textarea "change 'For Mums Who Need Good Listening' to 'For Mums Who Need Deep Listening'…" at bounding box center [223, 652] width 290 height 240
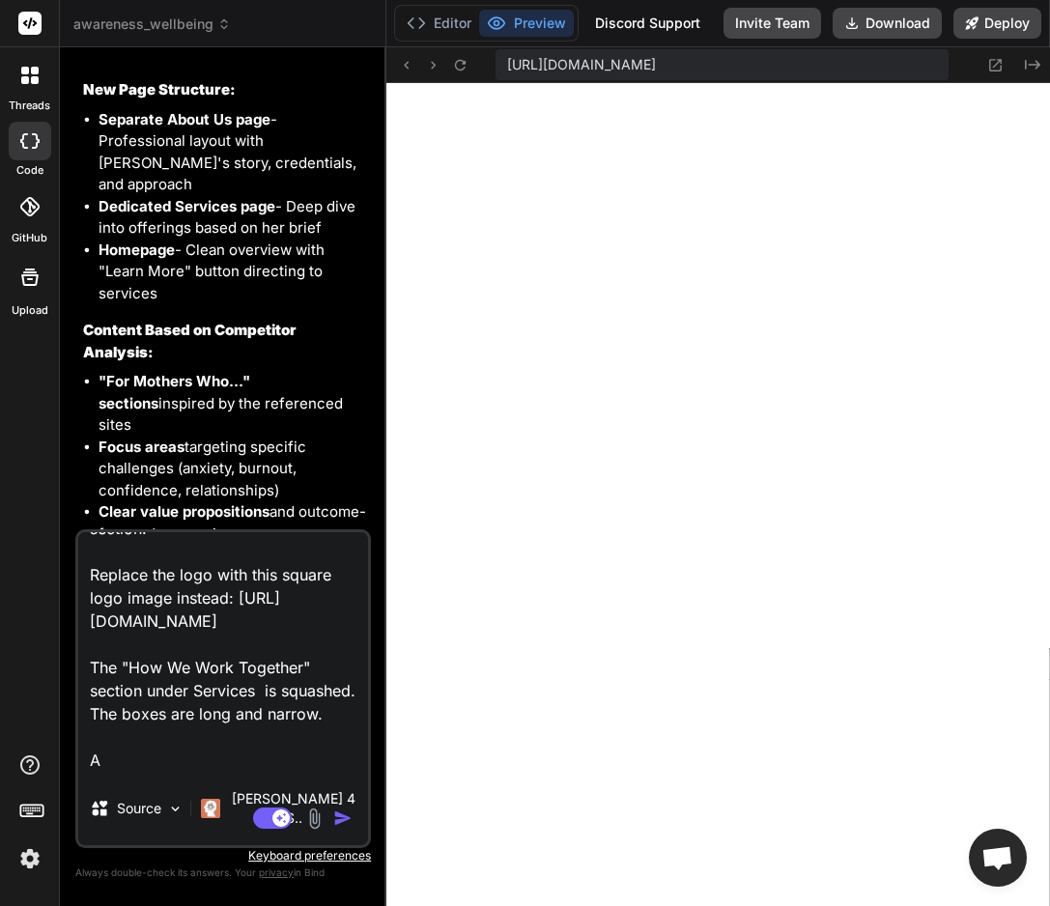
scroll to position [557, 0]
paste textarea "[URL][DOMAIN_NAME]"
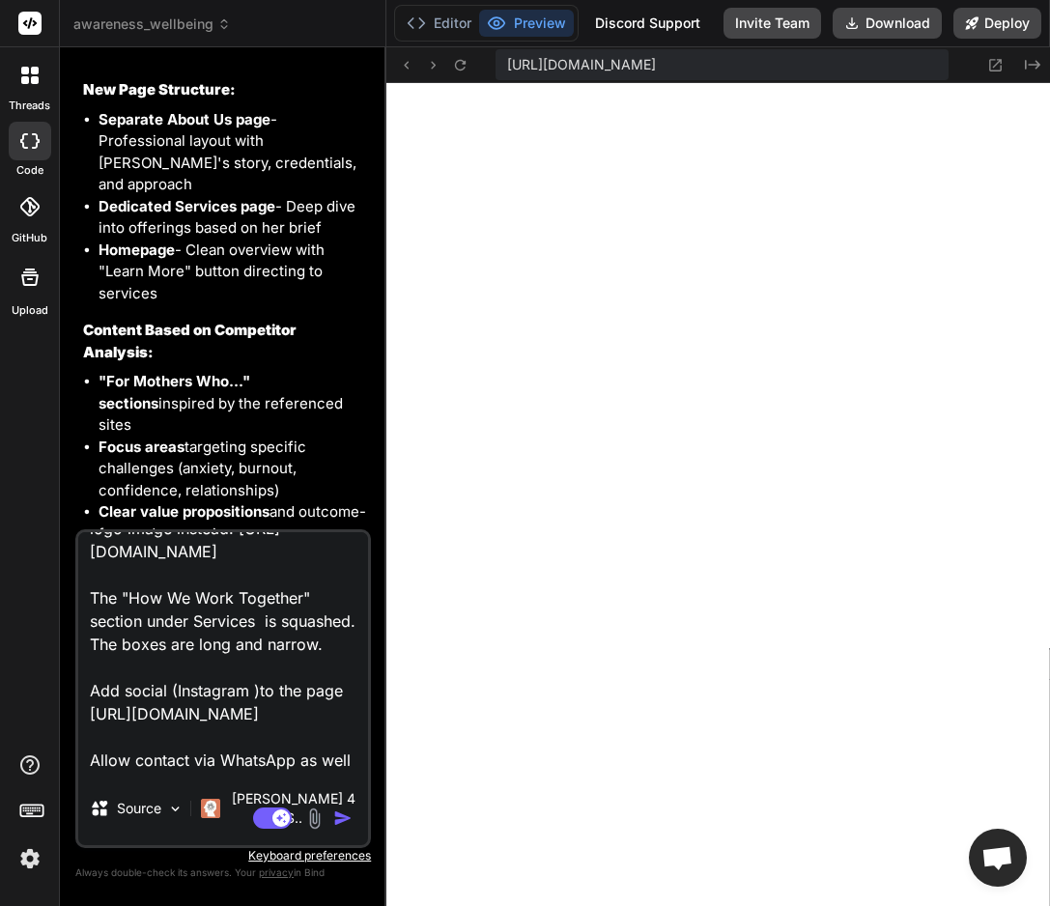
scroll to position [673, 0]
click at [93, 756] on textarea "change 'For Mums Who Need Good Listening' to 'For Mums Who Need Deep Listening'…" at bounding box center [223, 652] width 290 height 240
click at [161, 772] on textarea "change 'For Mums Who Need Good Listening' to 'For Mums Who Need Deep Listening'…" at bounding box center [223, 652] width 290 height 240
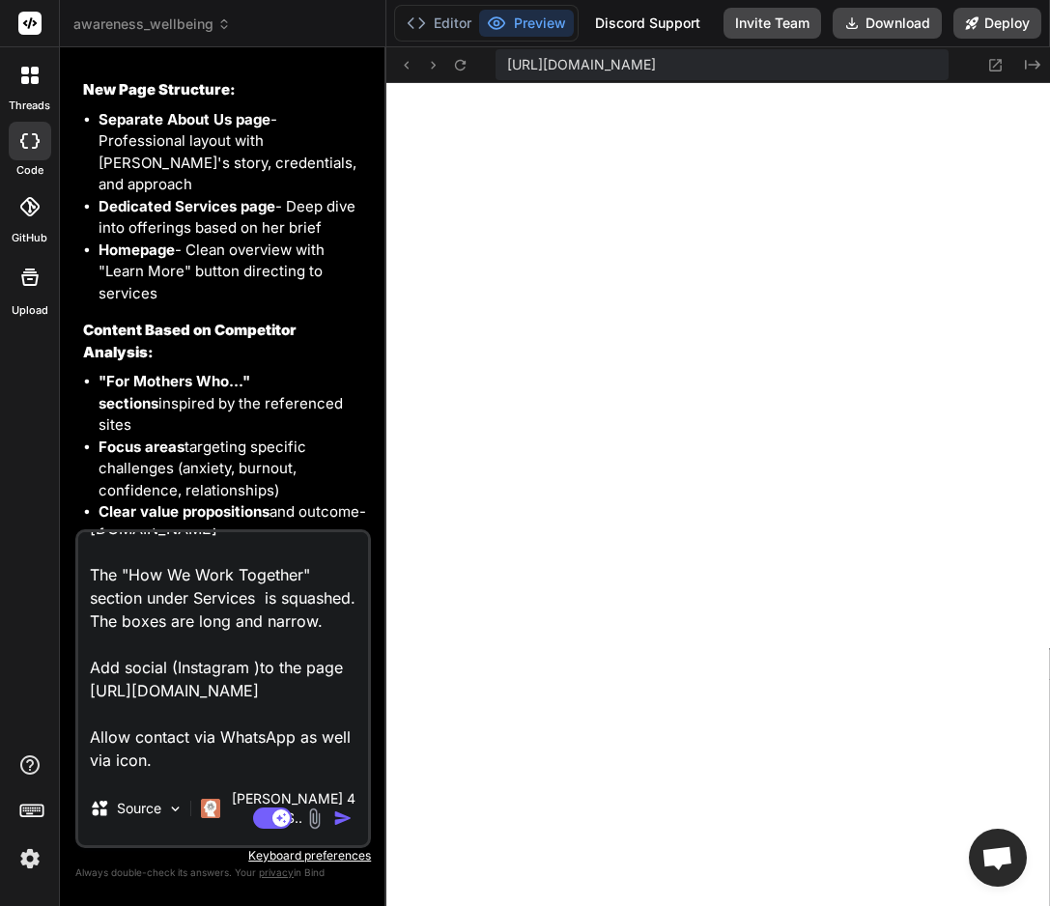
paste textarea "tel:[PHONE_NUMBER]"
click at [191, 772] on textarea "change 'For Mums Who Need Good Listening' to 'For Mums Who Need Deep Listening'…" at bounding box center [223, 652] width 290 height 240
click at [187, 772] on textarea "change 'For Mums Who Need Good Listening' to 'For Mums Who Need Deep Listening'…" at bounding box center [223, 652] width 290 height 240
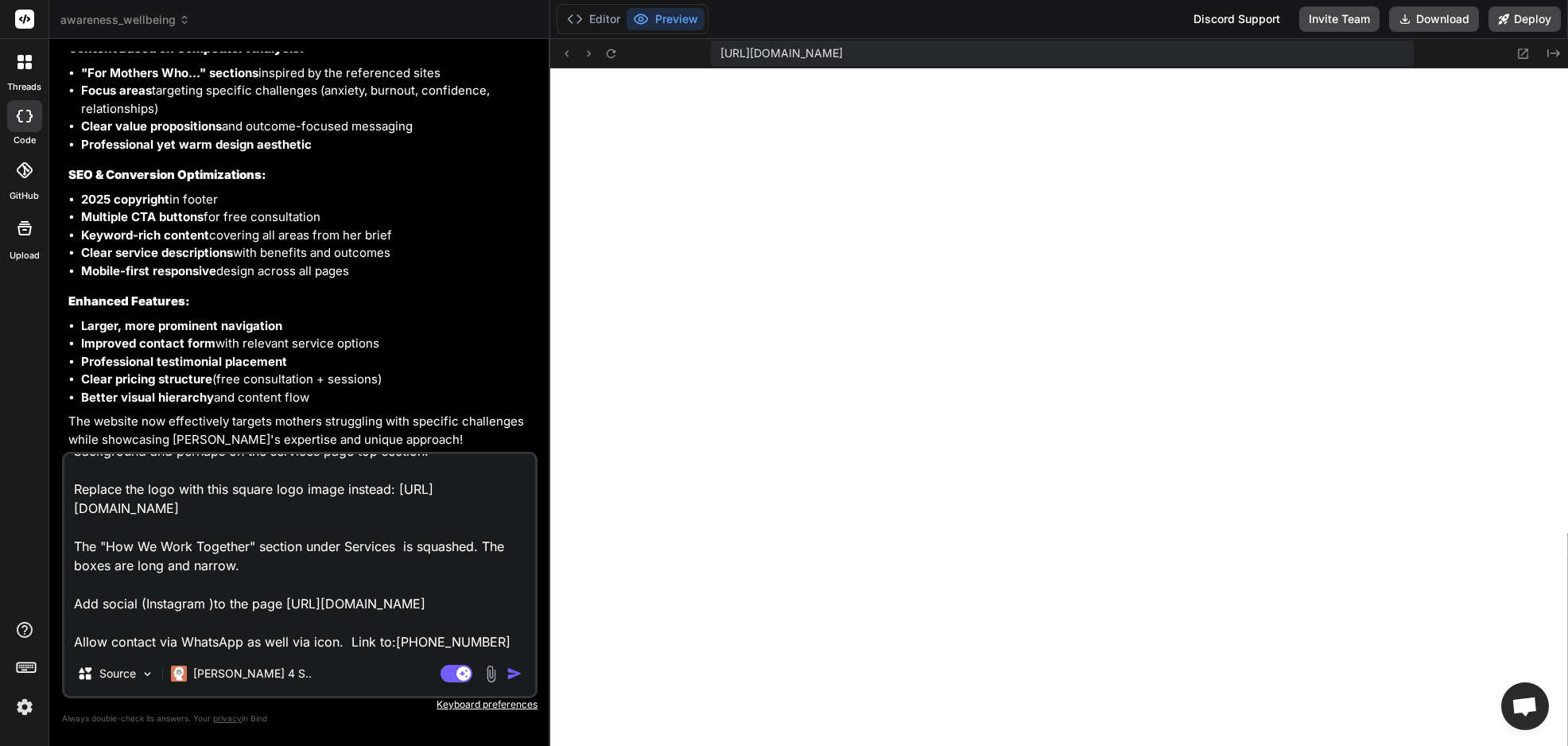
scroll to position [3035, 0]
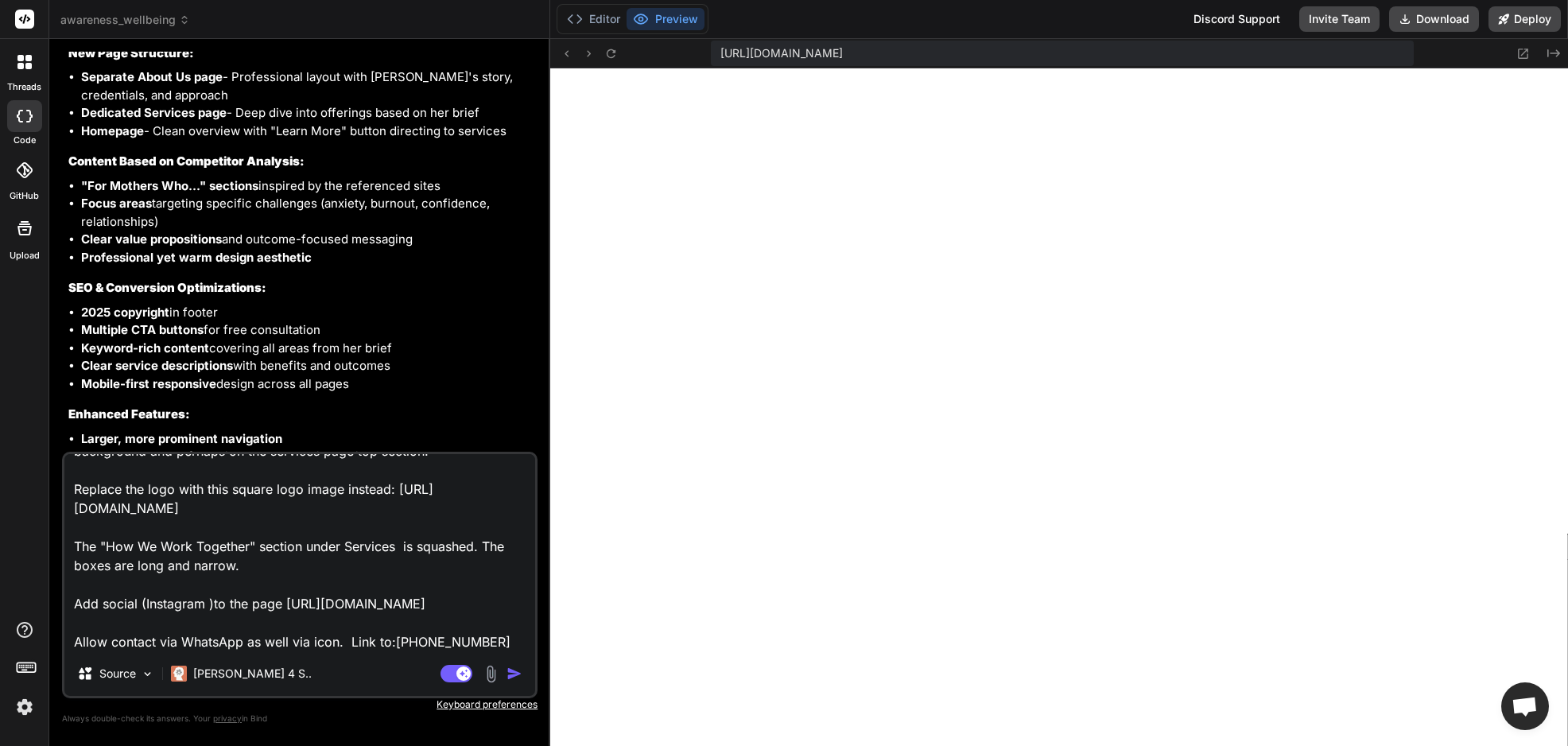
click at [489, 636] on textarea "change 'For Mums Who Need Good Listening' to 'For Mums Who Need Deep Listening'…" at bounding box center [300, 553] width 471 height 198
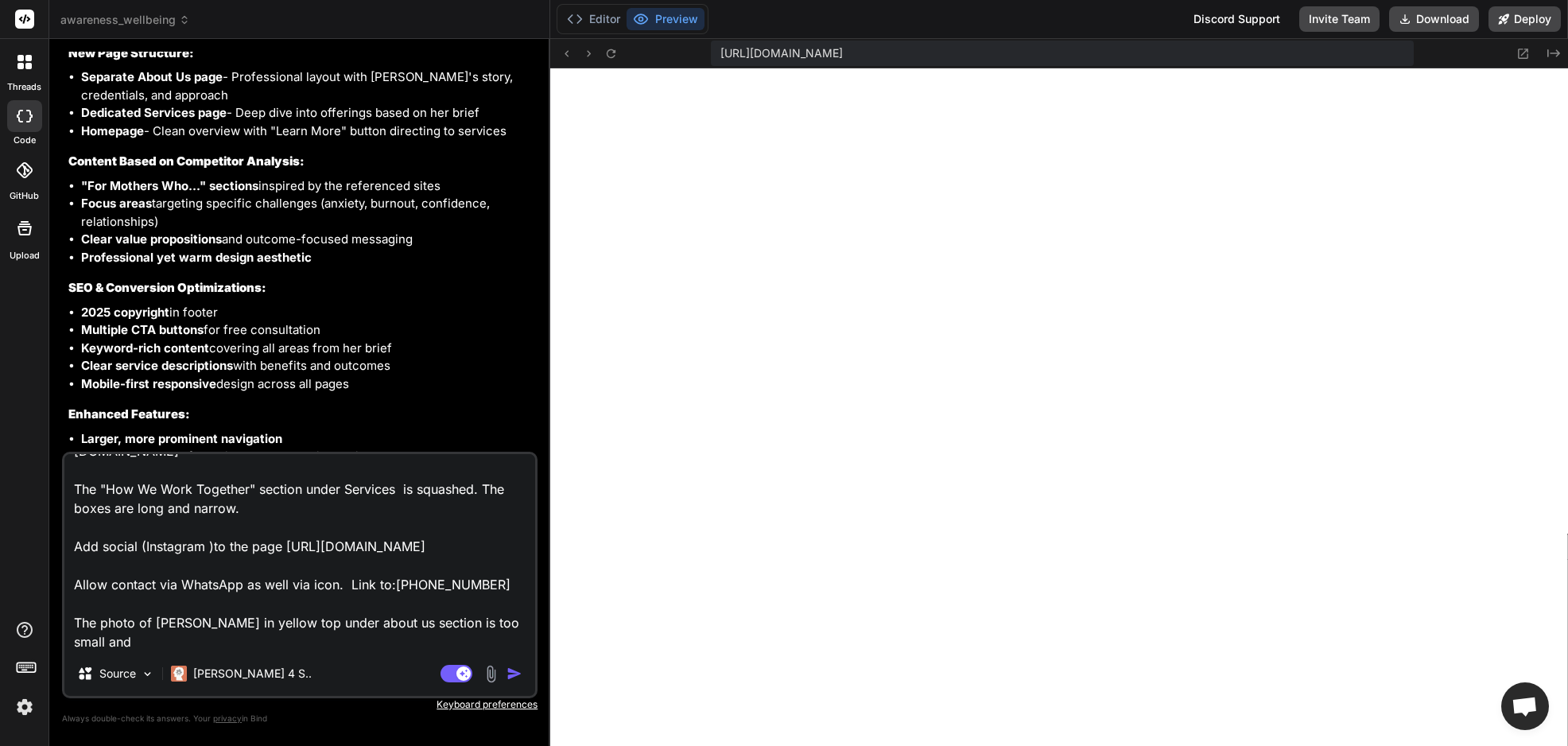
scroll to position [344, 0]
click at [520, 670] on img "button" at bounding box center [514, 673] width 16 height 16
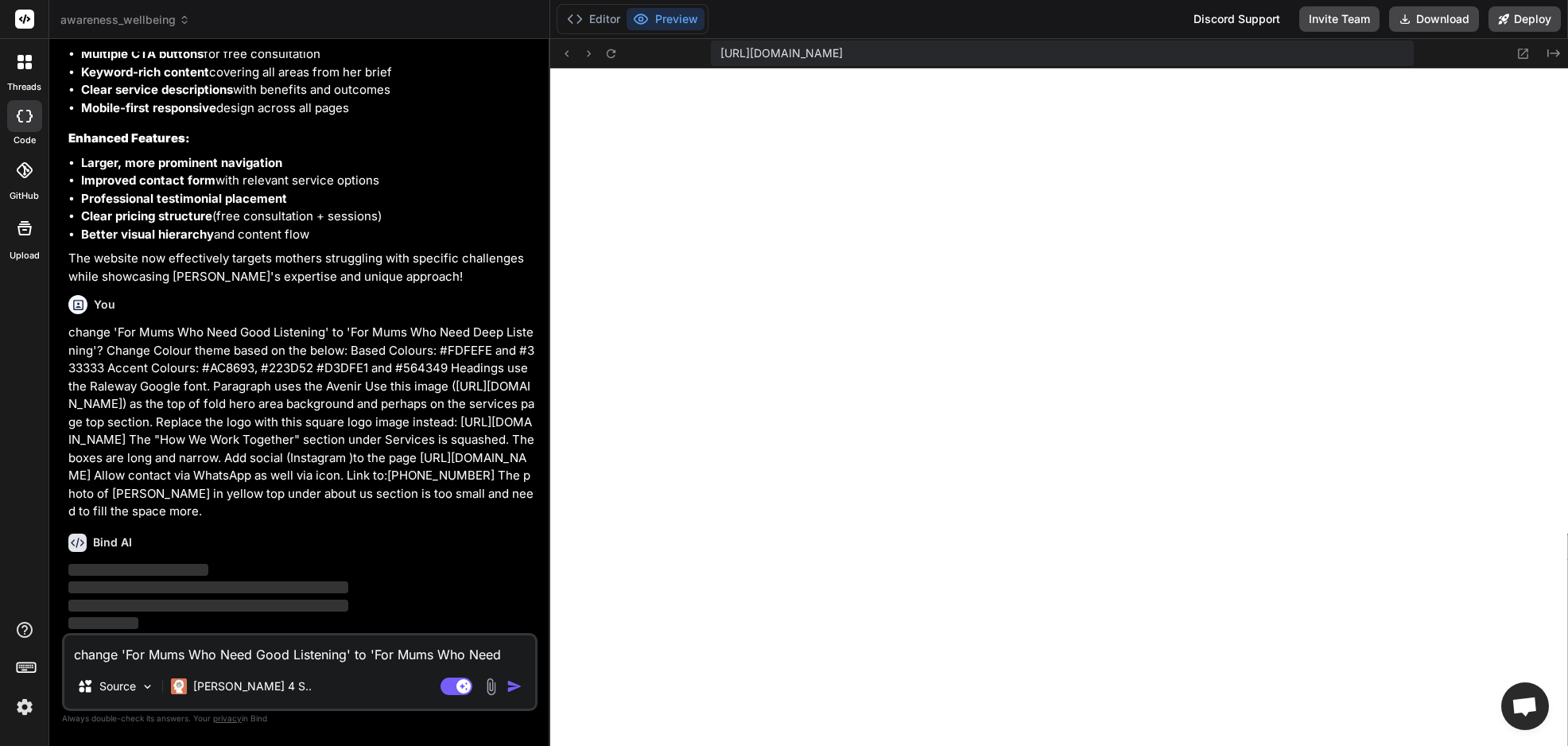
scroll to position [3447, 0]
click at [506, 678] on button "button" at bounding box center [517, 686] width 22 height 16
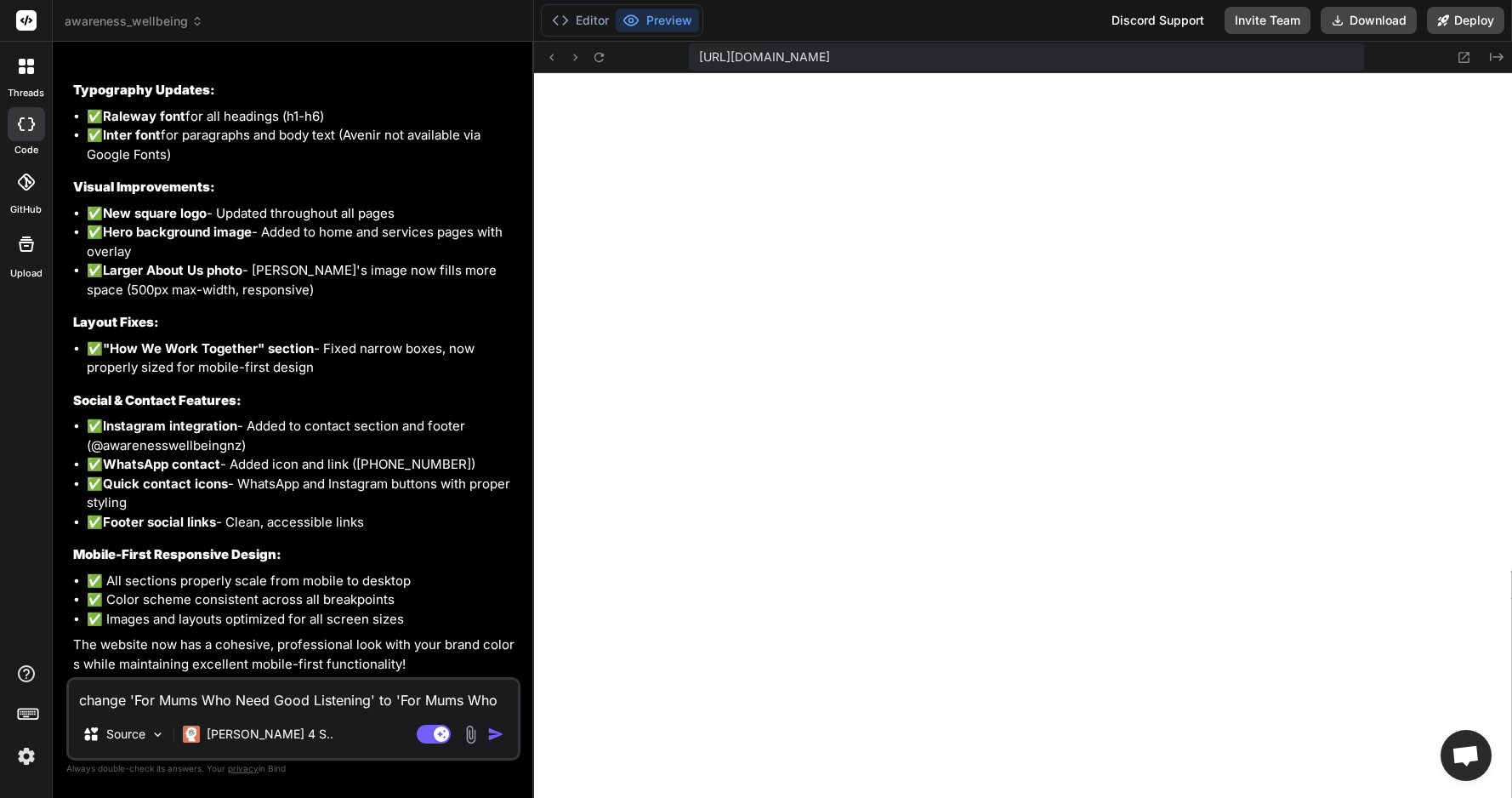
scroll to position [4944, 0]
click at [1469, 33] on button "Deploy" at bounding box center [1466, 20] width 77 height 27
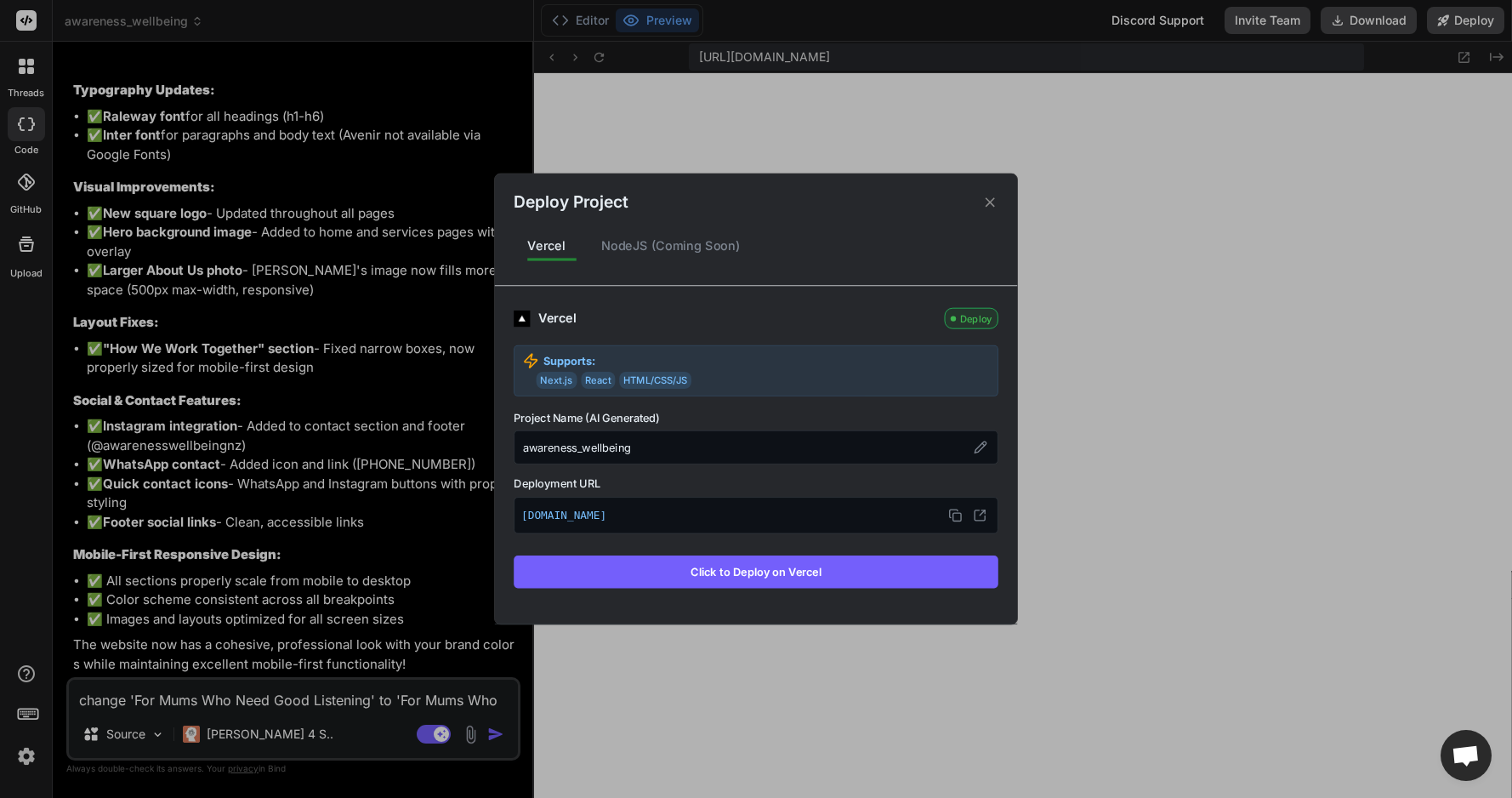
click at [781, 574] on button "Click to Deploy on Vercel" at bounding box center [756, 572] width 484 height 33
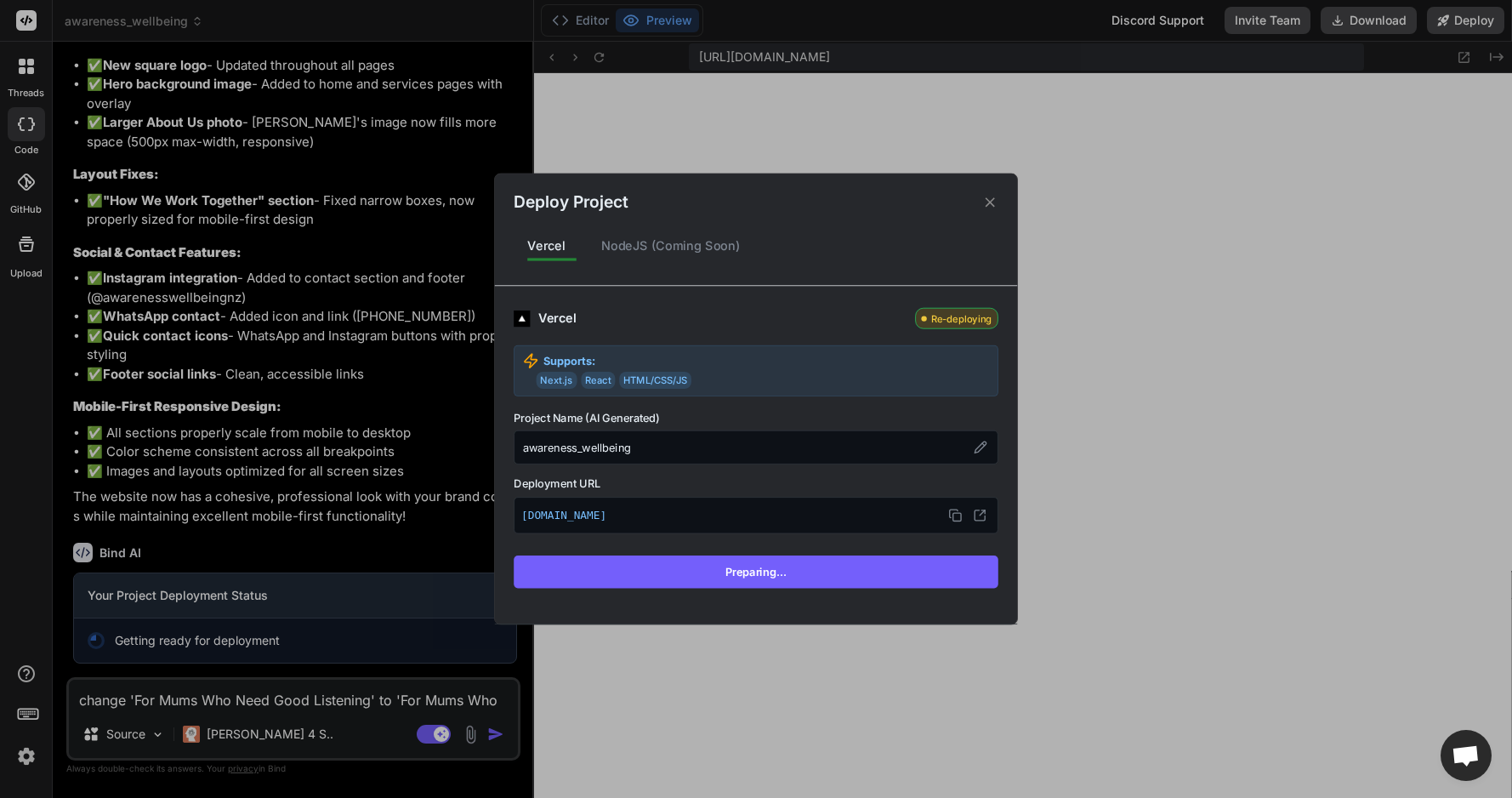
scroll to position [5102, 0]
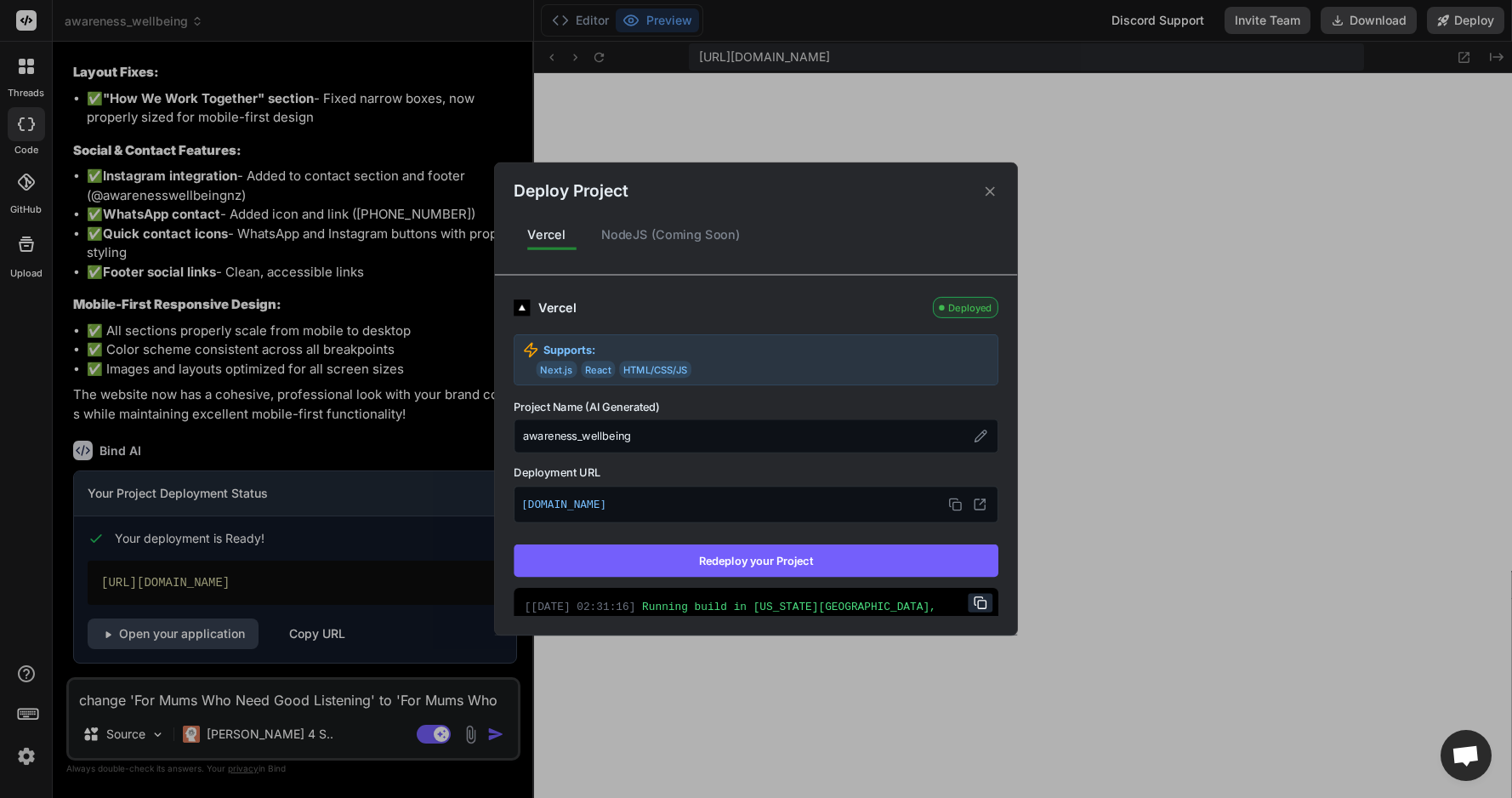
click at [235, 704] on div "Deploy Project Vercel NodeJS (Coming Soon) Vercel Deployed Supports: Next.js Re…" at bounding box center [756, 399] width 1512 height 798
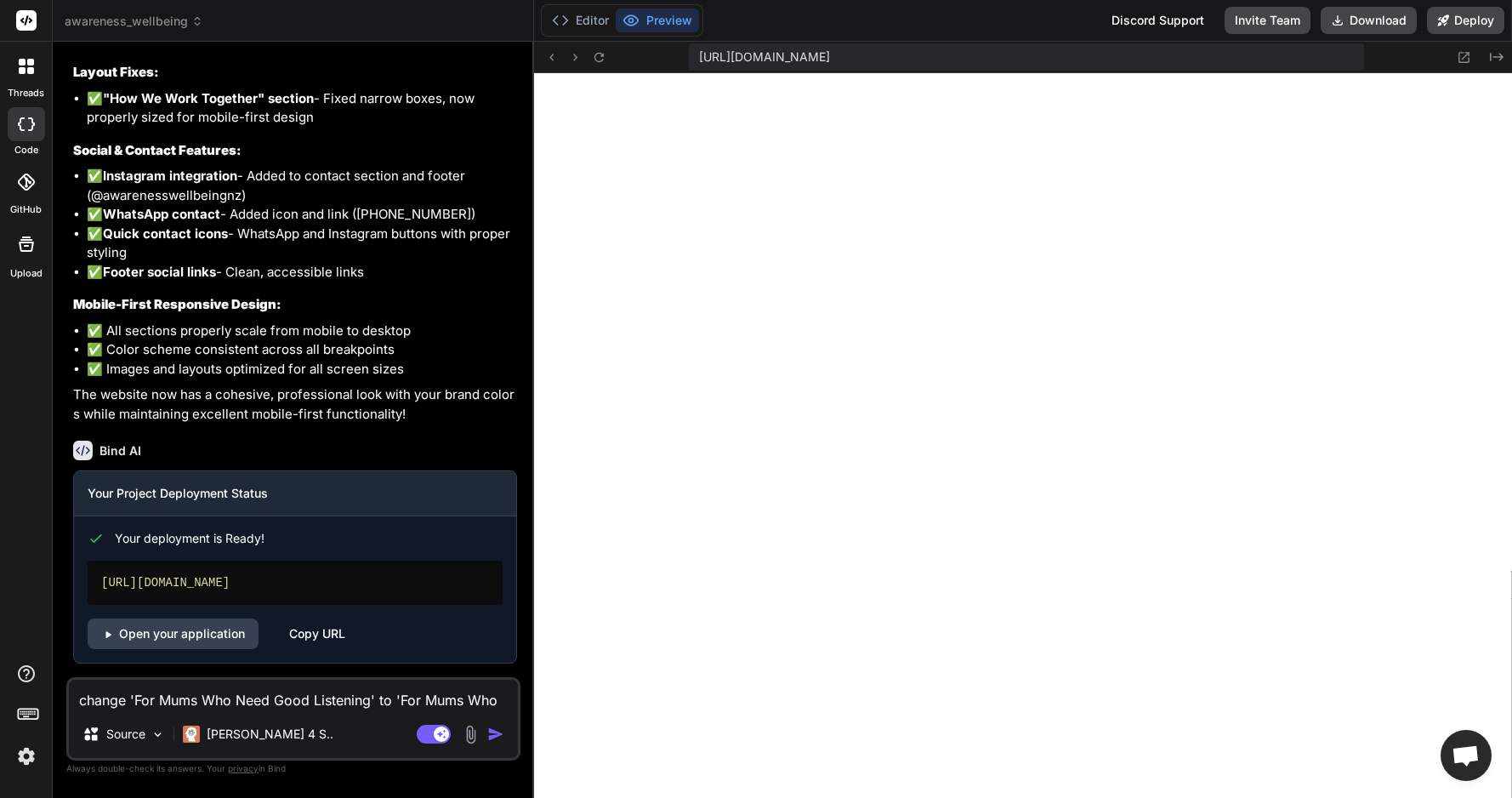
click at [235, 704] on textarea "change 'For Mums Who Need Good Listening' to 'For Mums Who Need Deep Listening'…" at bounding box center [293, 695] width 449 height 31
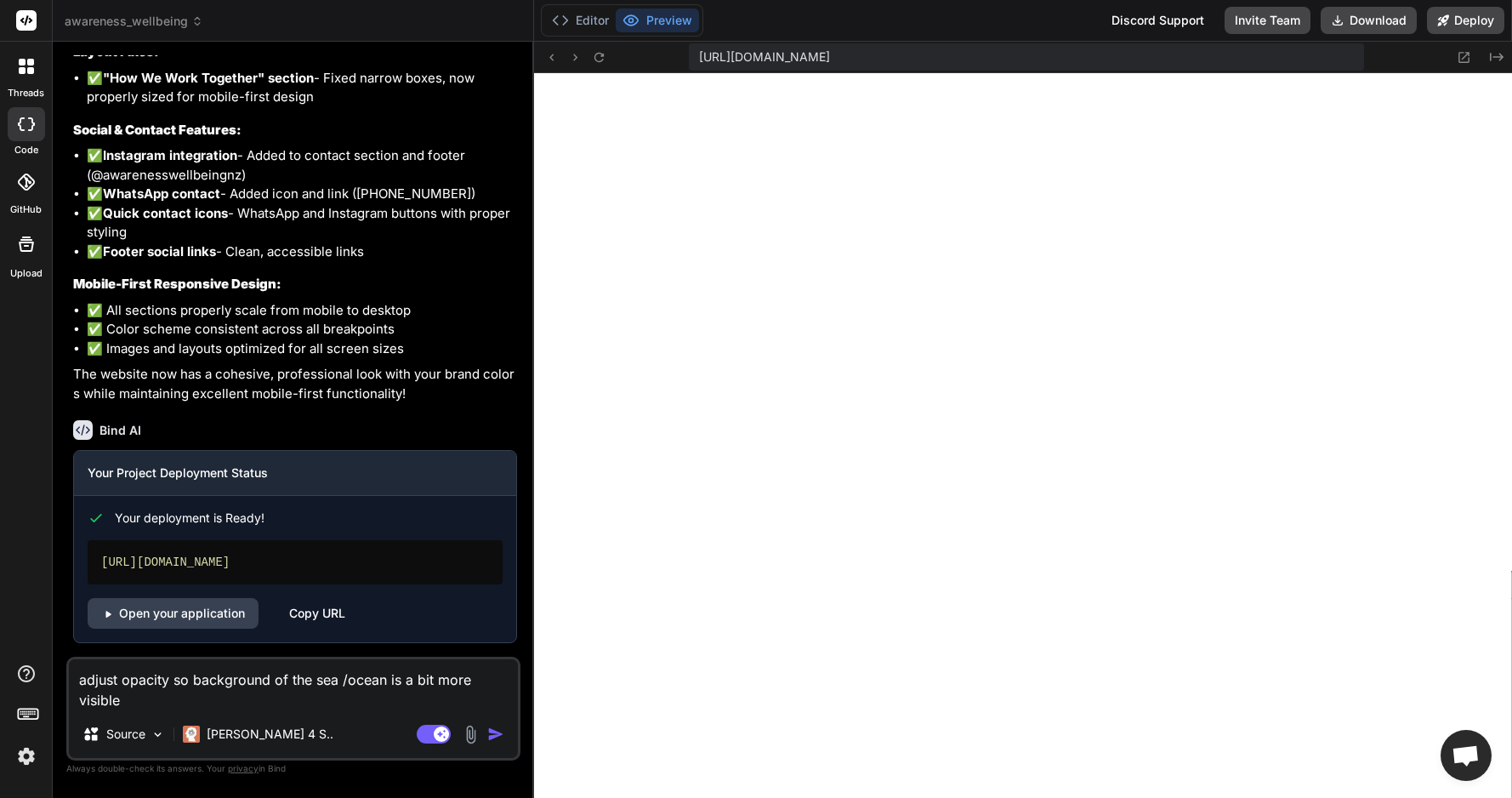
scroll to position [5172, 0]
drag, startPoint x: 433, startPoint y: 616, endPoint x: 88, endPoint y: 613, distance: 345.0
click at [88, 584] on div "[URL][DOMAIN_NAME]" at bounding box center [294, 562] width 415 height 44
copy div "[URL][DOMAIN_NAME]"
click at [488, 734] on img "button" at bounding box center [495, 734] width 17 height 17
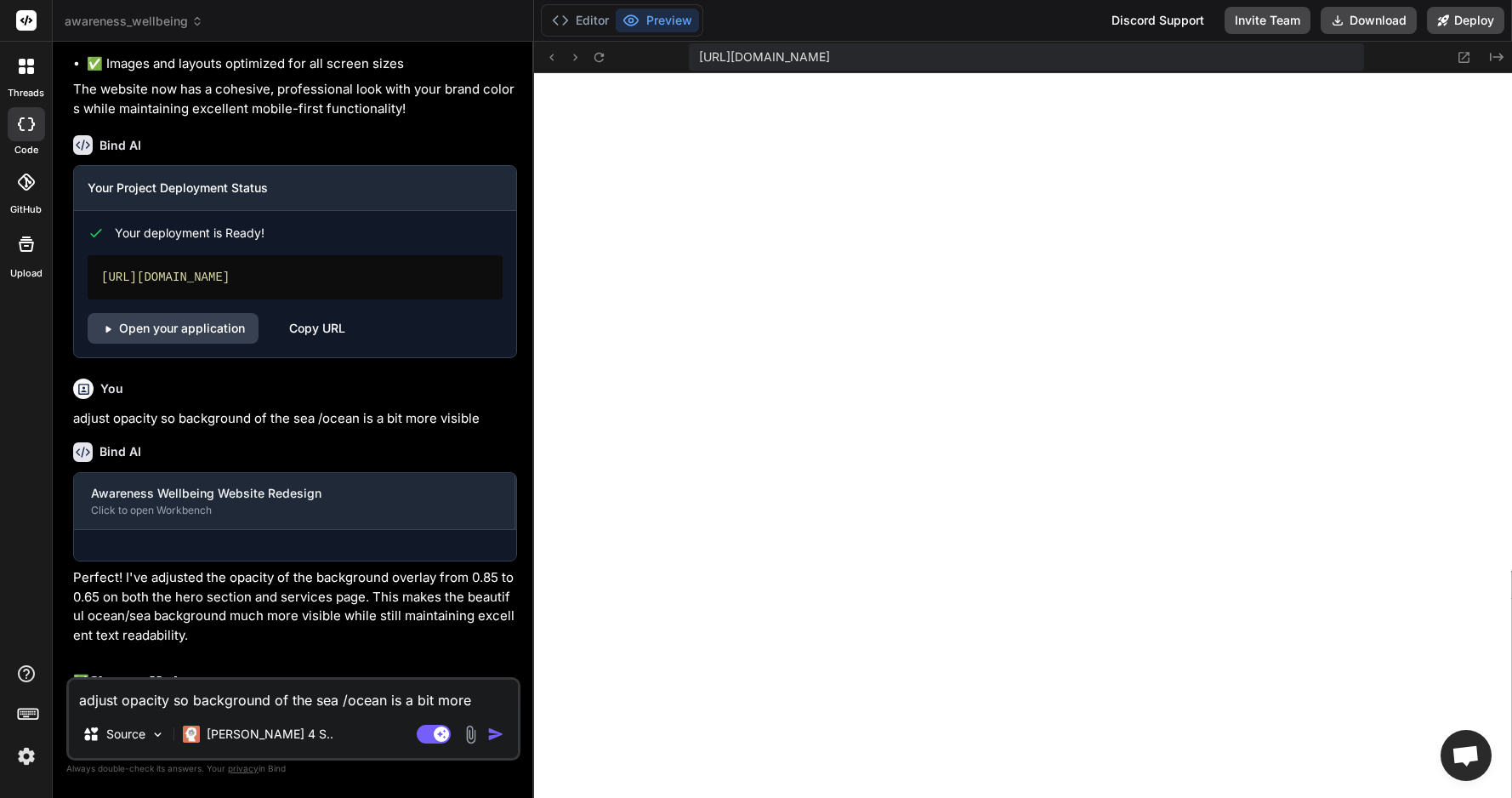
scroll to position [1858, 0]
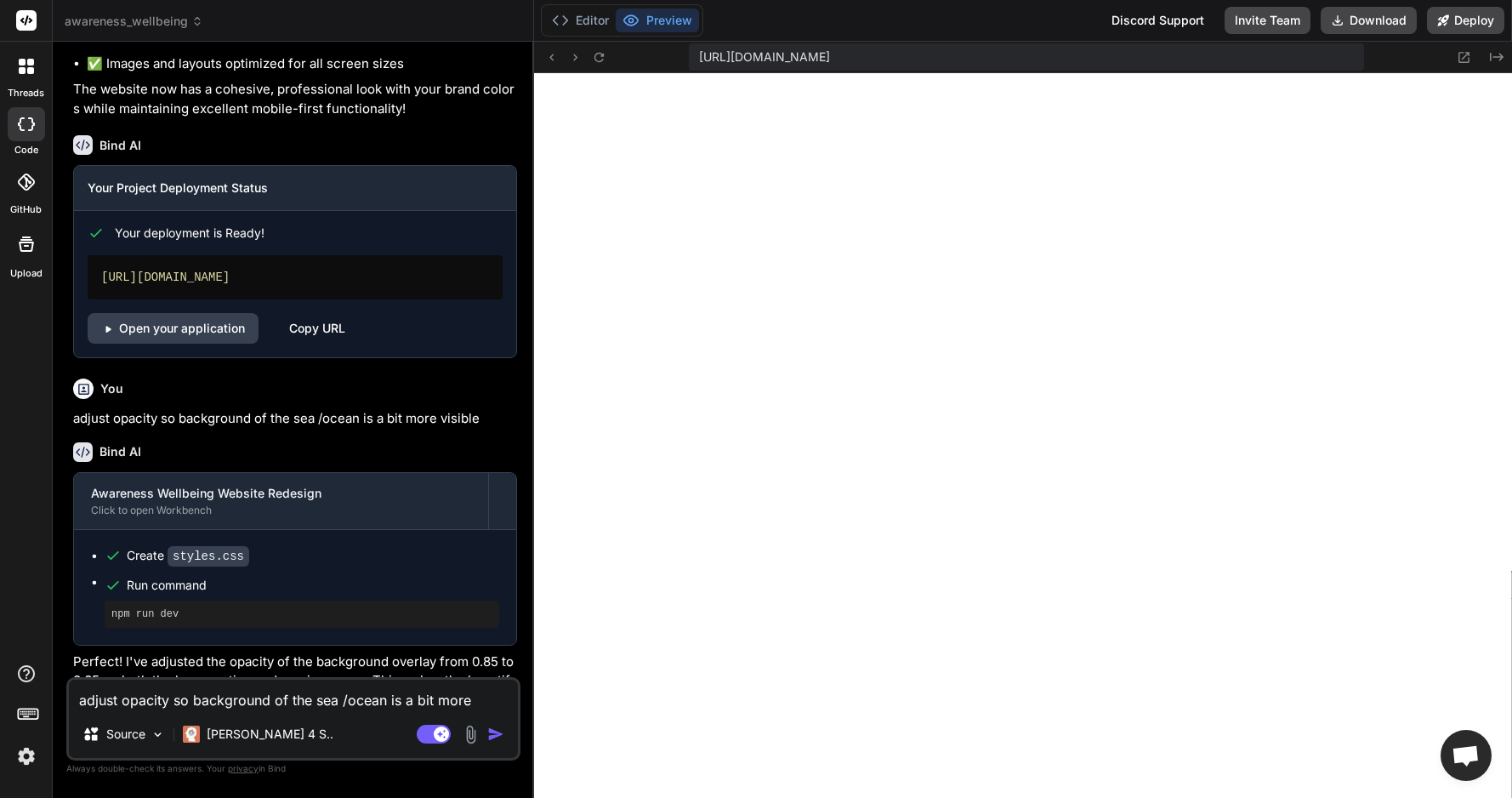
click at [653, 28] on button "Preview" at bounding box center [657, 20] width 84 height 24
click at [1470, 62] on icon at bounding box center [1464, 57] width 14 height 14
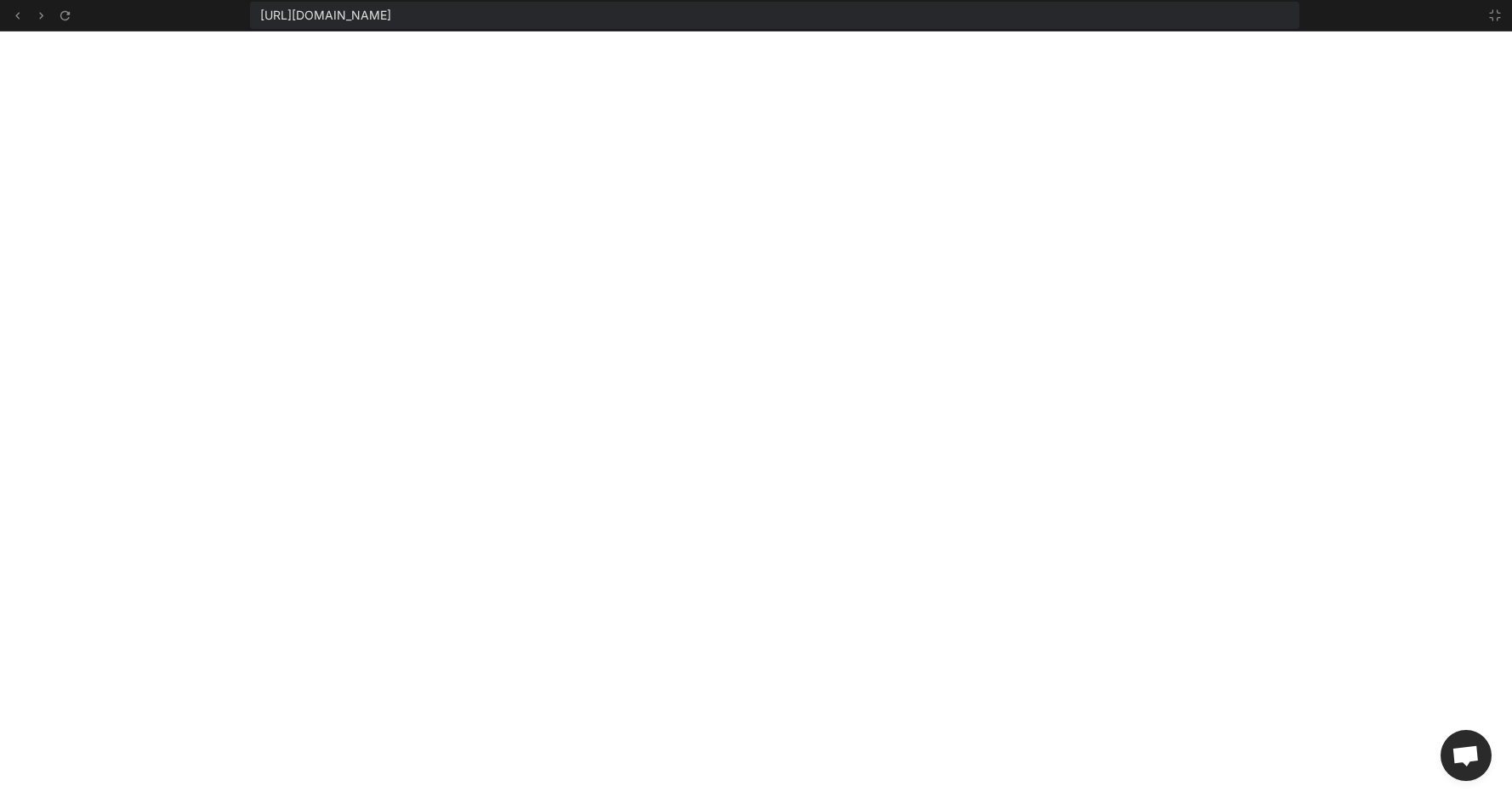
scroll to position [1955, 0]
click at [1501, 18] on button at bounding box center [1494, 15] width 20 height 20
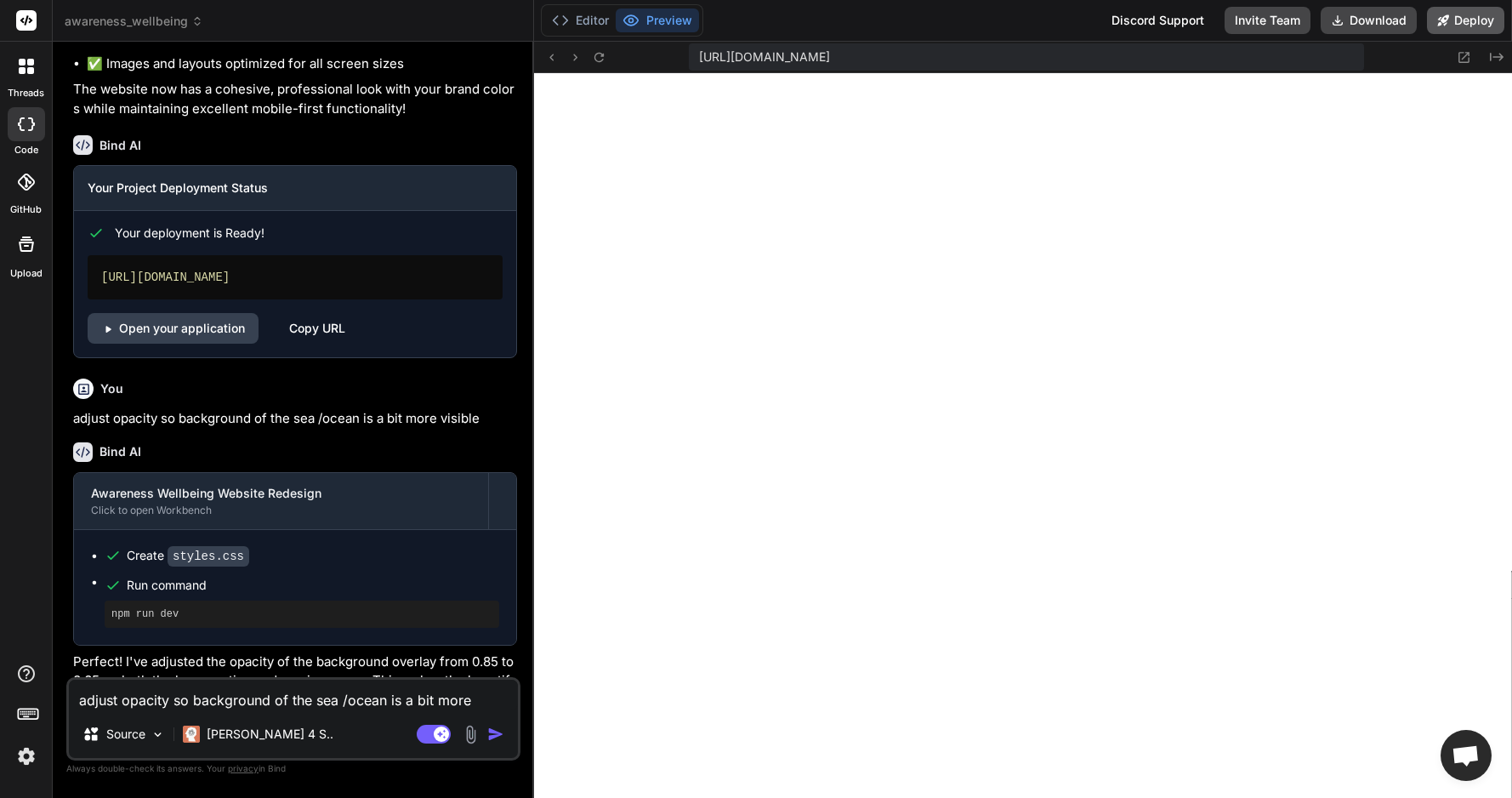
scroll to position [2052, 0]
click at [1468, 23] on button "Deploy" at bounding box center [1466, 20] width 77 height 27
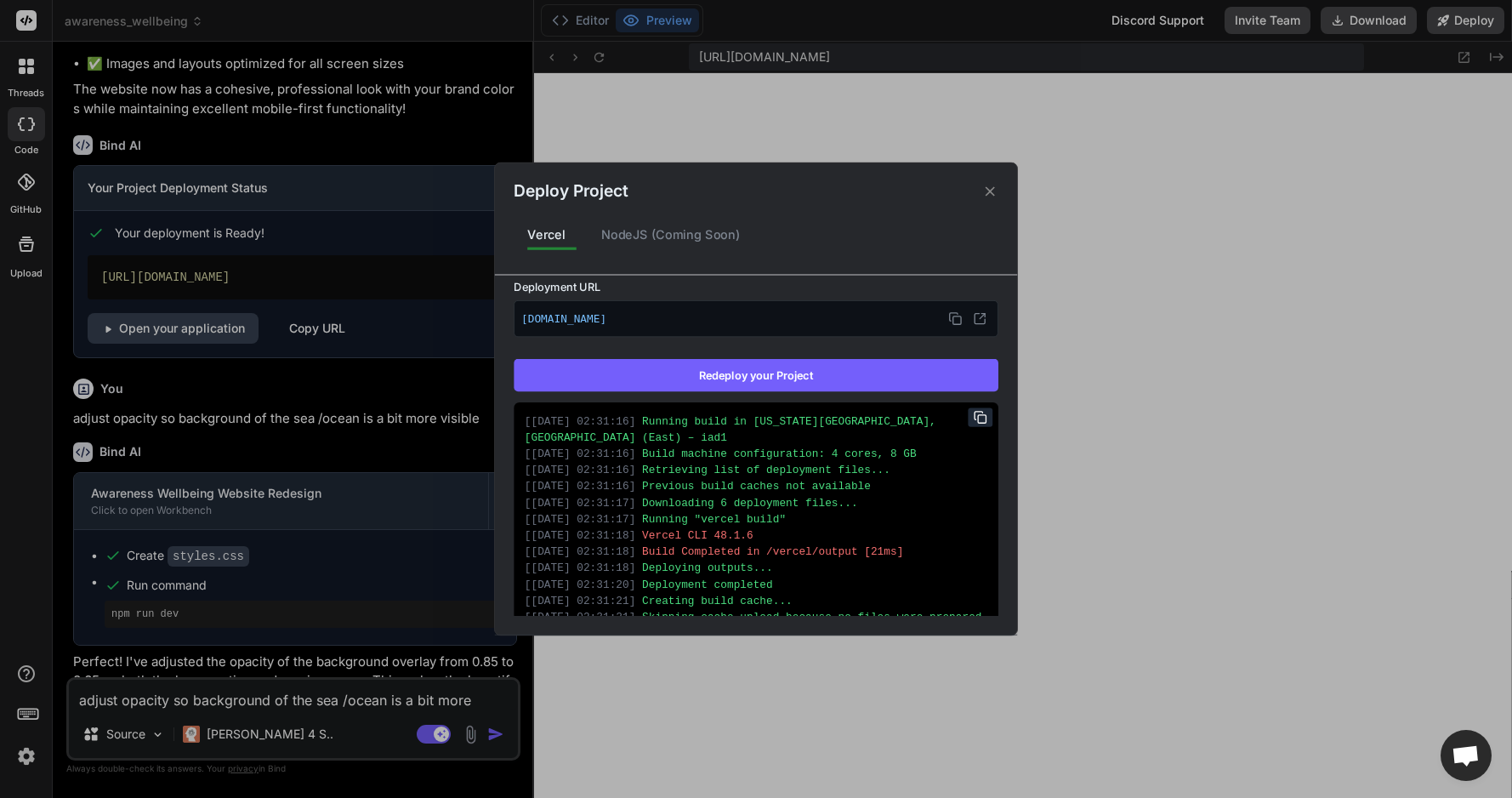
scroll to position [259, 0]
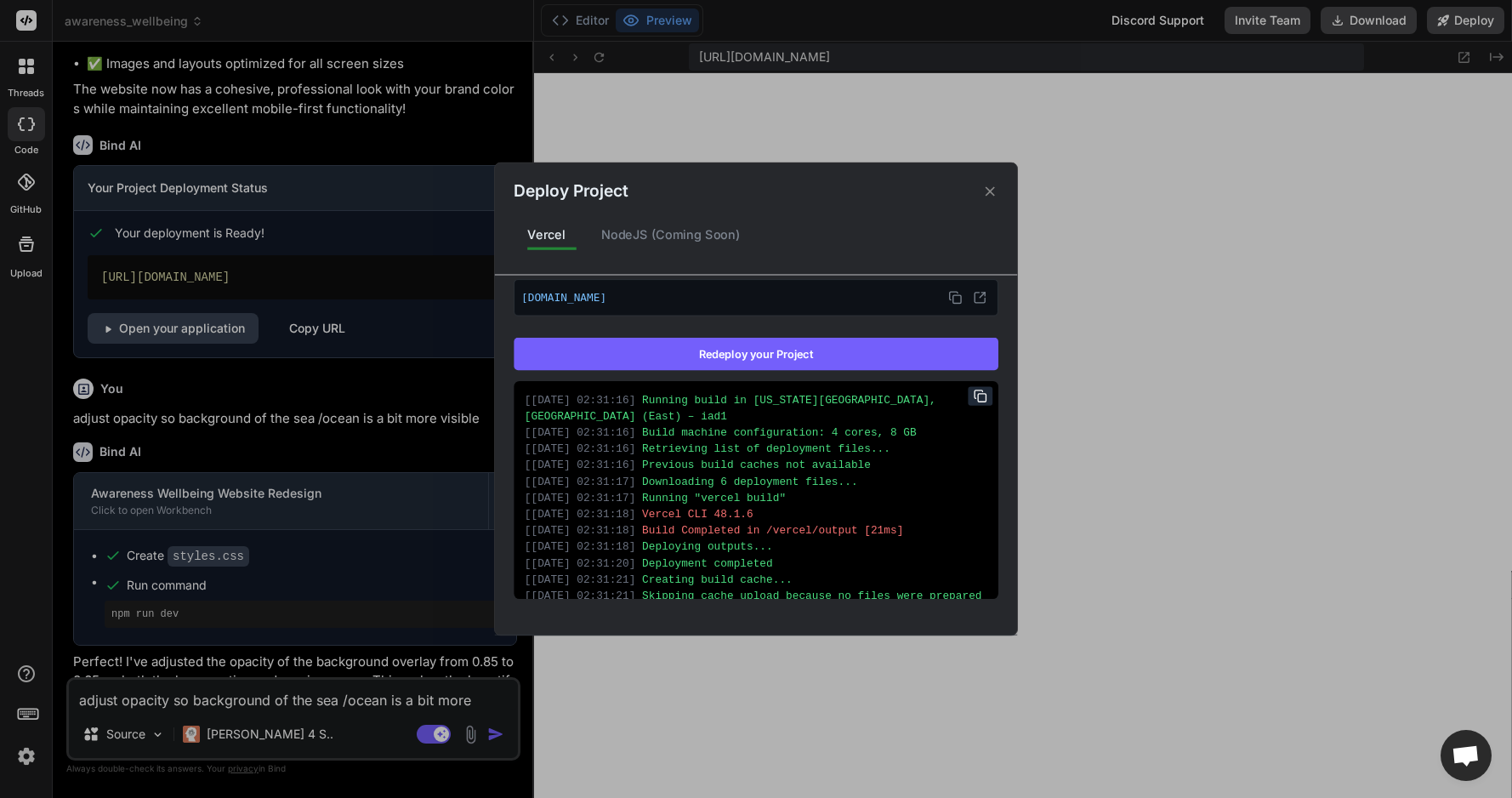
click at [1390, 17] on div "Deploy Project Vercel NodeJS (Coming Soon) Vercel Deployed Supports: Next.js Re…" at bounding box center [756, 399] width 1512 height 798
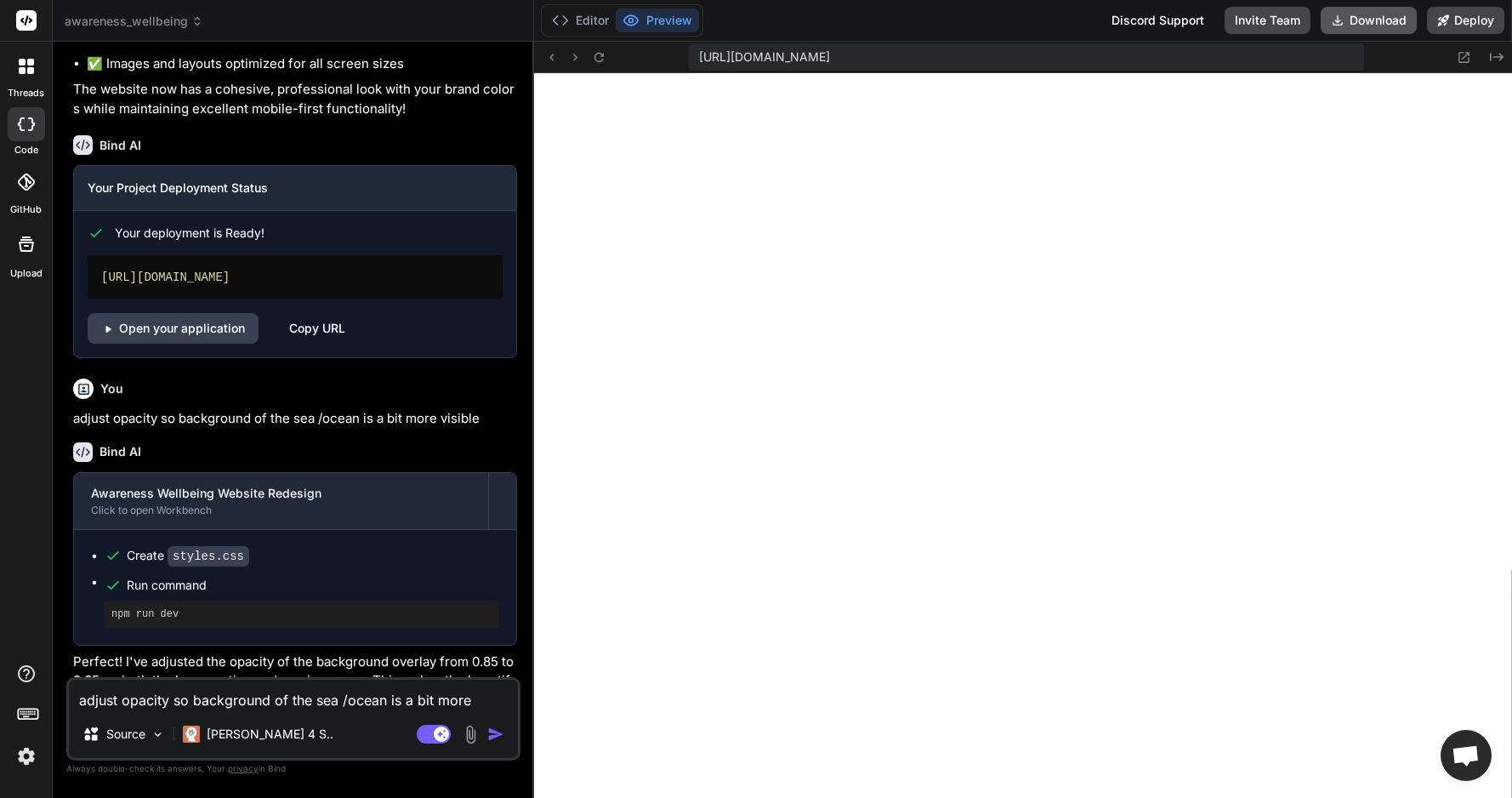
click at [1389, 21] on button "Download" at bounding box center [1368, 20] width 96 height 27
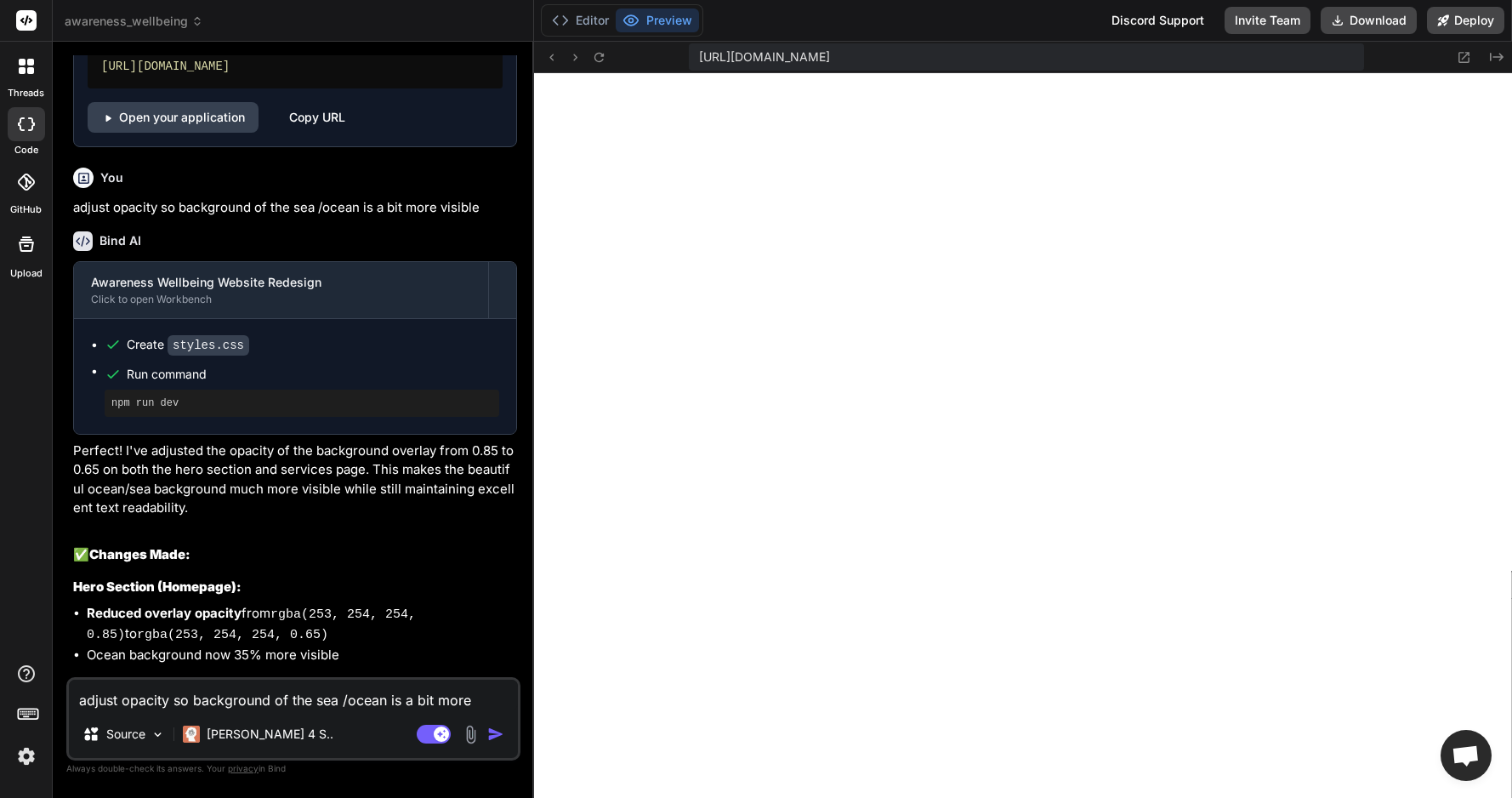
scroll to position [5595, 0]
click at [1457, 19] on button "Deploy" at bounding box center [1466, 20] width 77 height 27
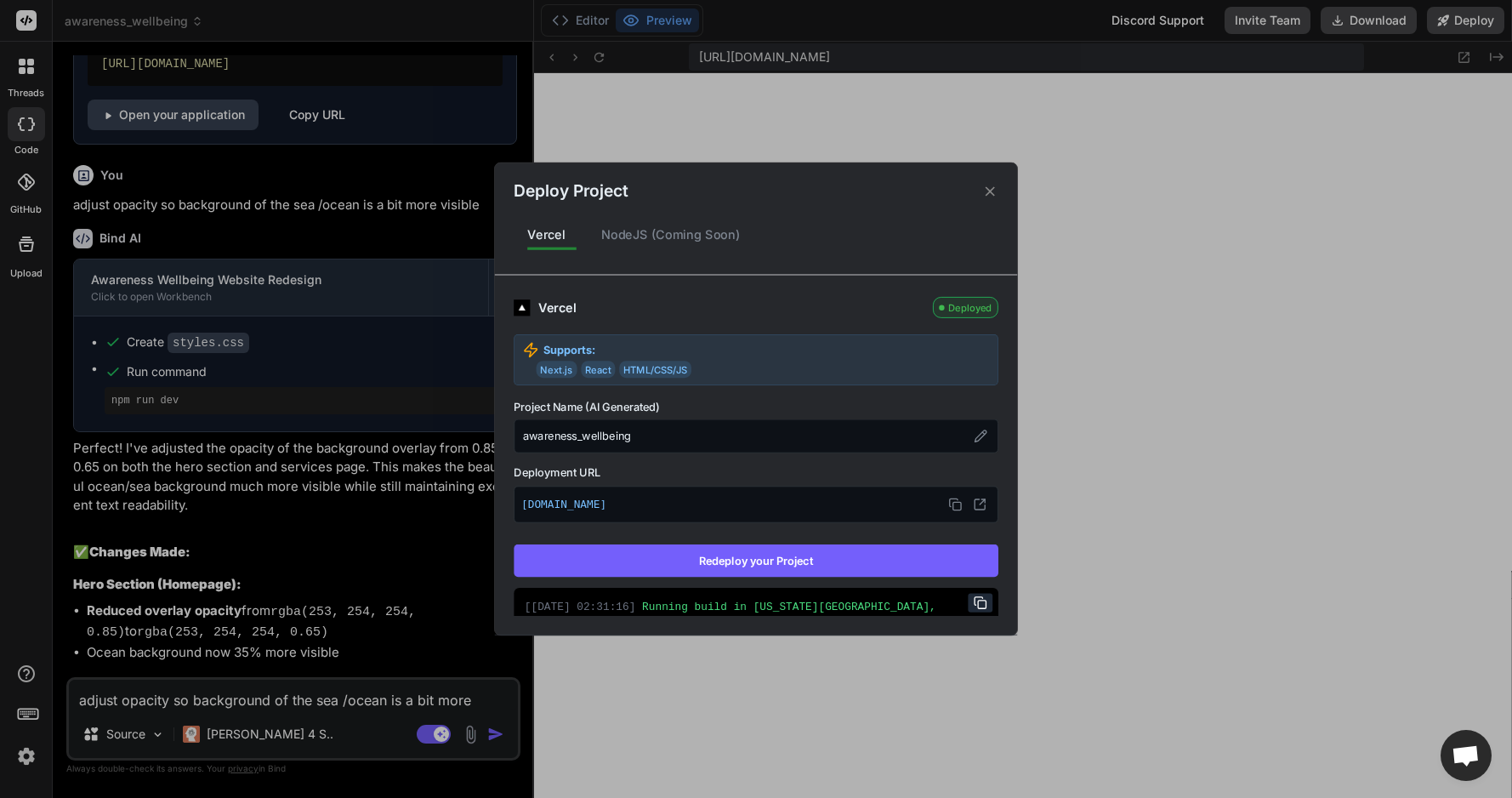
click at [763, 565] on button "Redeploy your Project" at bounding box center [756, 560] width 484 height 33
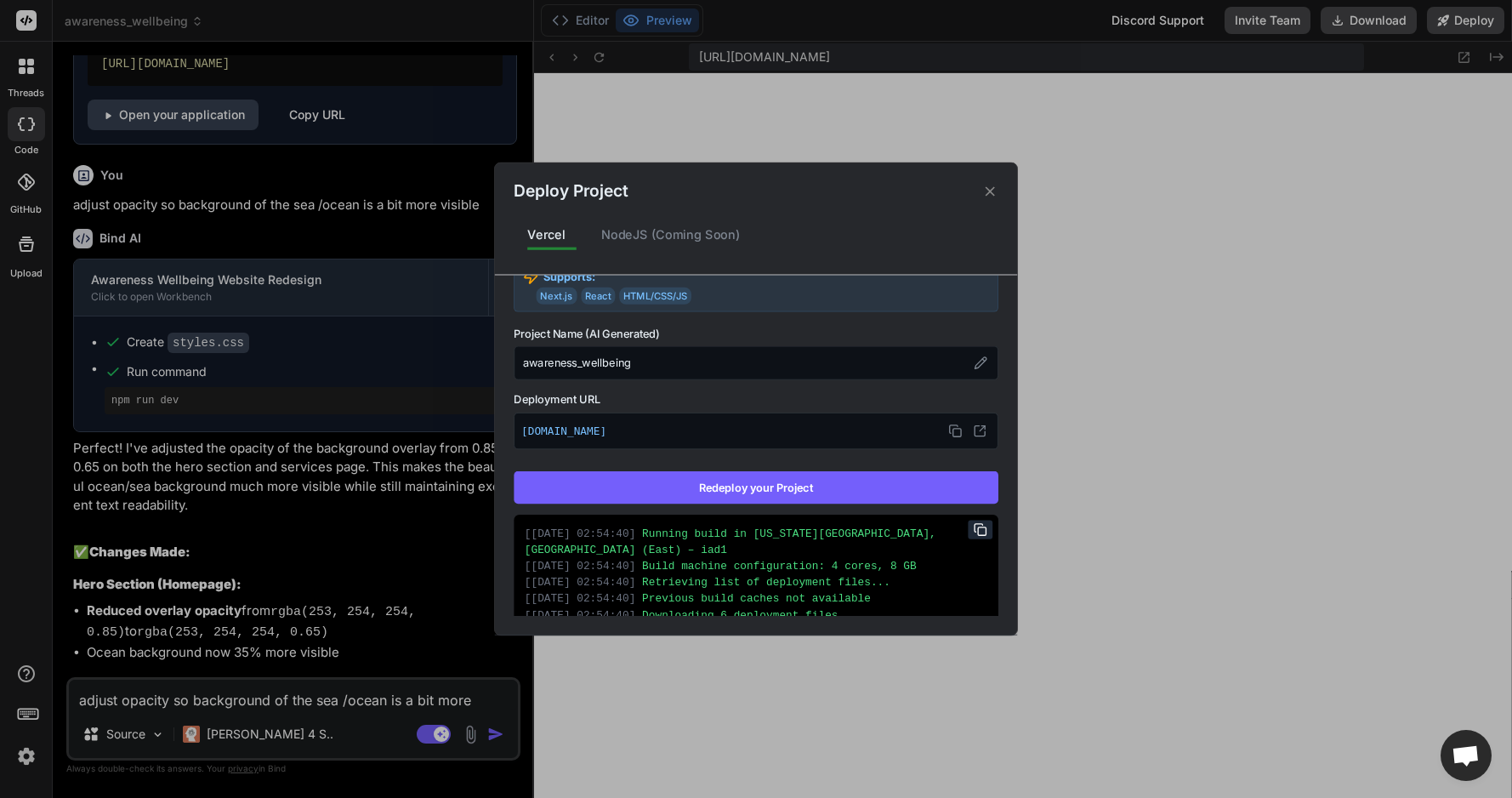
scroll to position [0, 0]
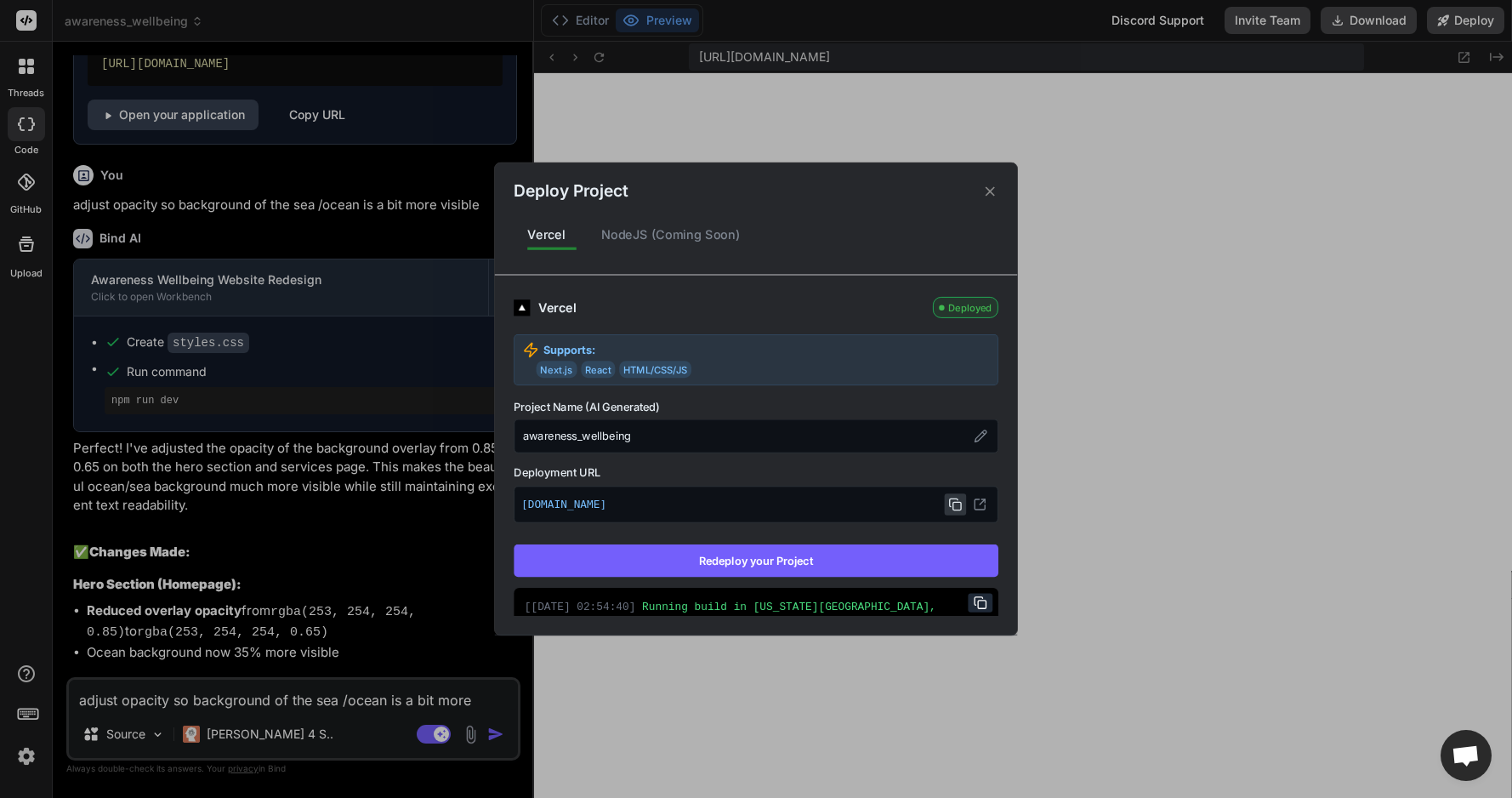
click at [954, 502] on rect at bounding box center [957, 506] width 8 height 8
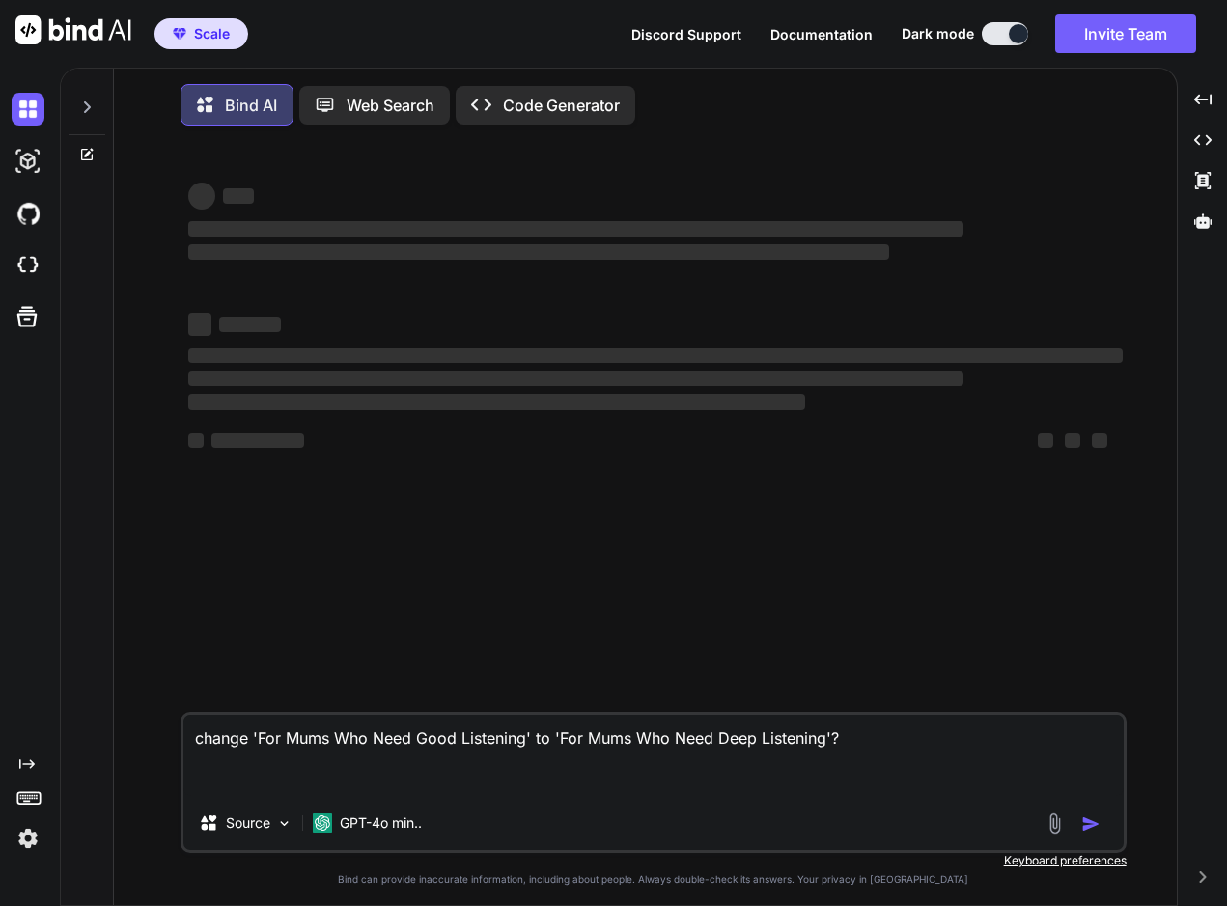
click at [38, 829] on img at bounding box center [28, 838] width 33 height 33
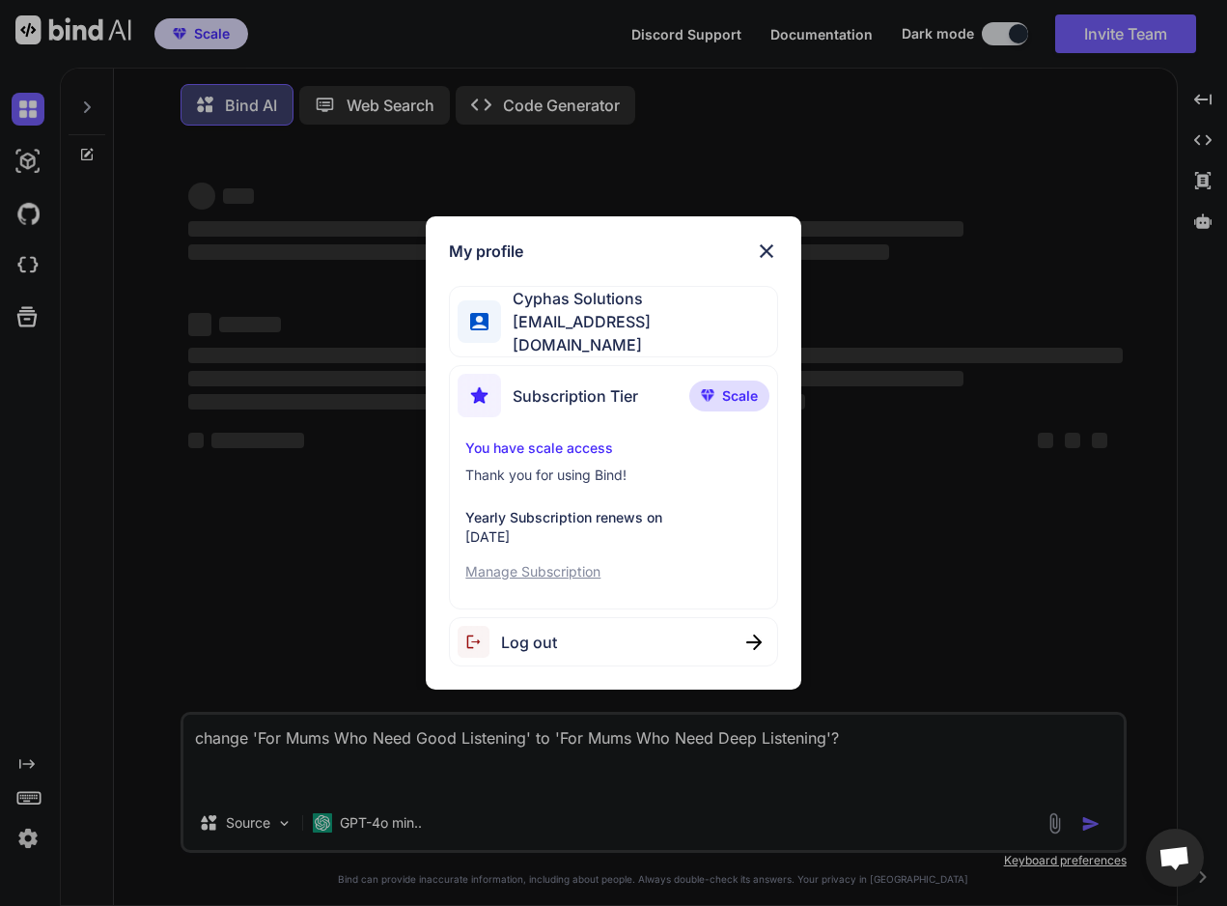
type textarea "x"
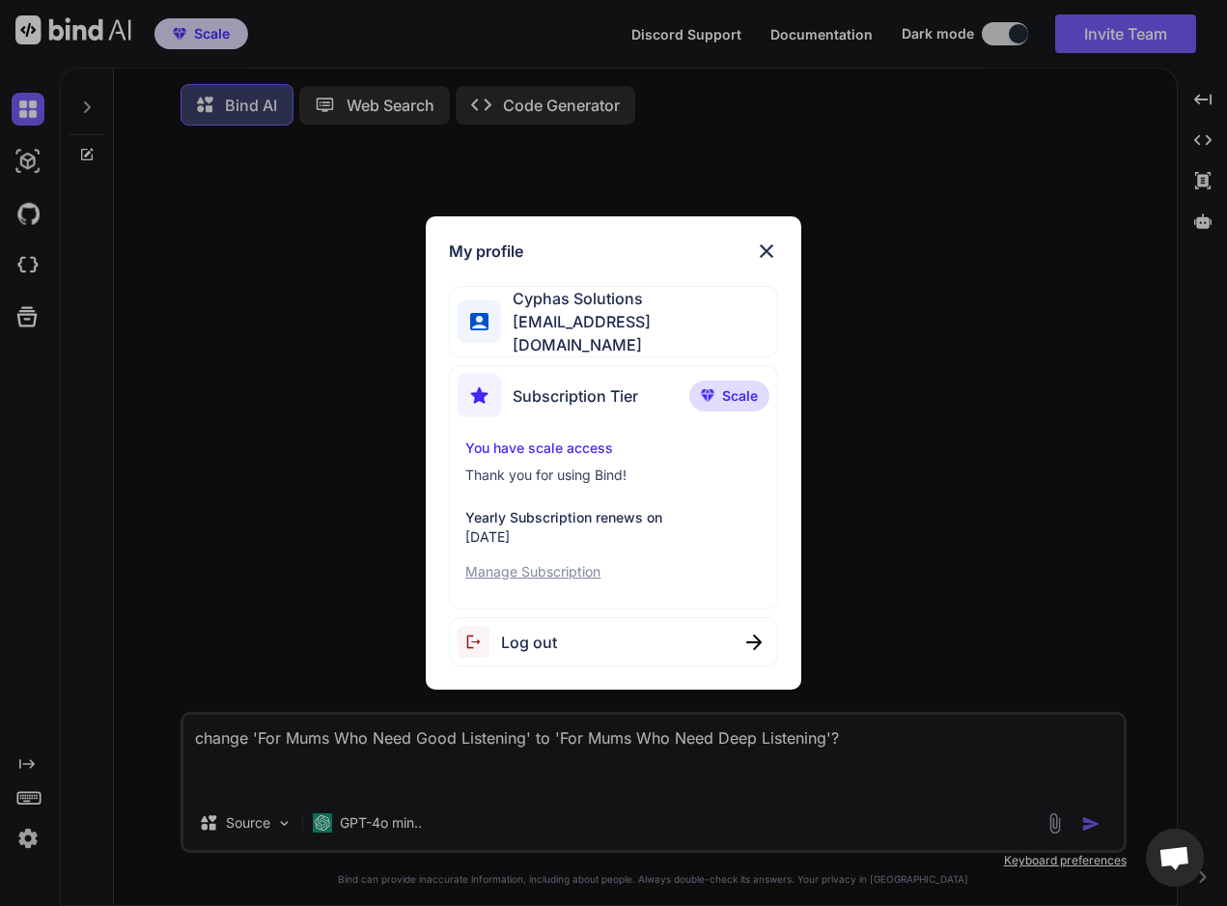
click at [571, 574] on p "Manage Subscription" at bounding box center [613, 571] width 296 height 19
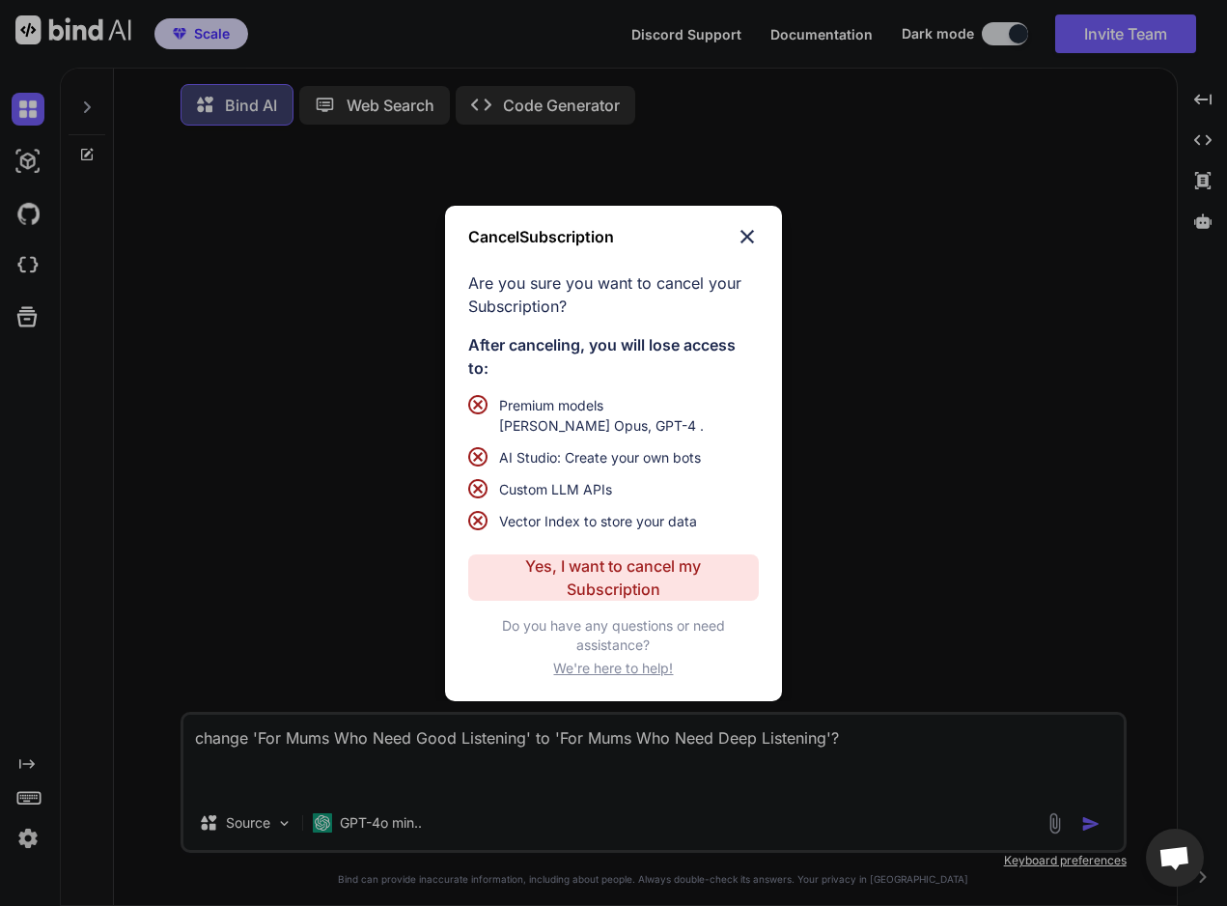
click at [754, 232] on img at bounding box center [747, 236] width 23 height 23
